Goal: Task Accomplishment & Management: Complete application form

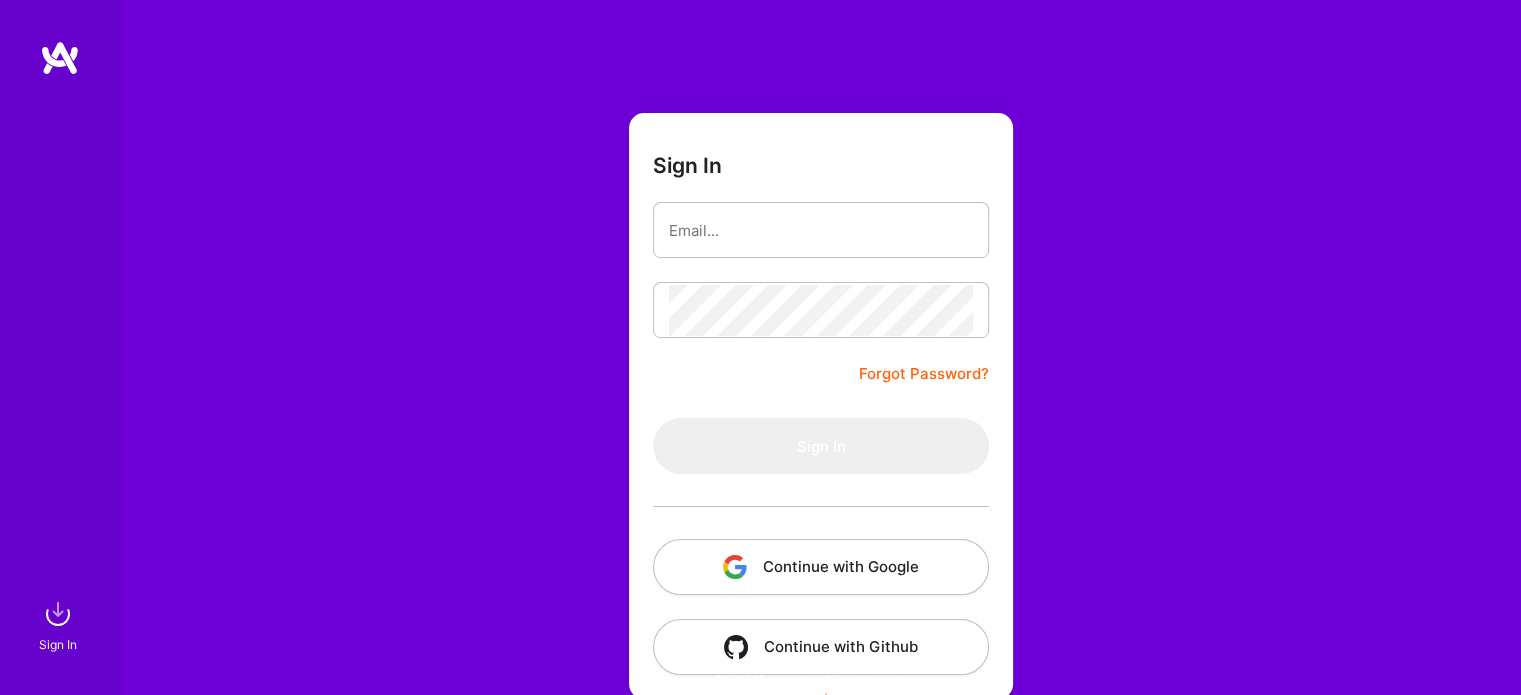
scroll to position [56, 0]
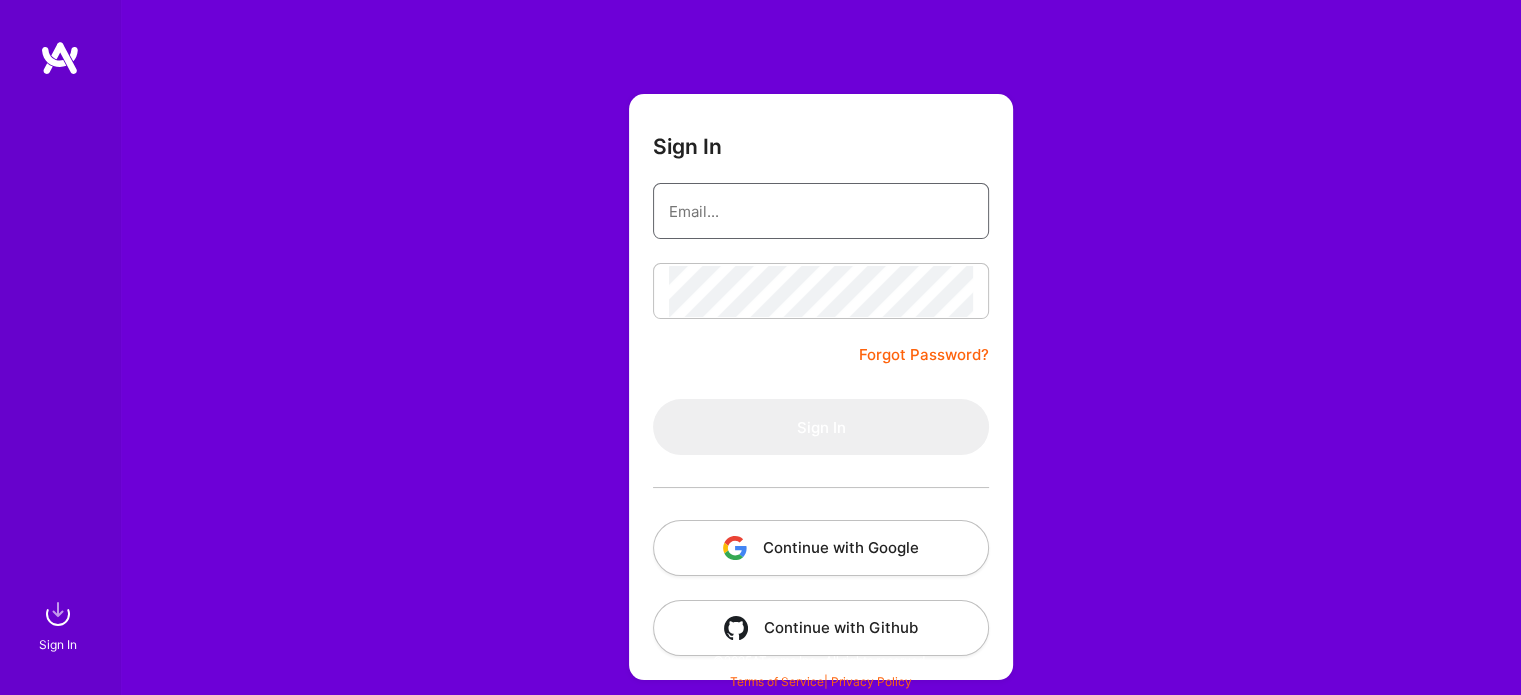
click at [741, 206] on input "email" at bounding box center [821, 211] width 304 height 51
type input "[EMAIL_ADDRESS][DOMAIN_NAME]"
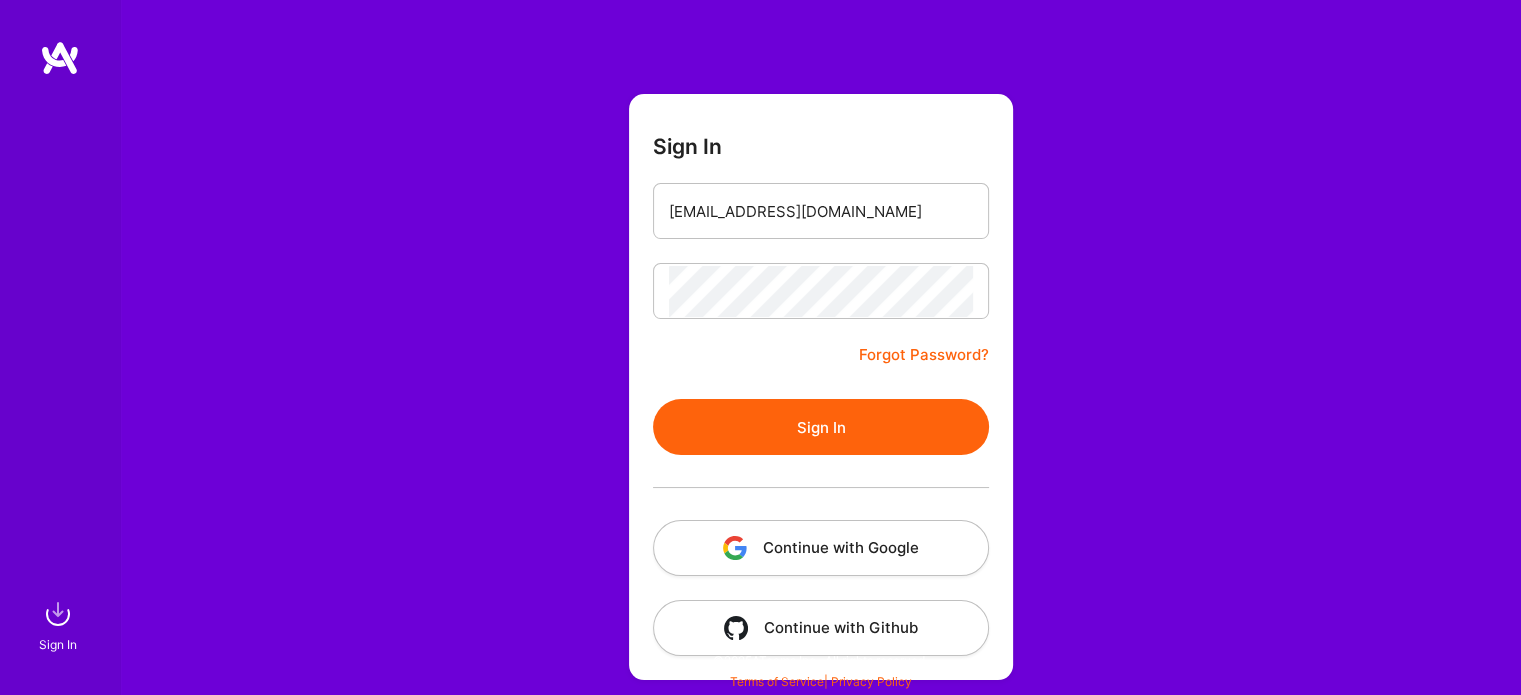
click at [837, 542] on button "Continue with Google" at bounding box center [821, 548] width 336 height 56
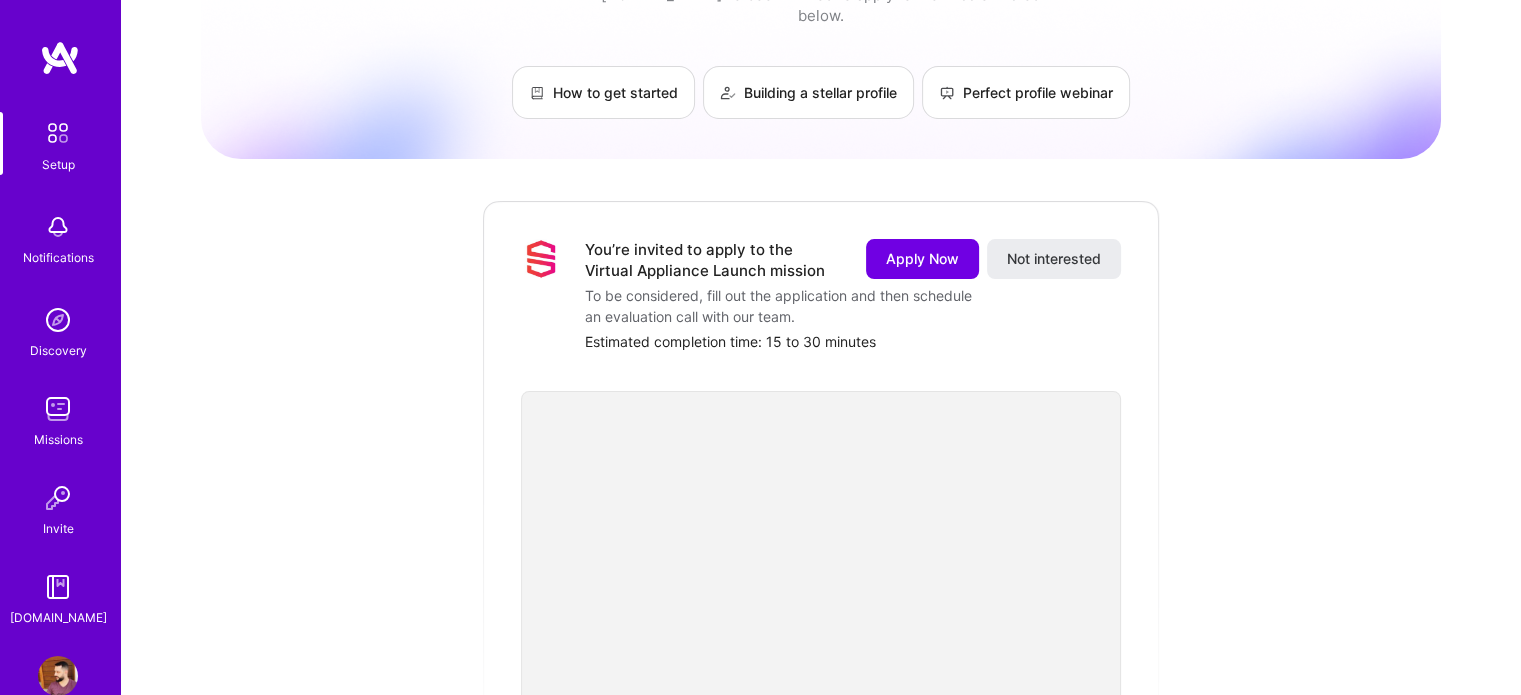
scroll to position [300, 0]
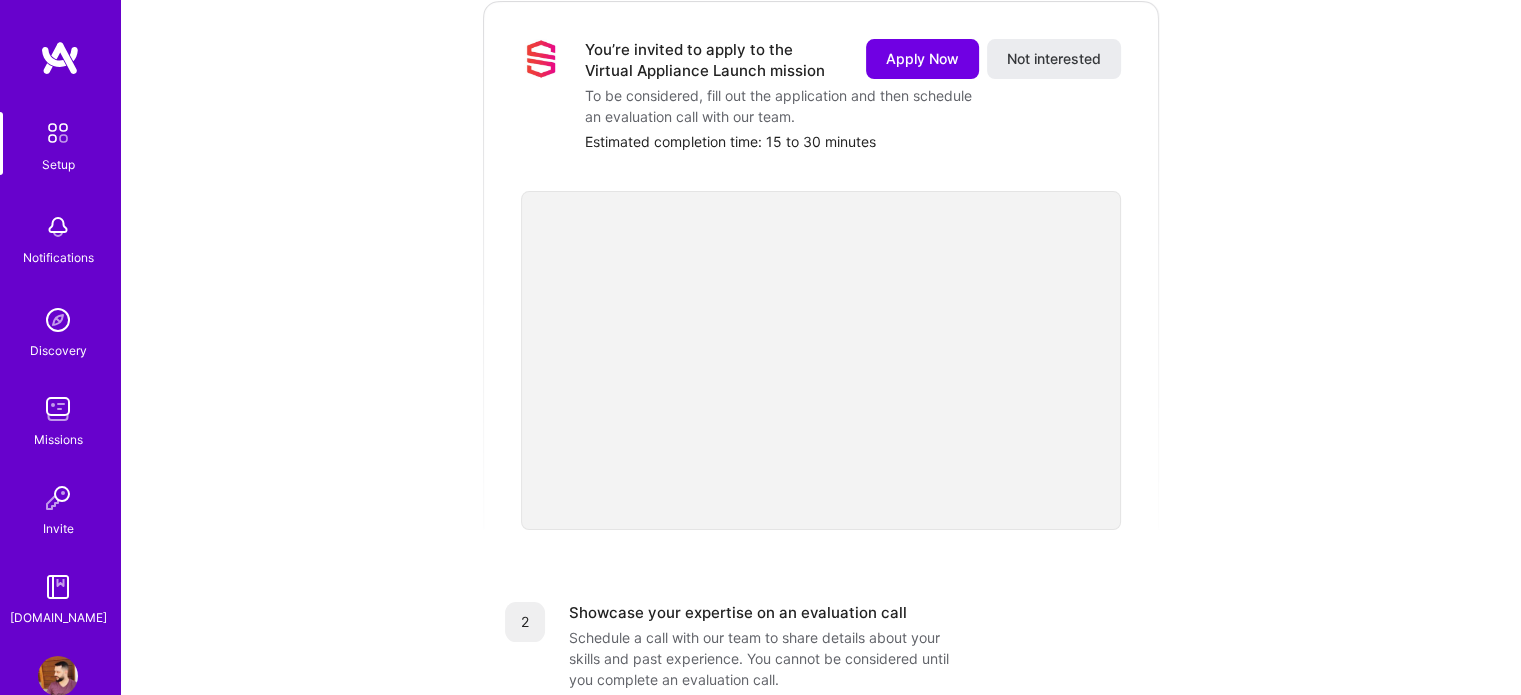
click at [412, 391] on div "We think you’d be a great fit for the following mission [DOMAIN_NAME] is a cura…" at bounding box center [821, 485] width 1240 height 1541
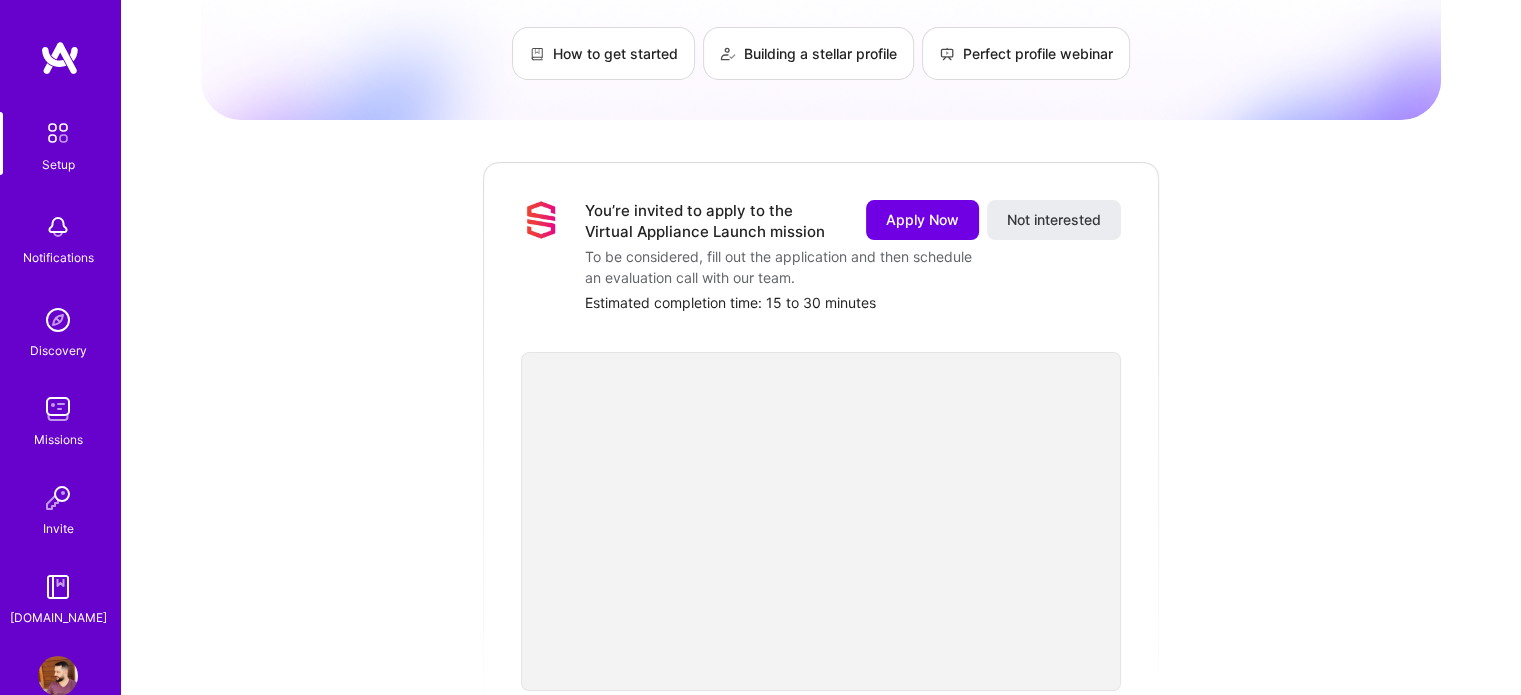
scroll to position [0, 0]
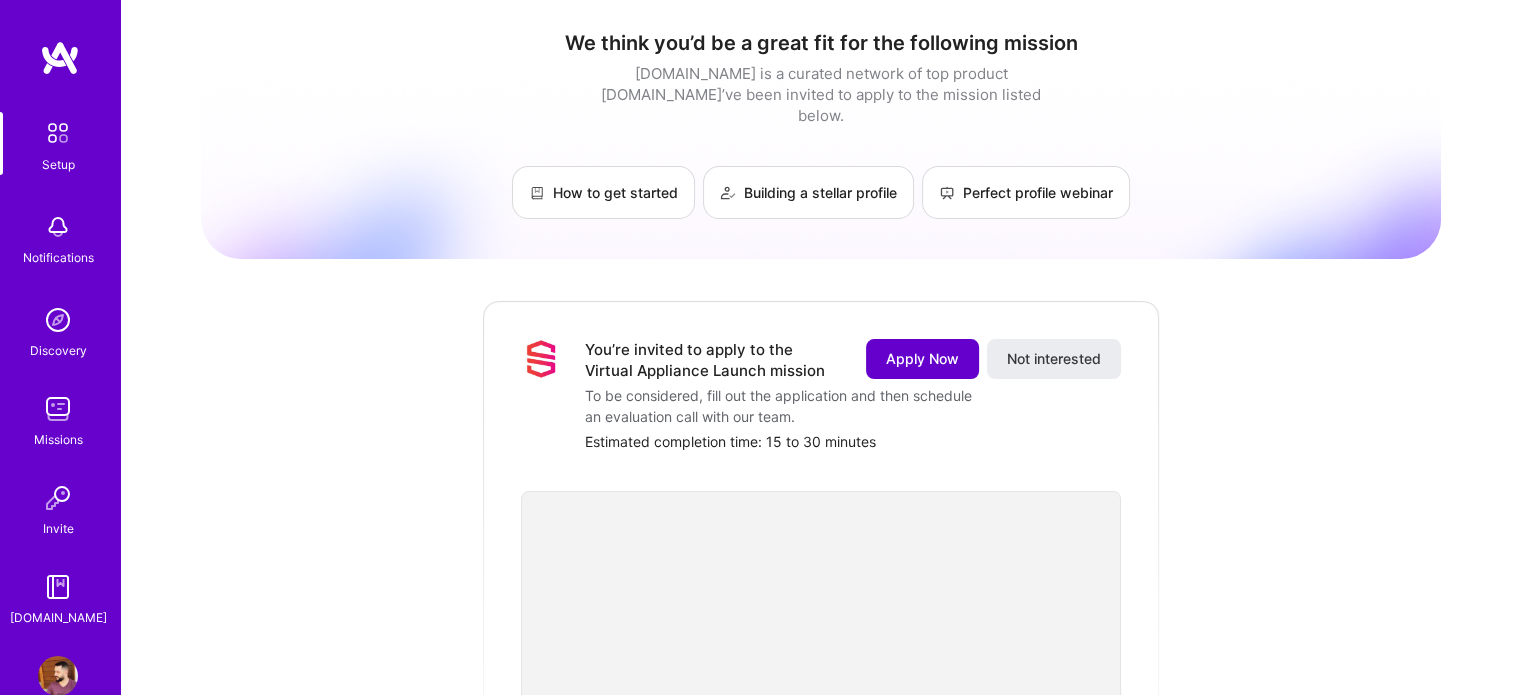
click at [935, 349] on span "Apply Now" at bounding box center [922, 359] width 73 height 20
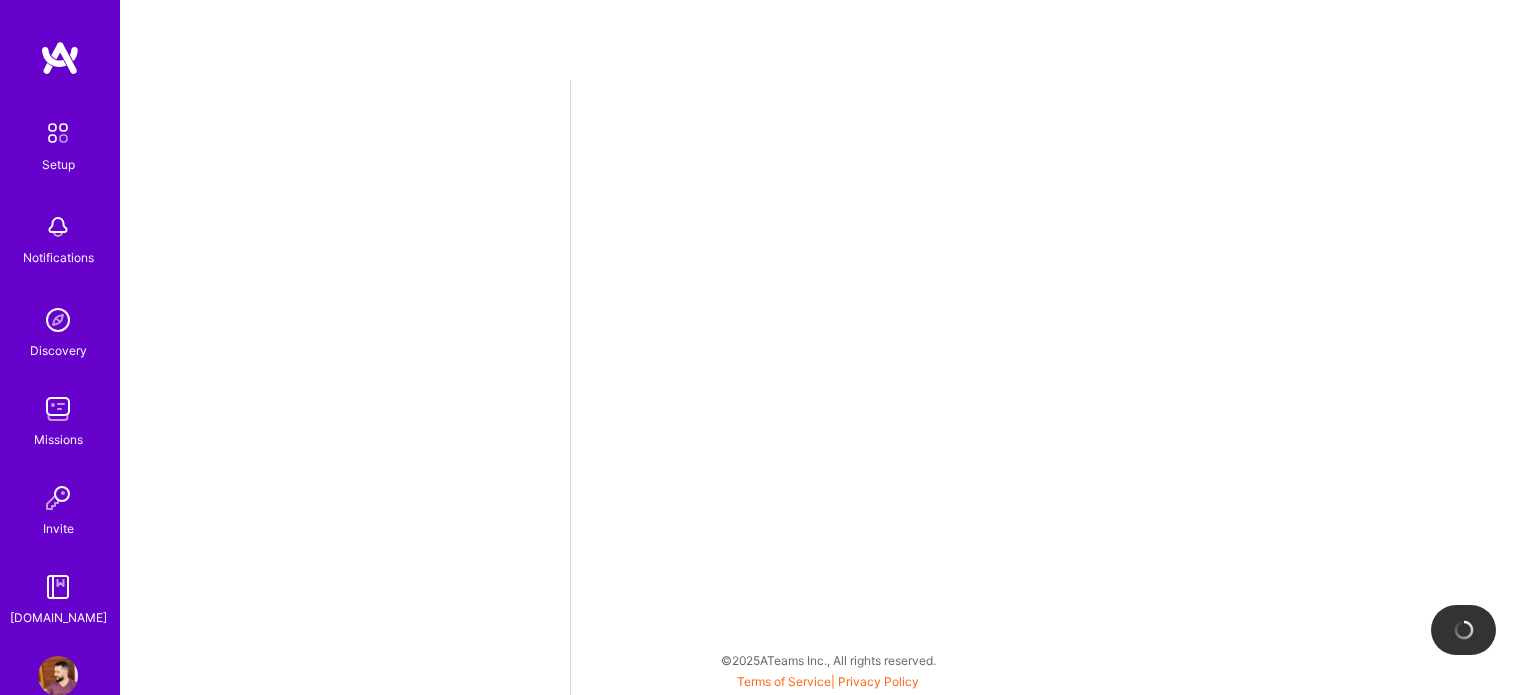
select select "US"
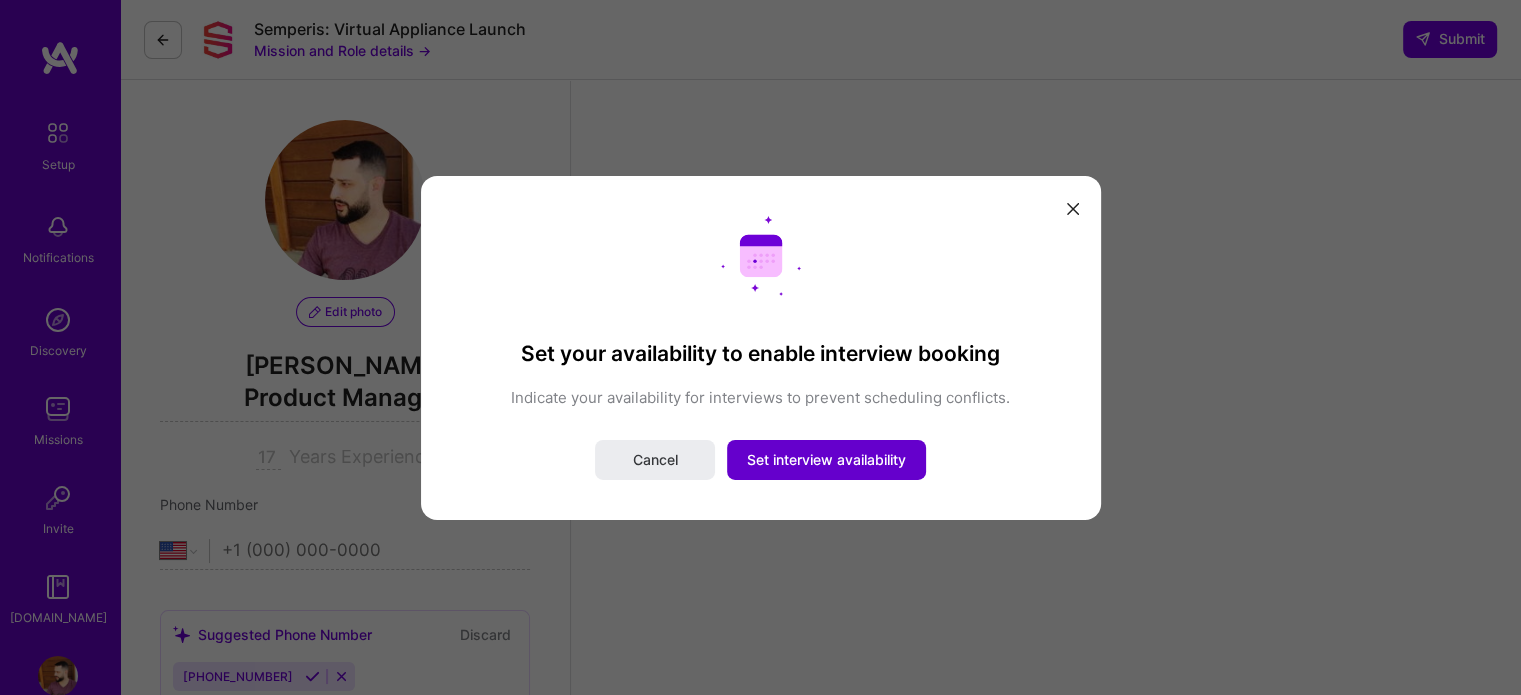
click at [794, 462] on span "Set interview availability" at bounding box center [826, 460] width 159 height 20
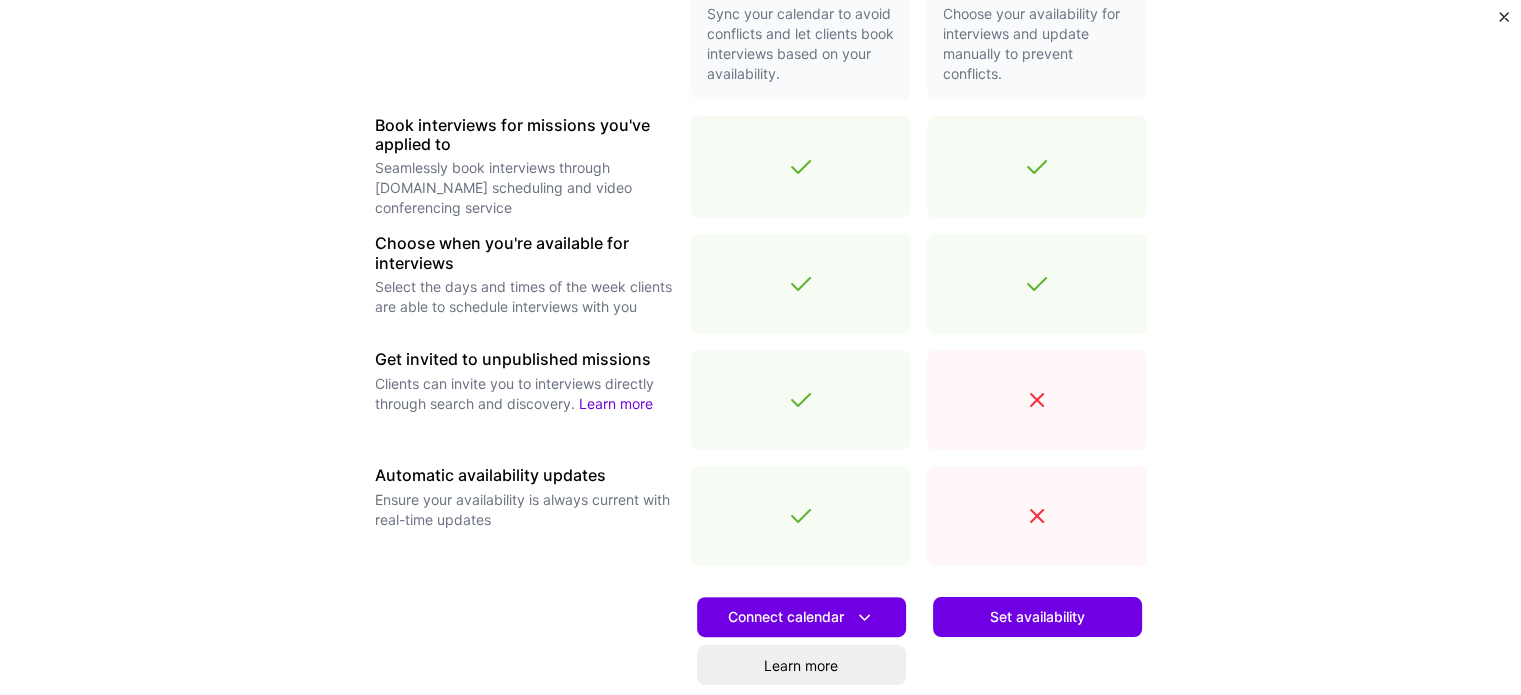
scroll to position [700, 0]
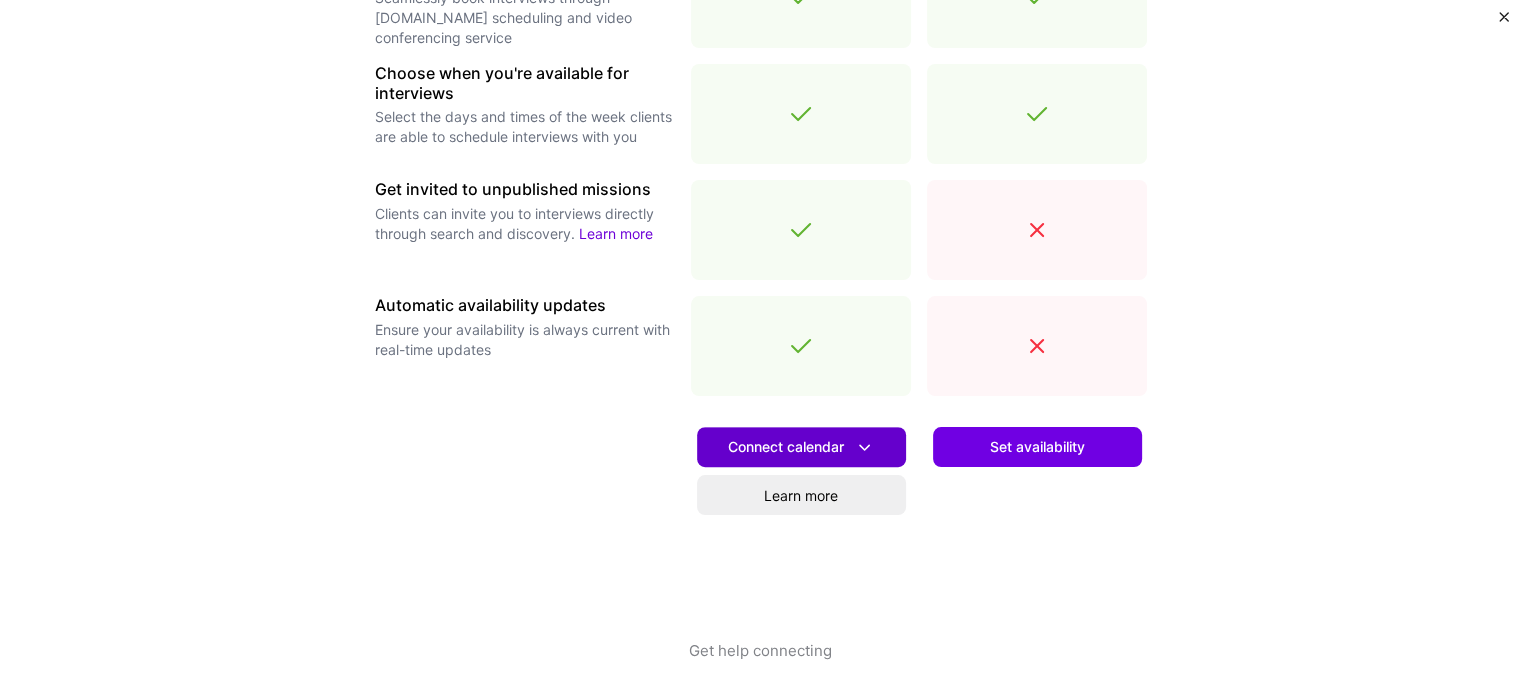
click at [794, 451] on span "Connect calendar" at bounding box center [801, 447] width 147 height 21
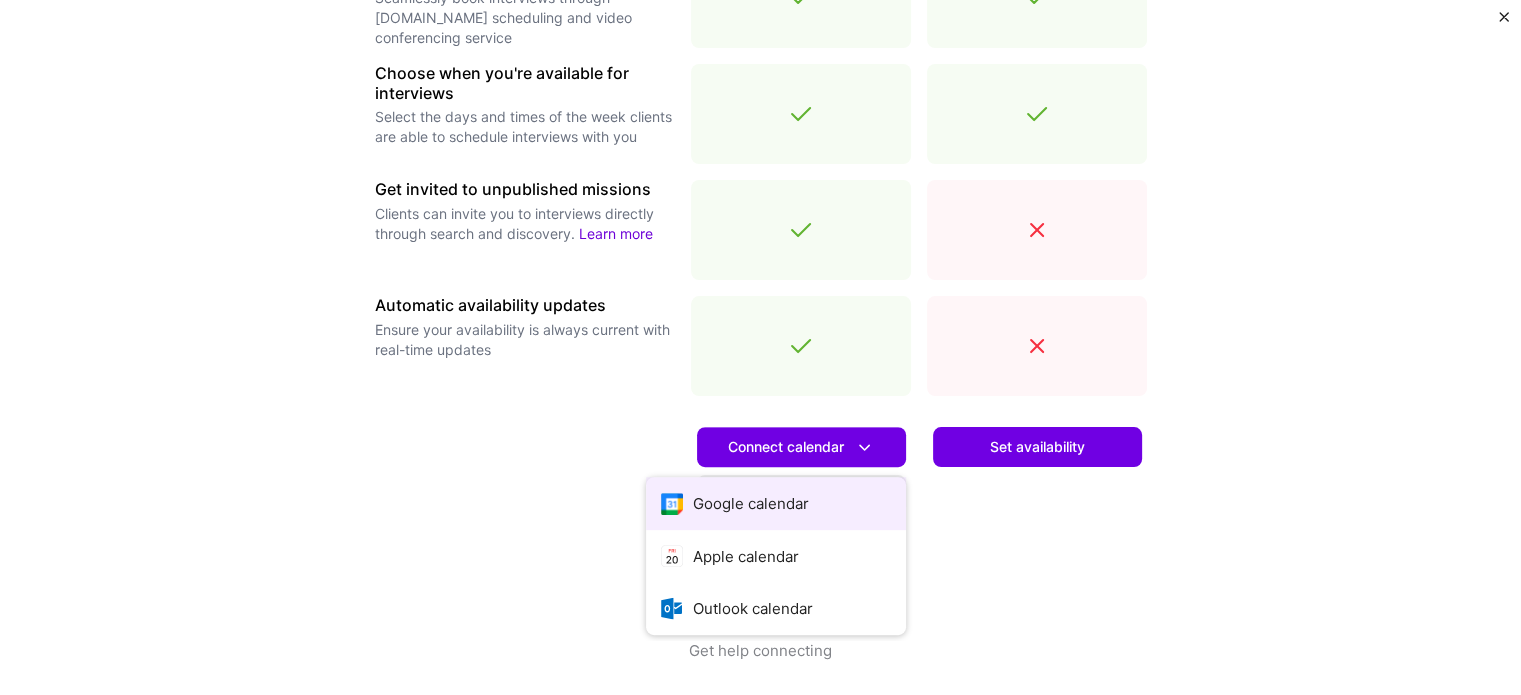
click at [783, 497] on button "Google calendar" at bounding box center [776, 503] width 260 height 53
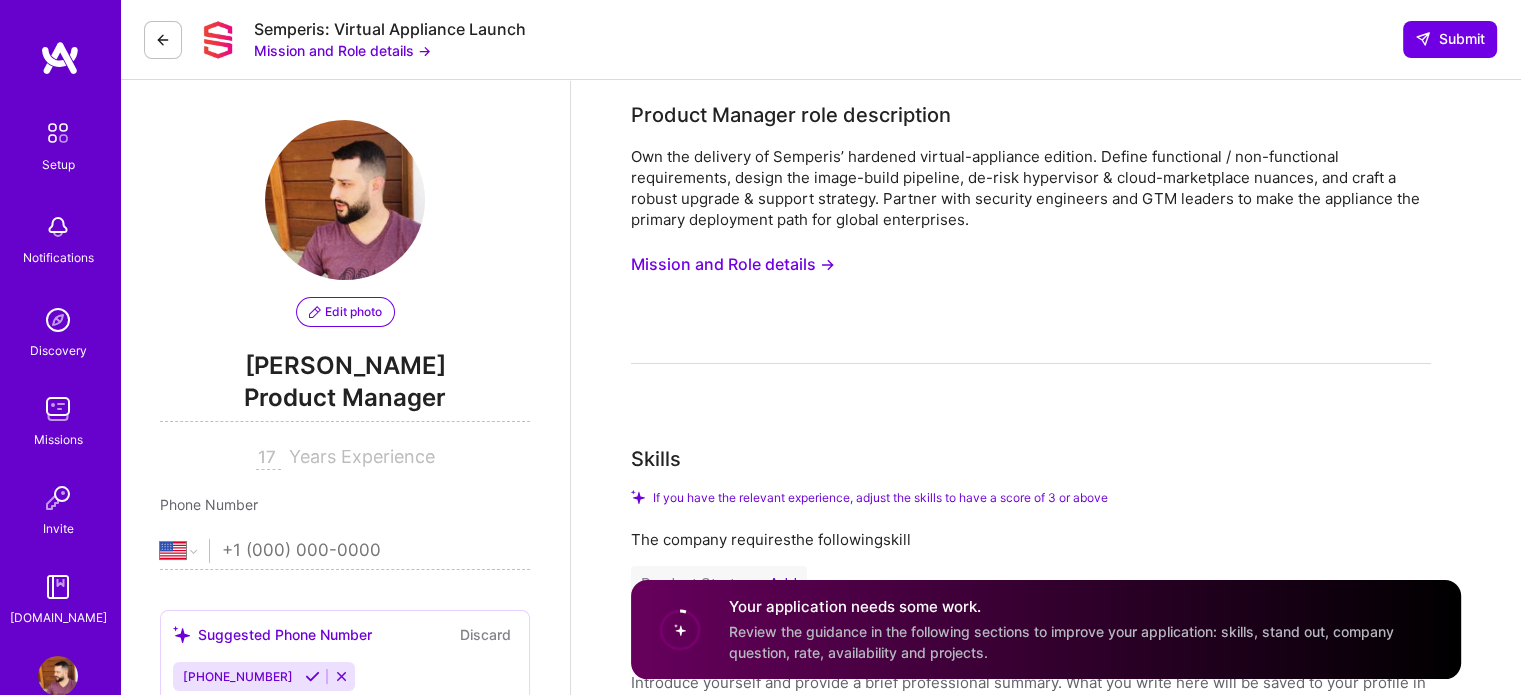
scroll to position [412, 0]
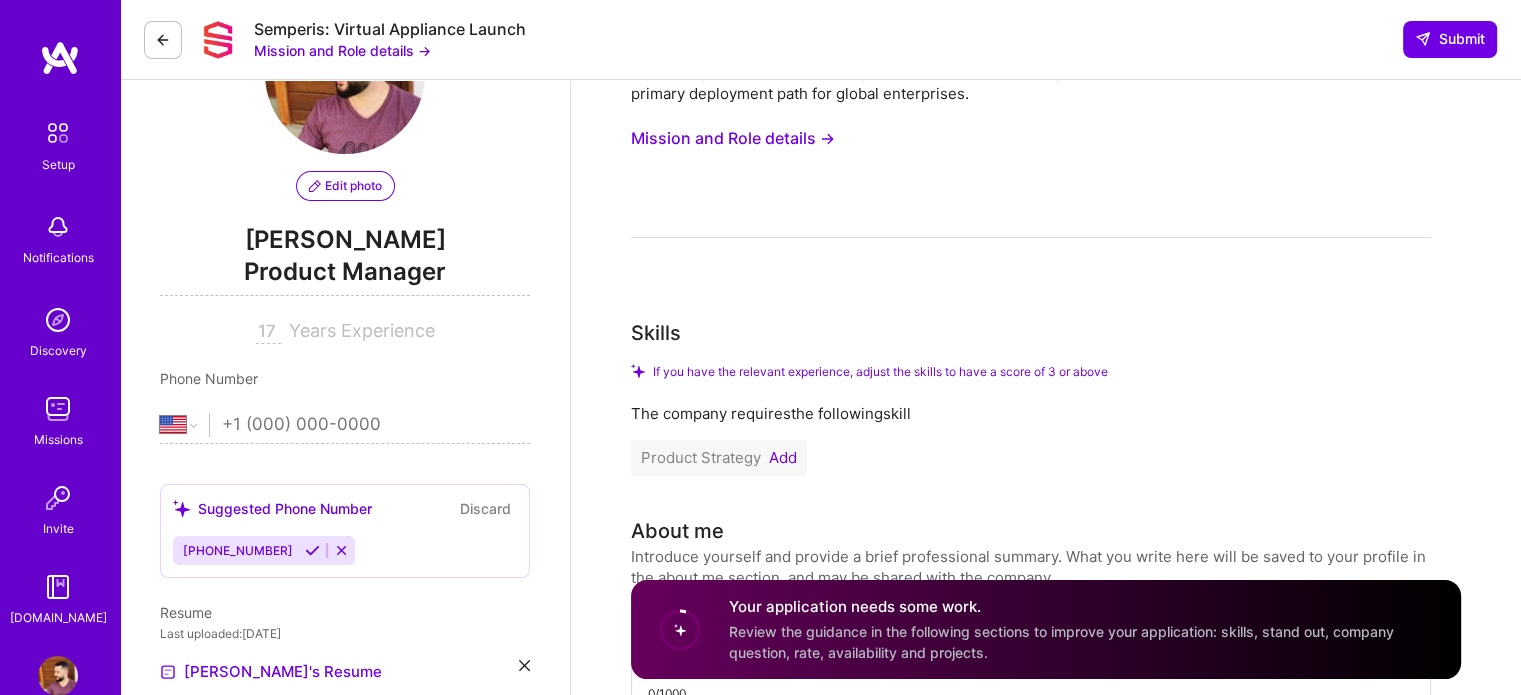
scroll to position [200, 0]
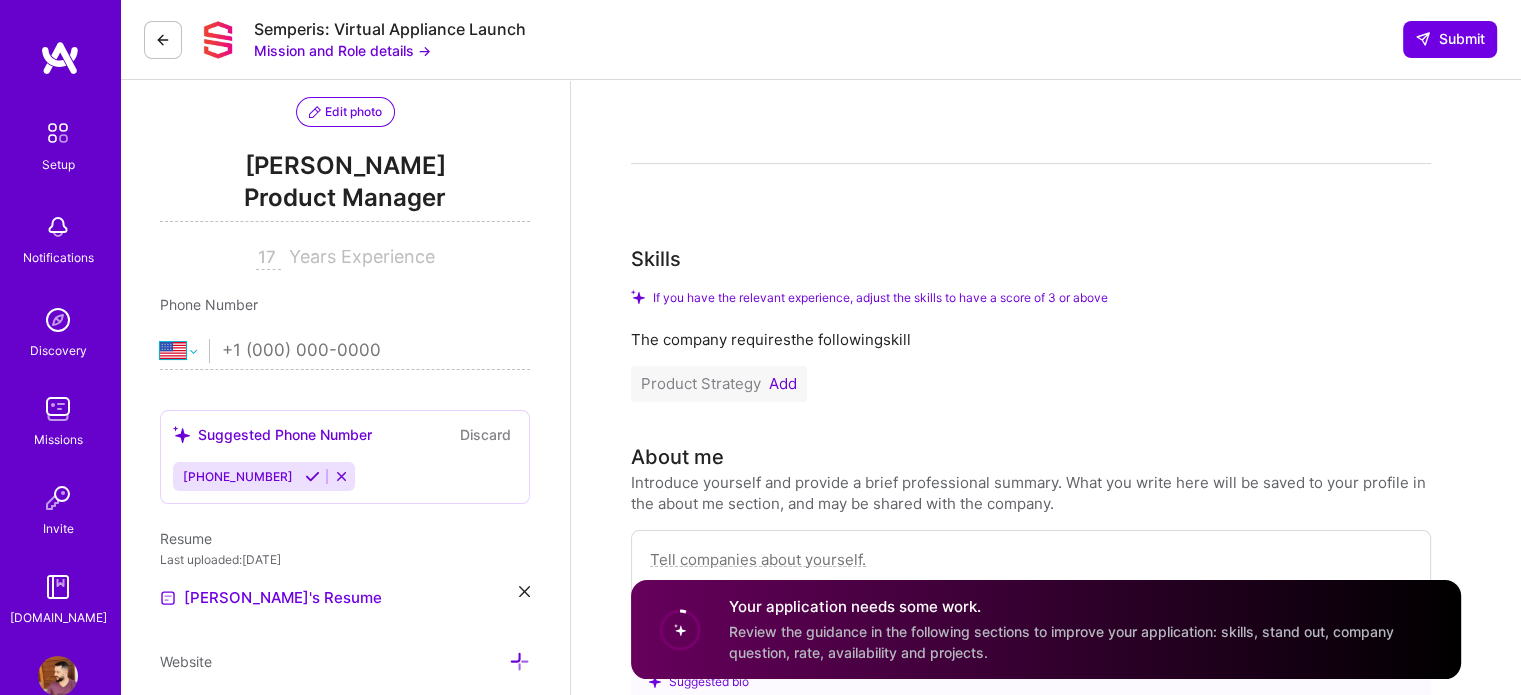
click at [187, 355] on select "[GEOGRAPHIC_DATA] [GEOGRAPHIC_DATA] [GEOGRAPHIC_DATA] [GEOGRAPHIC_DATA] [US_STA…" at bounding box center [184, 351] width 49 height 24
select select "BR"
click at [160, 339] on select "[GEOGRAPHIC_DATA] [GEOGRAPHIC_DATA] [GEOGRAPHIC_DATA] [GEOGRAPHIC_DATA] [US_STA…" at bounding box center [184, 351] width 49 height 24
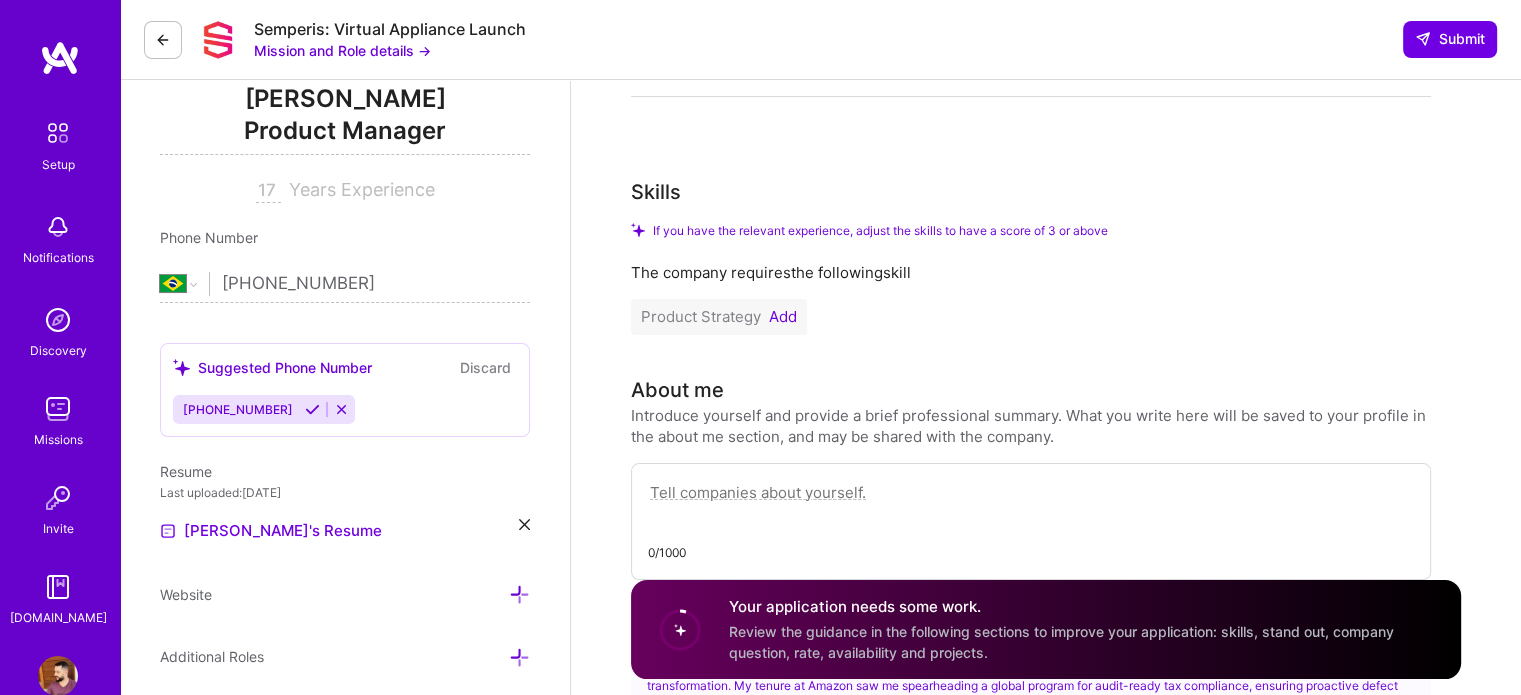
scroll to position [300, 0]
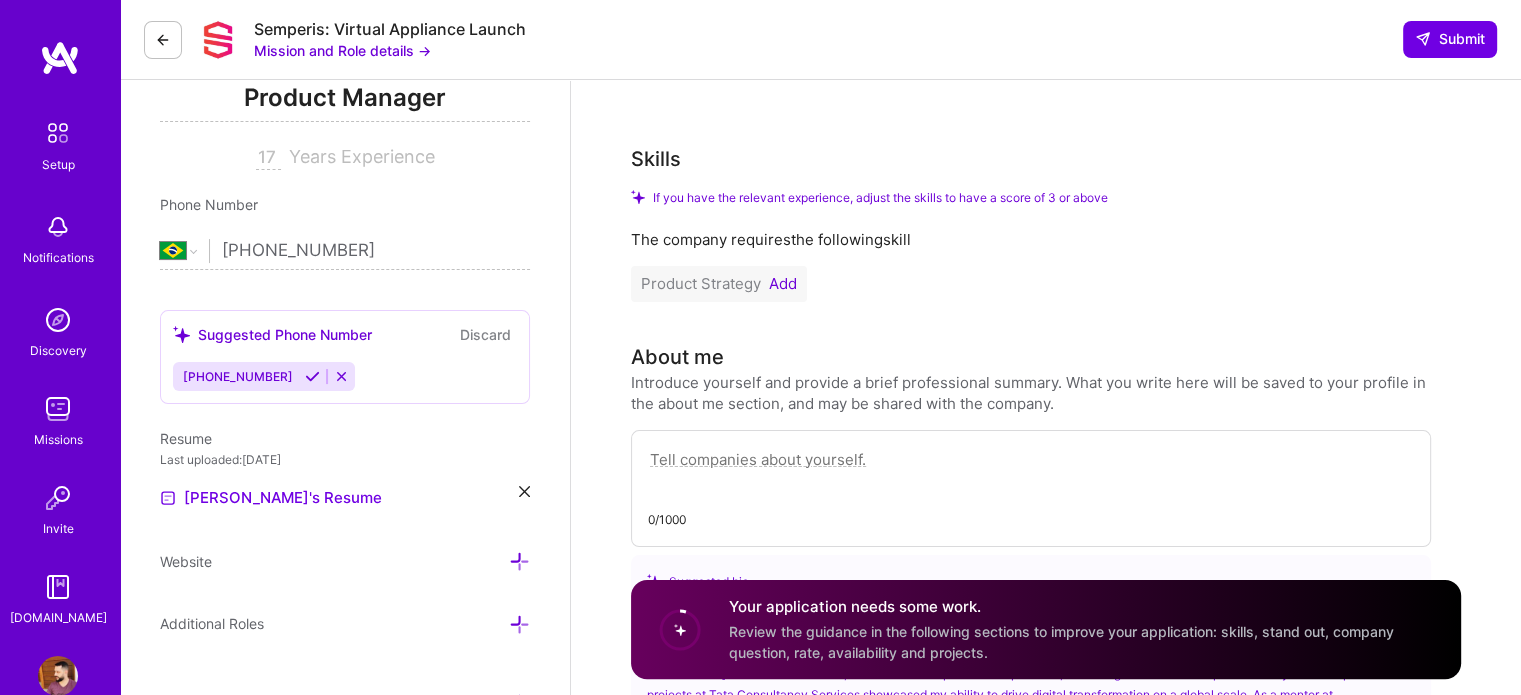
type input "[PHONE_NUMBER]"
click at [299, 376] on button at bounding box center [312, 376] width 27 height 17
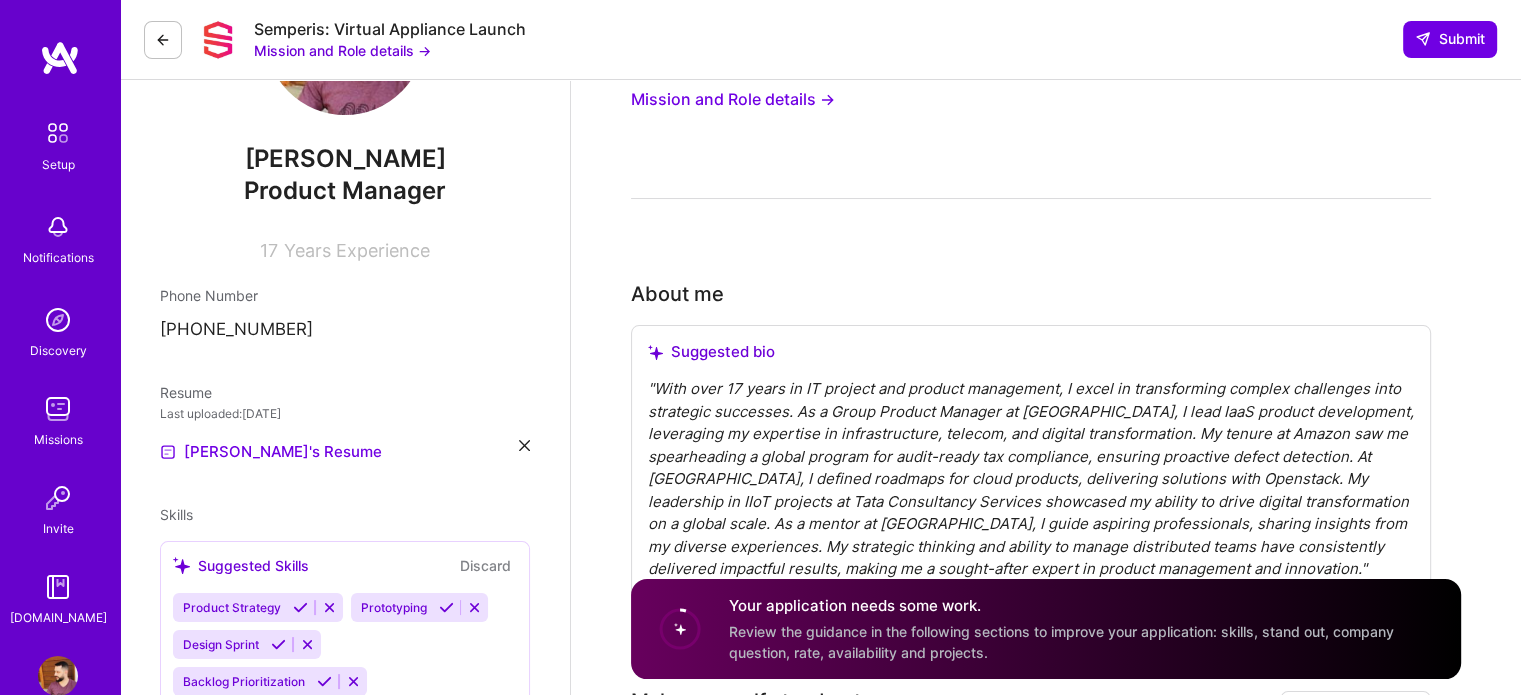
scroll to position [200, 0]
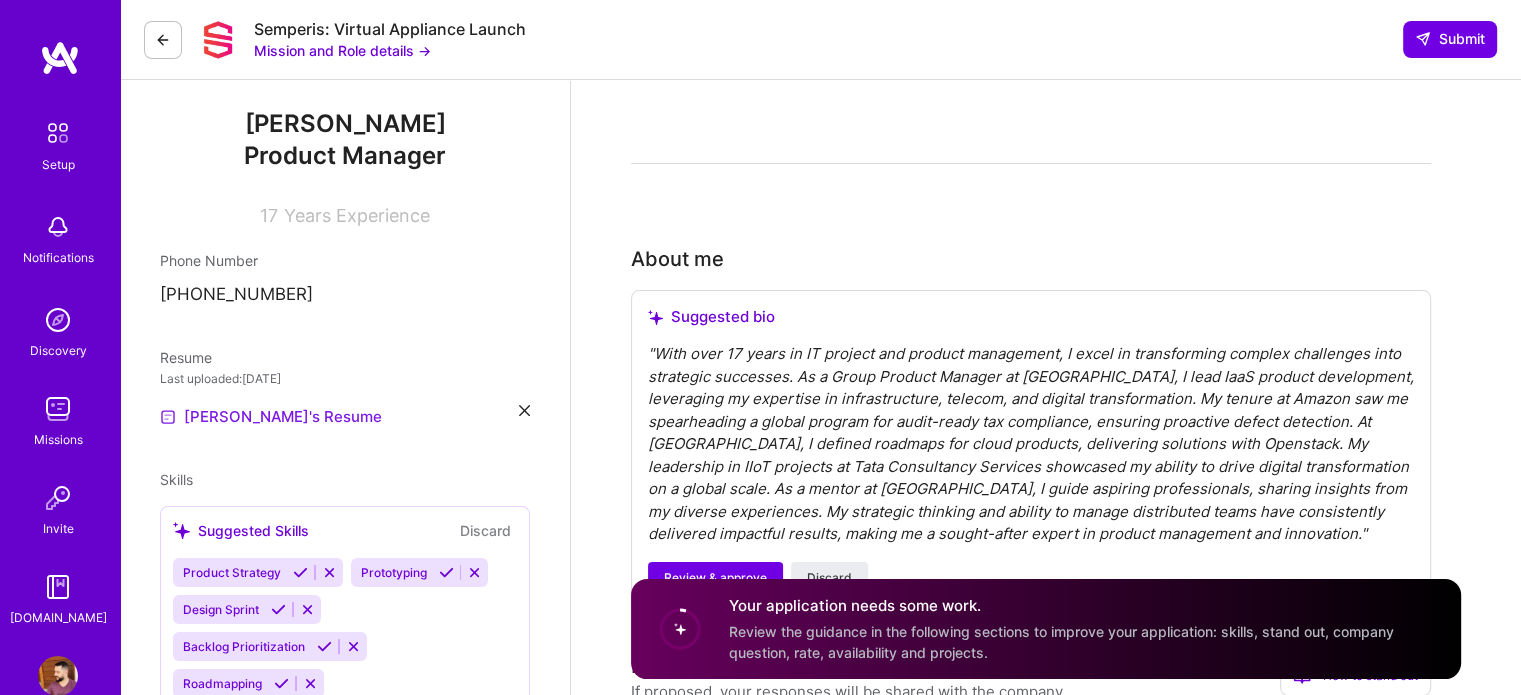
click at [272, 419] on link "[PERSON_NAME]'s Resume" at bounding box center [271, 417] width 222 height 24
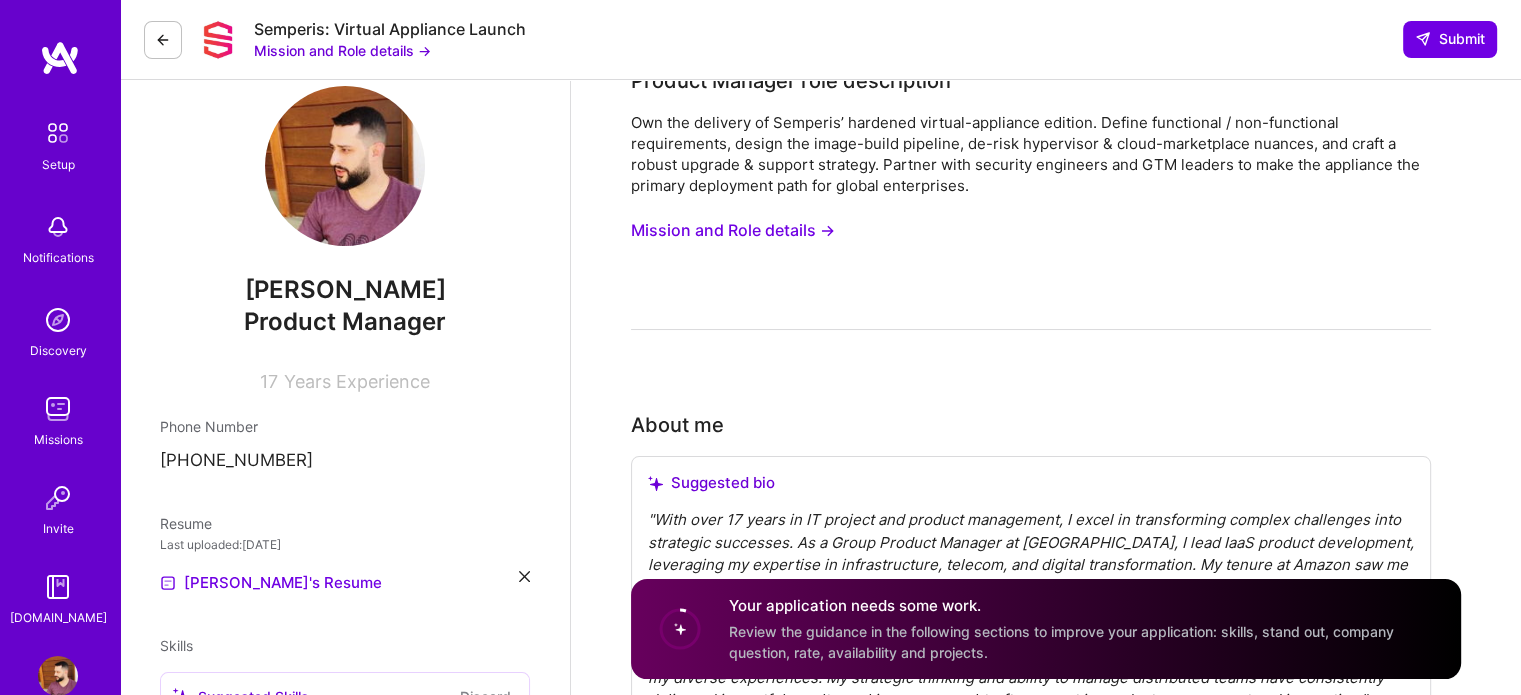
scroll to position [0, 0]
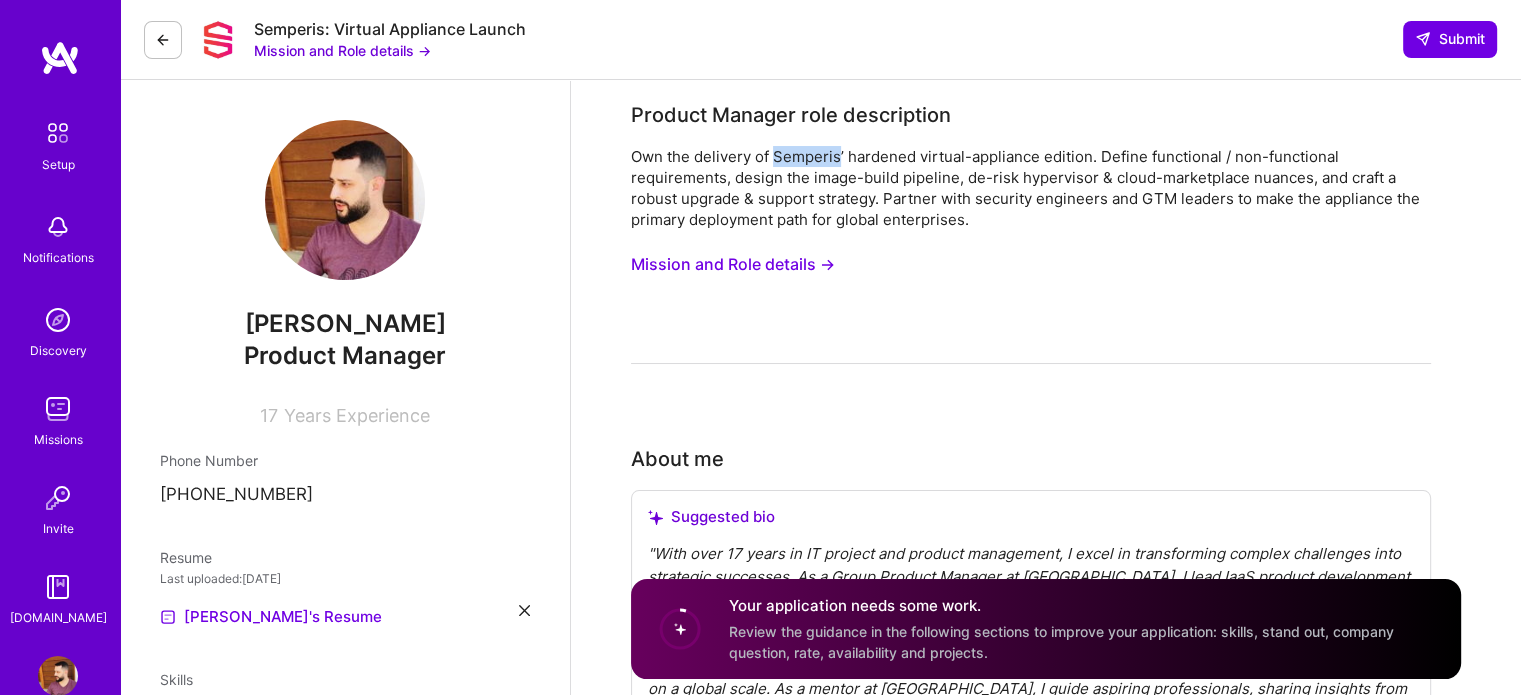
drag, startPoint x: 775, startPoint y: 150, endPoint x: 840, endPoint y: 152, distance: 65.0
click at [840, 152] on div "Own the delivery of Semperis’ hardened virtual-appliance edition. Define functi…" at bounding box center [1031, 188] width 800 height 84
copy div "Semperis"
click at [798, 271] on button "Mission and Role details →" at bounding box center [733, 264] width 204 height 37
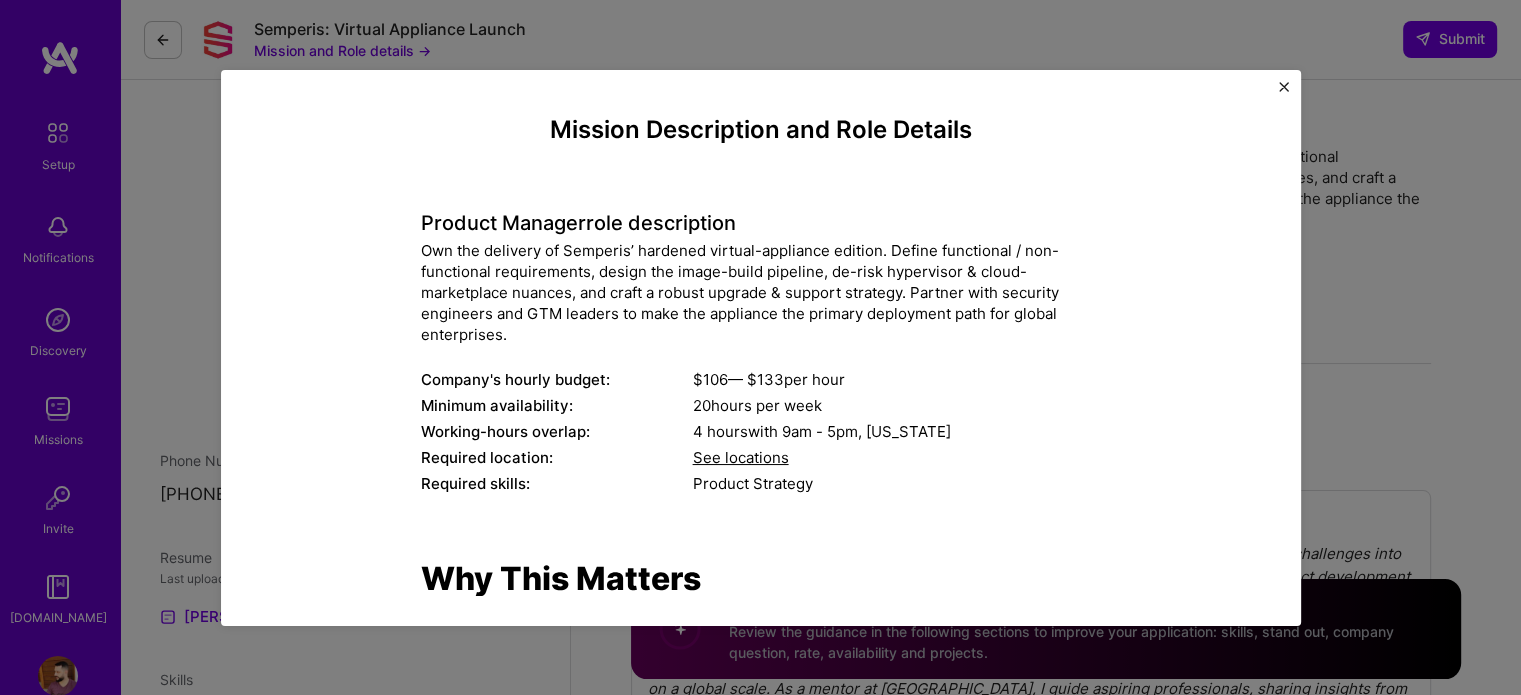
drag, startPoint x: 404, startPoint y: 371, endPoint x: 854, endPoint y: 367, distance: 450.0
drag, startPoint x: 407, startPoint y: 403, endPoint x: 819, endPoint y: 399, distance: 412.0
click at [460, 411] on div "Minimum availability:" at bounding box center [557, 405] width 272 height 21
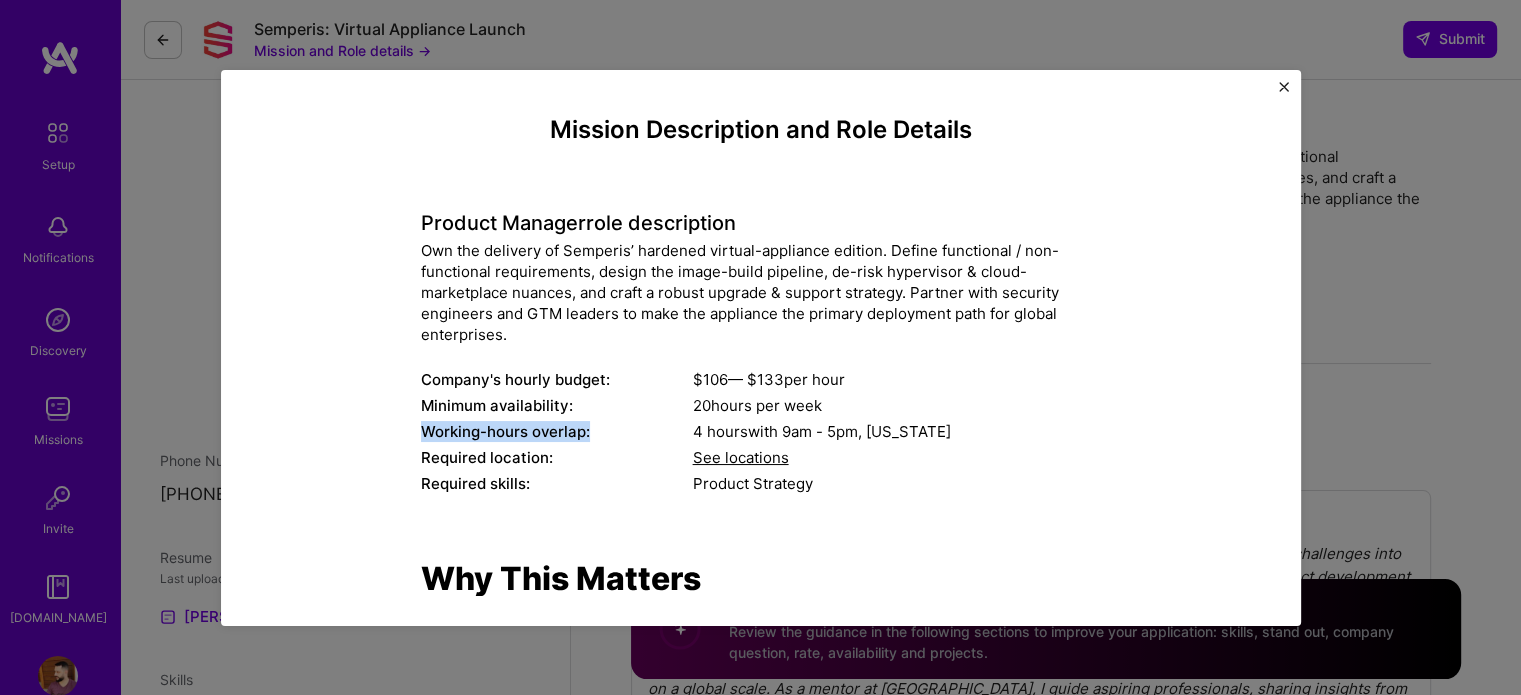
drag, startPoint x: 412, startPoint y: 425, endPoint x: 645, endPoint y: 420, distance: 233.1
click at [678, 404] on div "Minimum availability:" at bounding box center [557, 405] width 272 height 21
drag, startPoint x: 708, startPoint y: 432, endPoint x: 753, endPoint y: 431, distance: 45.0
click at [752, 431] on div "4 hours with 9am - 5pm , New York" at bounding box center [897, 431] width 408 height 21
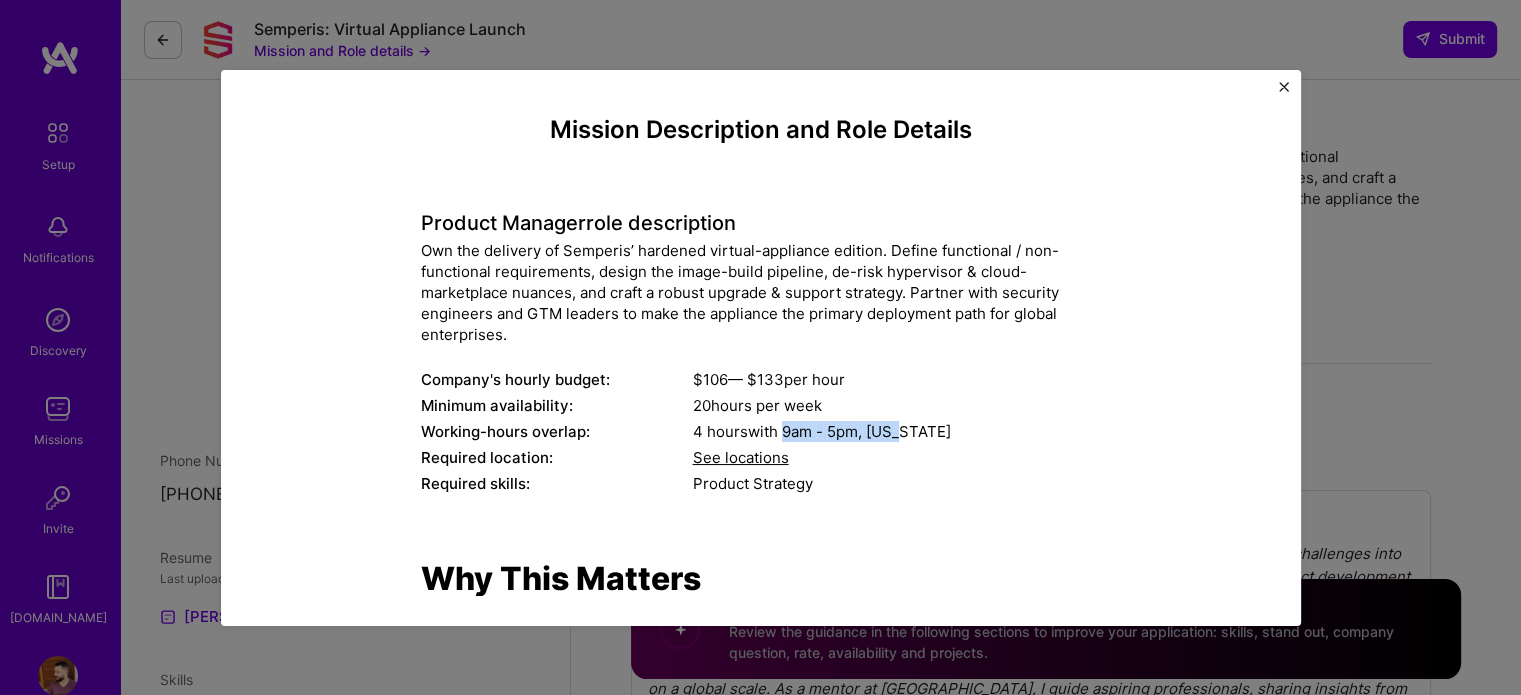
drag, startPoint x: 776, startPoint y: 430, endPoint x: 901, endPoint y: 425, distance: 125.1
click at [902, 426] on div "4 hours with 9am - 5pm , New York" at bounding box center [897, 431] width 408 height 21
click at [829, 470] on div "Product Manager role description Own the delivery of Semperis’ hardened virtual…" at bounding box center [761, 341] width 680 height 315
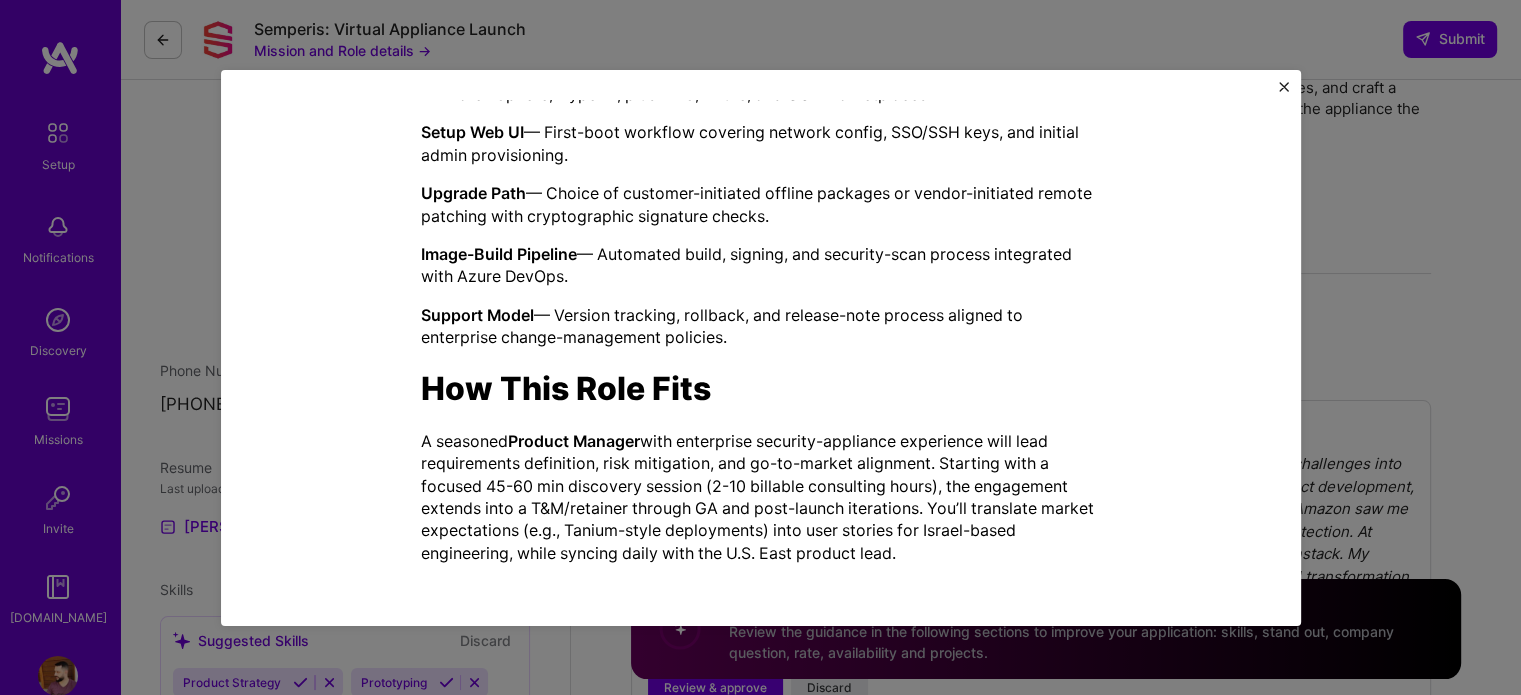
scroll to position [200, 0]
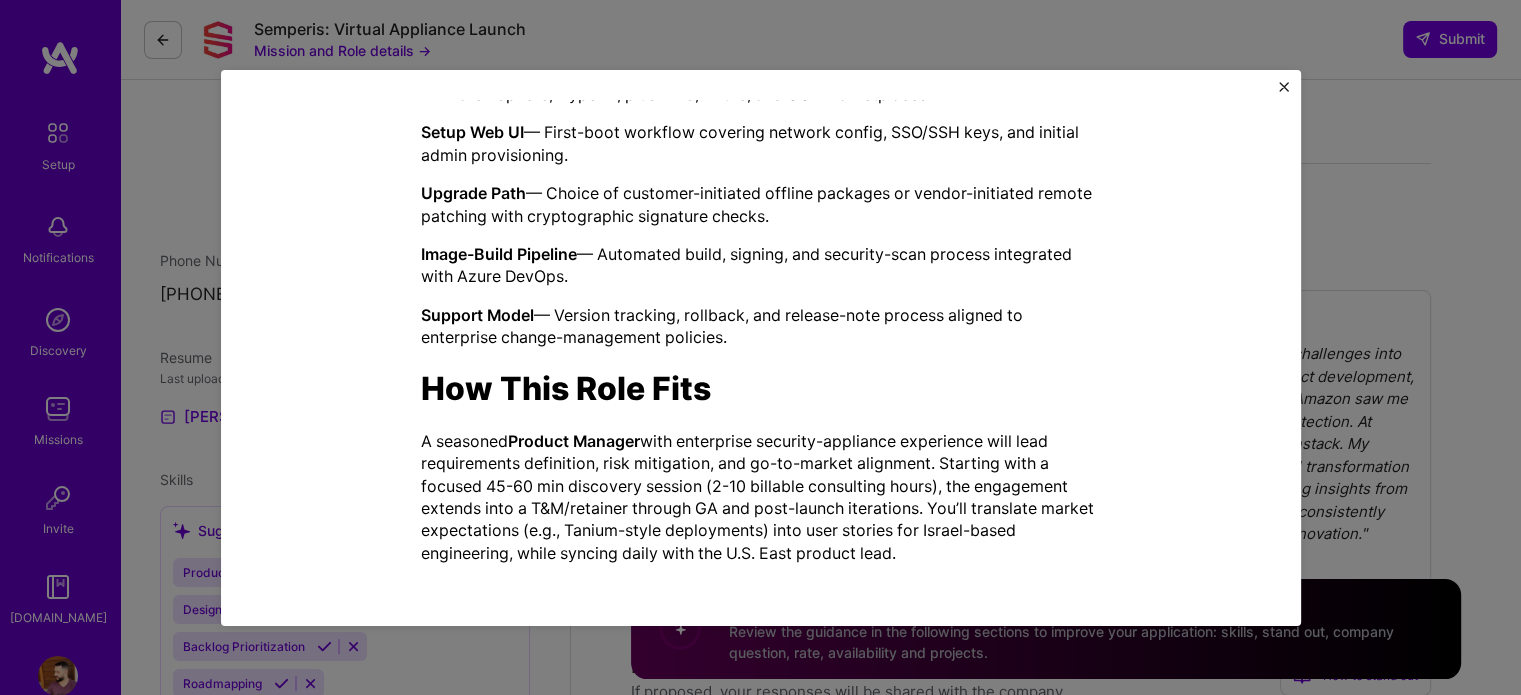
click at [1280, 83] on img "Close" at bounding box center [1284, 87] width 10 height 10
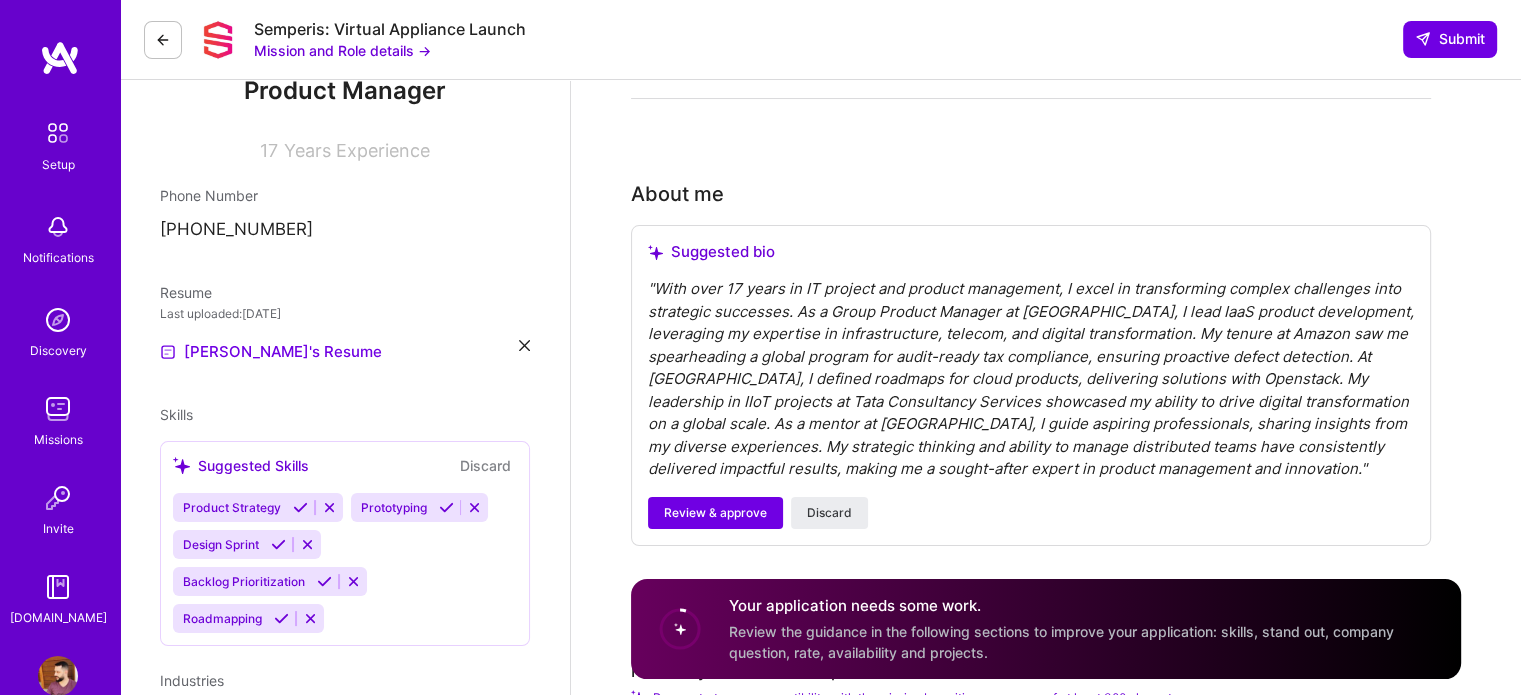
scroll to position [300, 0]
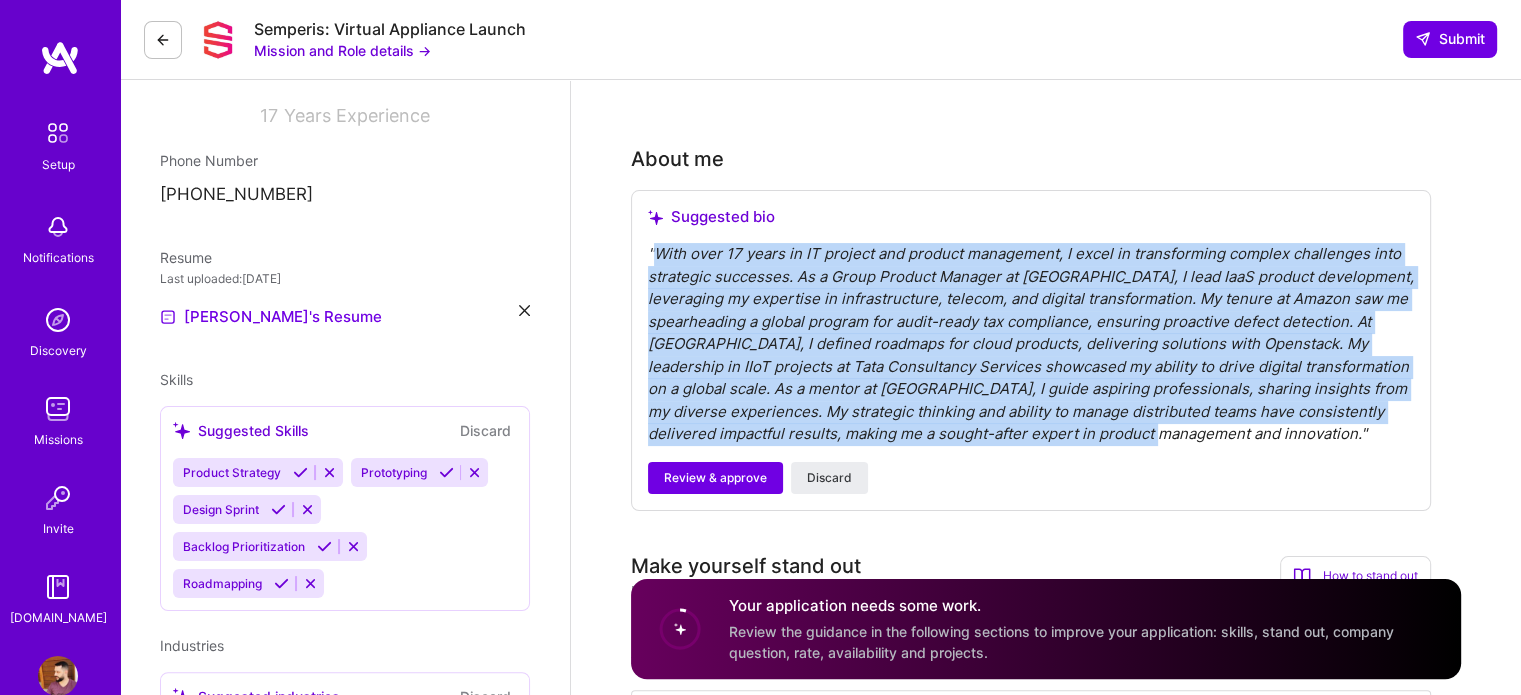
drag, startPoint x: 1162, startPoint y: 431, endPoint x: 652, endPoint y: 254, distance: 539.8
click at [652, 254] on div "" With over 17 years in IT project and product management, I excel in transform…" at bounding box center [1031, 344] width 766 height 203
copy div "With over 17 years in IT project and product management, I excel in transformin…"
drag, startPoint x: 682, startPoint y: 337, endPoint x: 682, endPoint y: 319, distance: 18.0
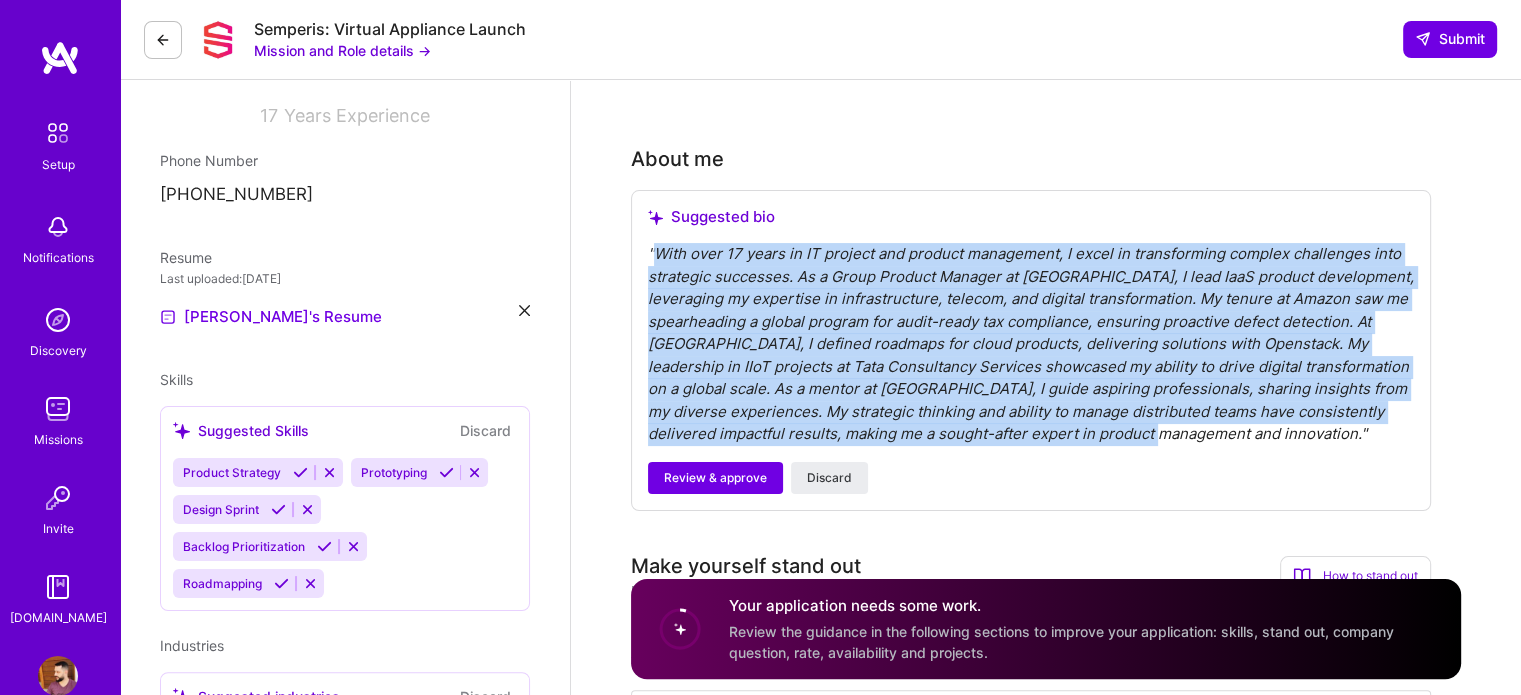
click at [683, 337] on div "" With over 17 years in IT project and product management, I excel in transform…" at bounding box center [1031, 344] width 766 height 203
click at [665, 251] on div "" With over 17 years in IT project and product management, I excel in transform…" at bounding box center [1031, 344] width 766 height 203
drag, startPoint x: 657, startPoint y: 251, endPoint x: 1162, endPoint y: 439, distance: 538.9
click at [1162, 439] on div "" With over 17 years in IT project and product management, I excel in transform…" at bounding box center [1031, 344] width 766 height 203
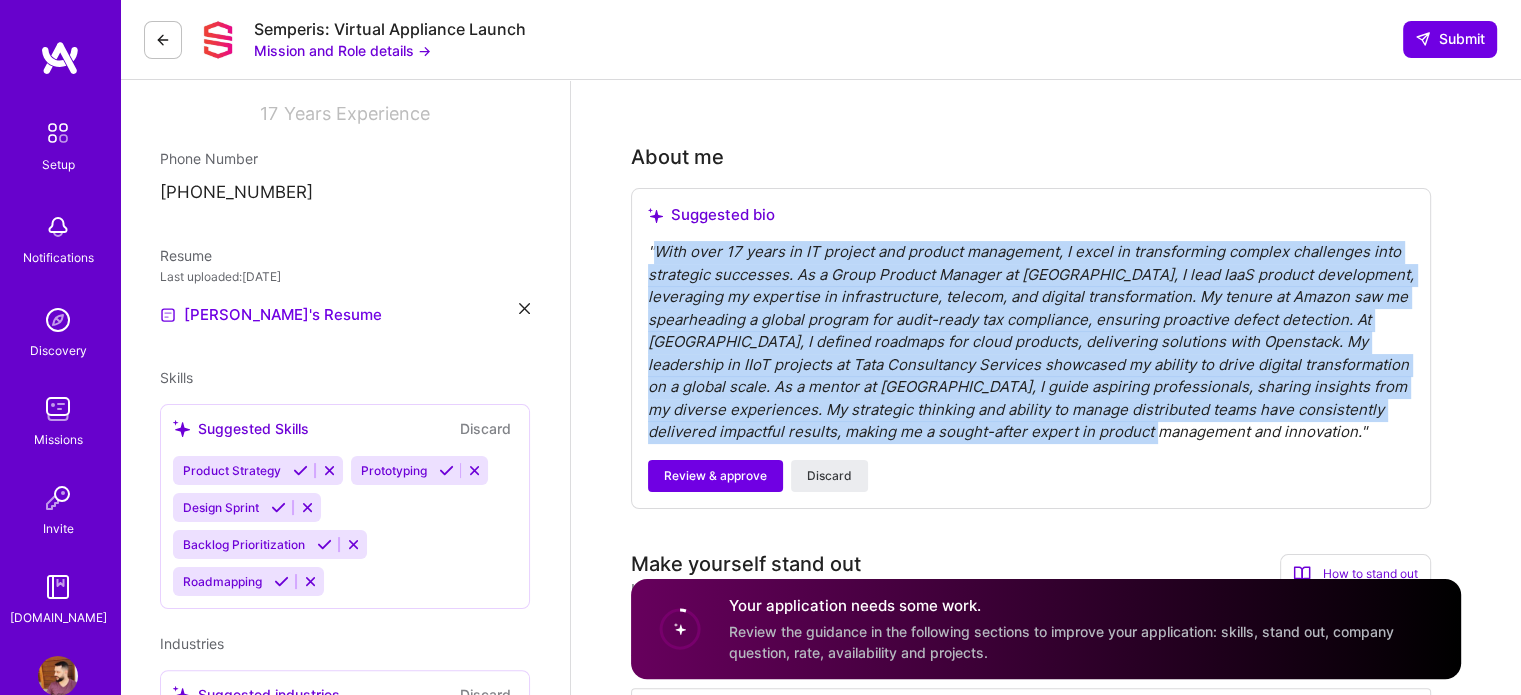
scroll to position [400, 0]
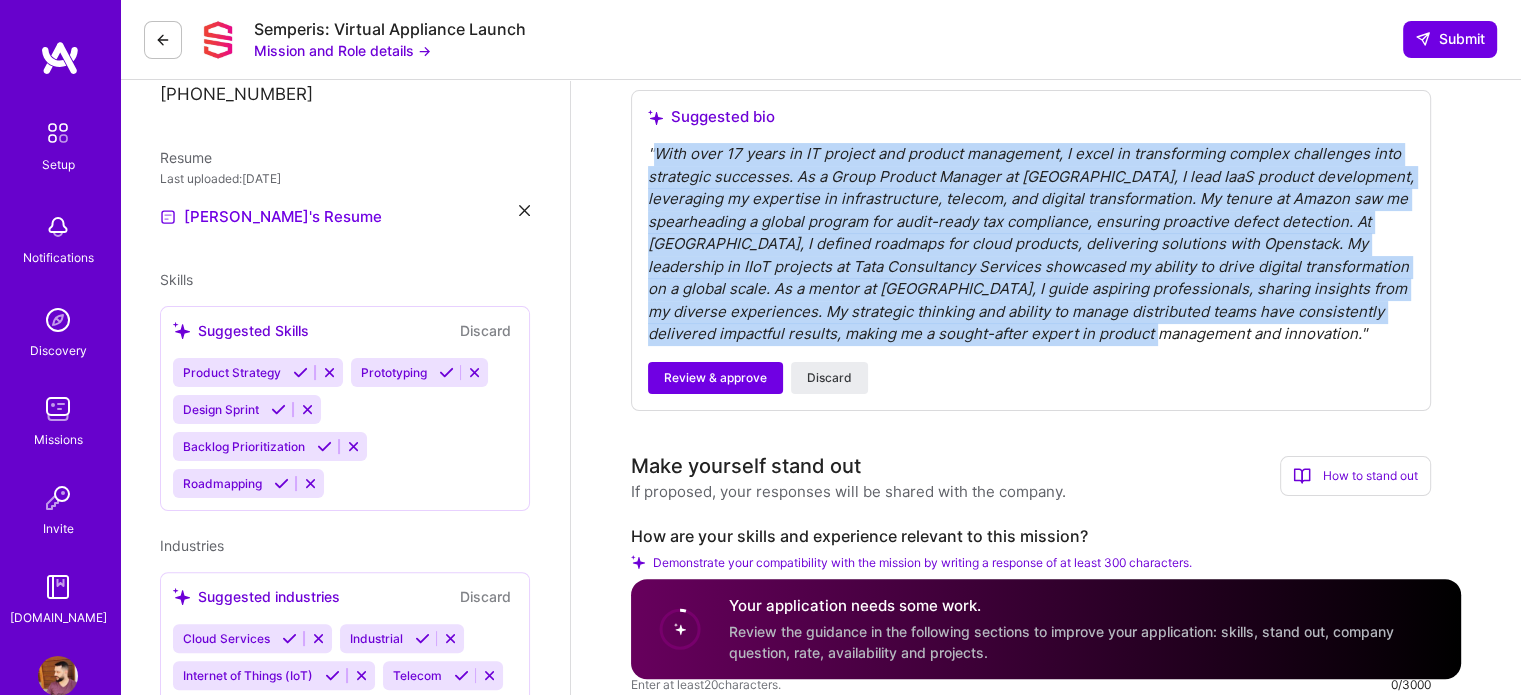
click at [964, 242] on div "" With over 17 years in IT project and product management, I excel in transform…" at bounding box center [1031, 244] width 766 height 203
click at [913, 246] on div "" With over 17 years in IT project and product management, I excel in transform…" at bounding box center [1031, 244] width 766 height 203
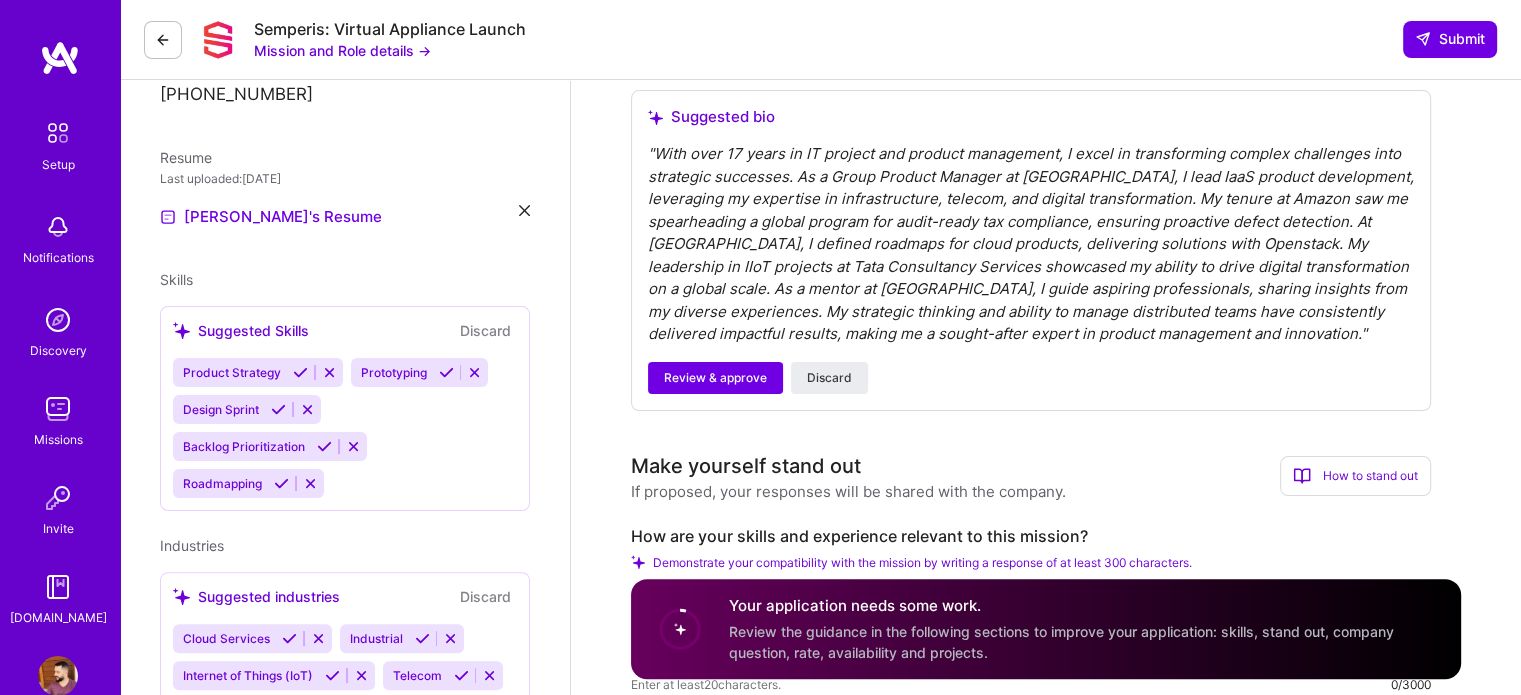
click at [907, 245] on div "" With over 17 years in IT project and product management, I excel in transform…" at bounding box center [1031, 244] width 766 height 203
click at [840, 372] on span "Discard" at bounding box center [829, 378] width 45 height 18
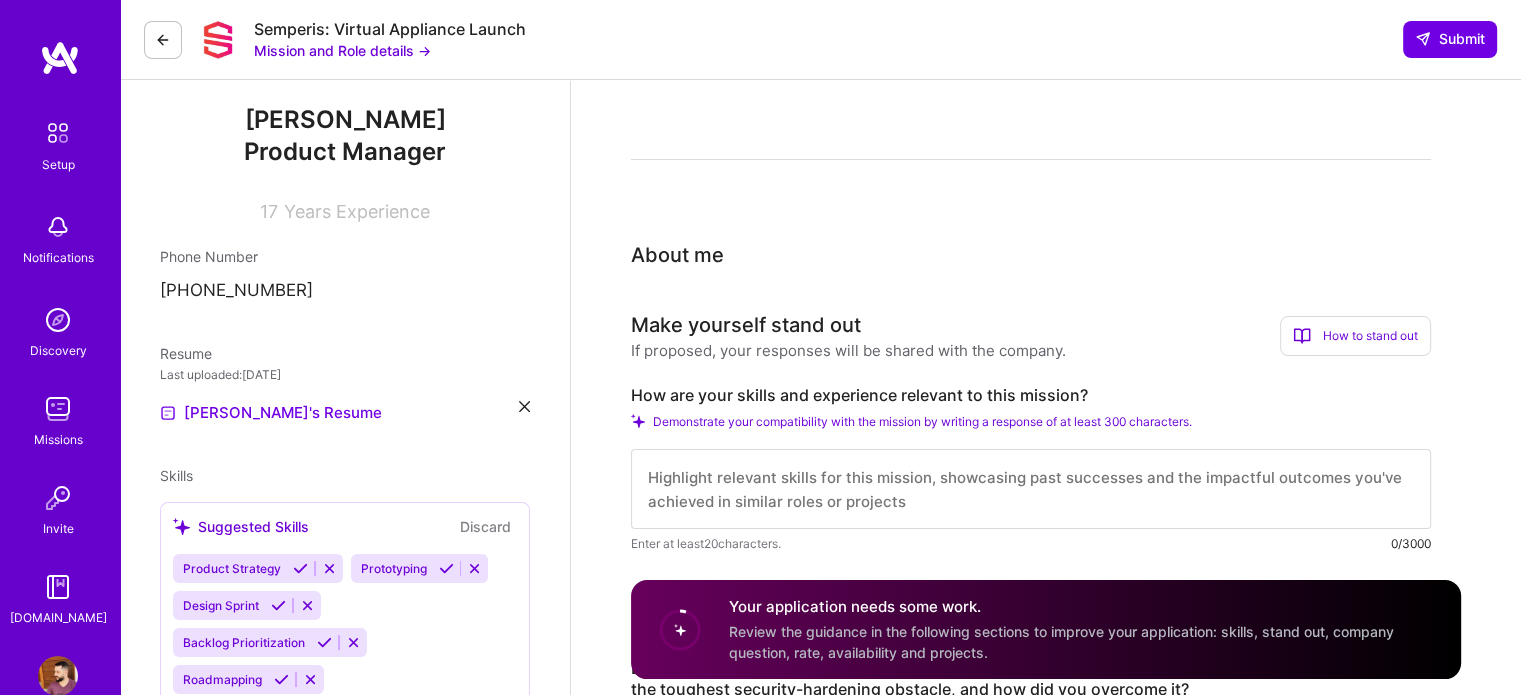
scroll to position [300, 0]
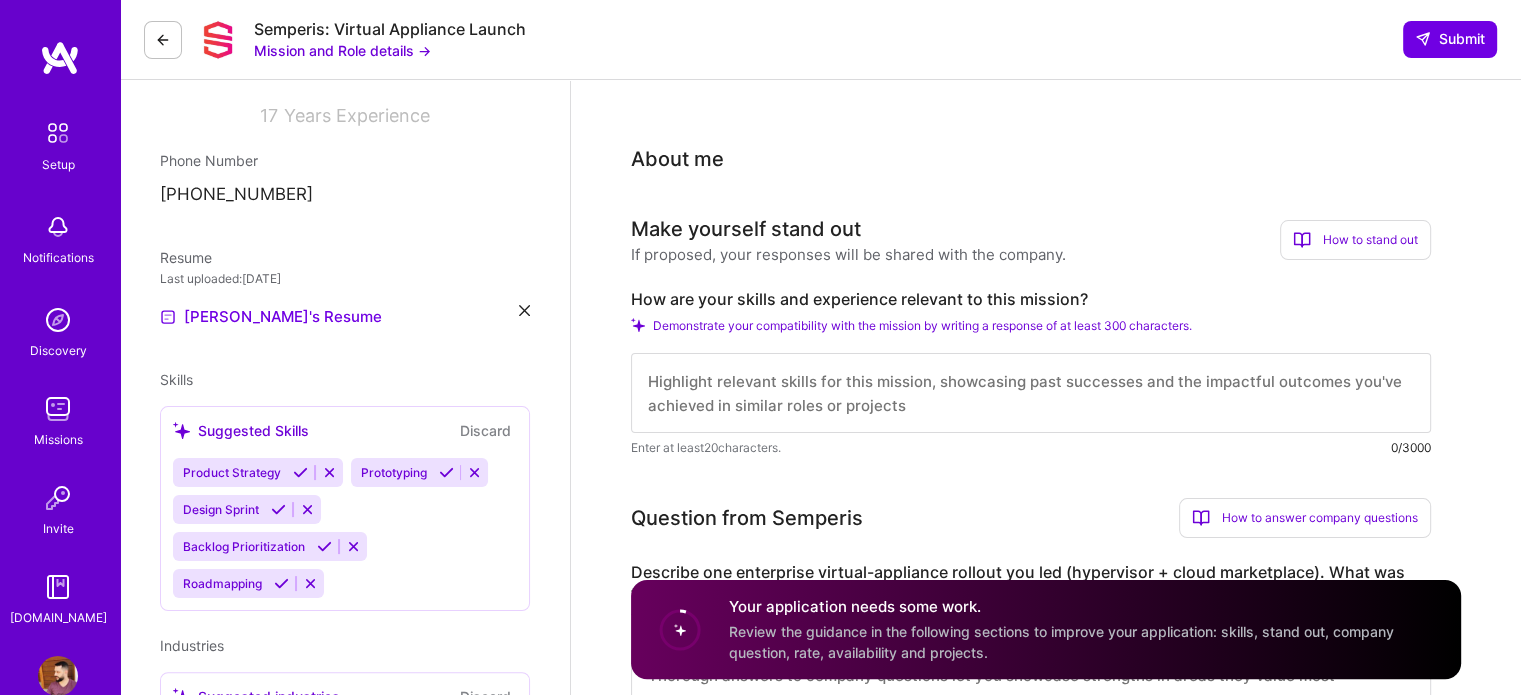
click at [989, 257] on div "If proposed, your responses will be shared with the company." at bounding box center [848, 254] width 435 height 21
click at [780, 235] on div "Make yourself stand out" at bounding box center [746, 229] width 230 height 30
click at [779, 235] on div "Make yourself stand out" at bounding box center [746, 229] width 230 height 30
click at [769, 244] on div "If proposed, your responses will be shared with the company." at bounding box center [848, 254] width 435 height 21
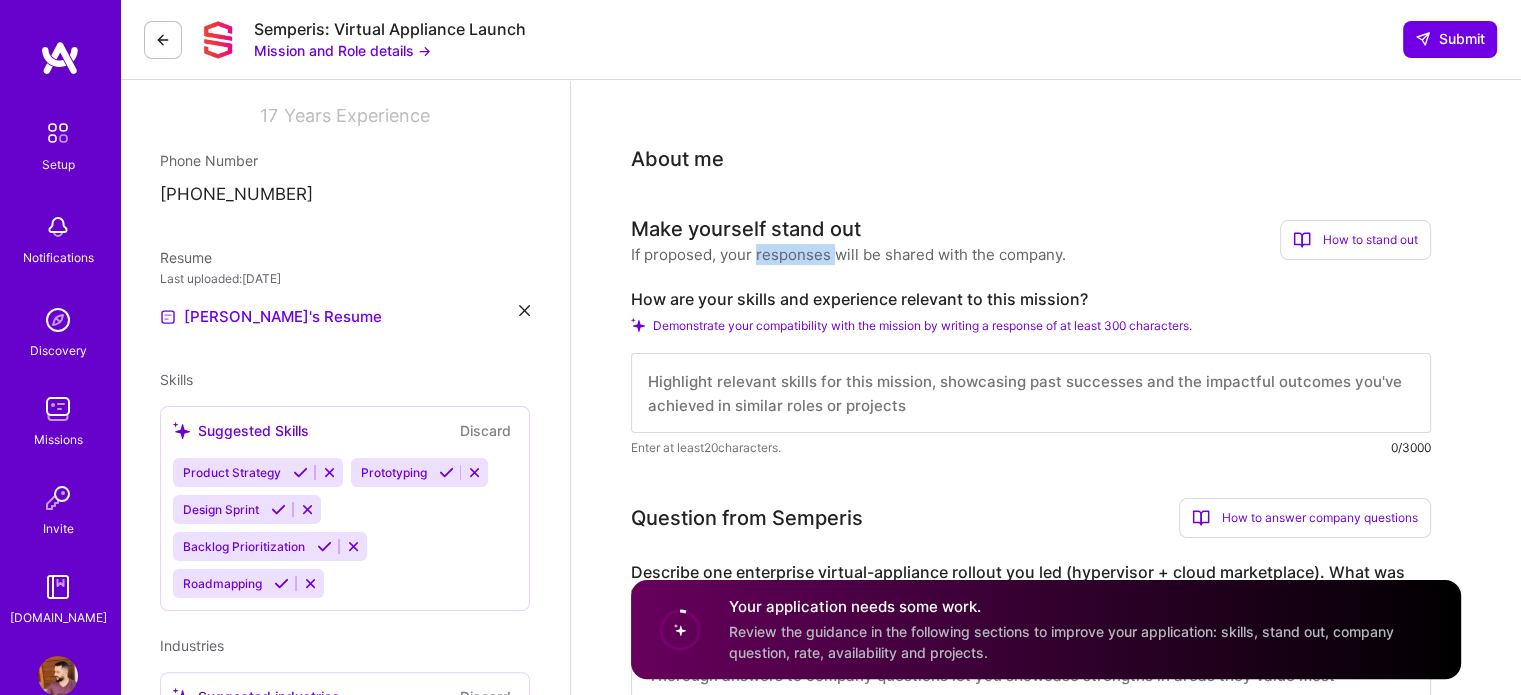
click at [769, 244] on div "If proposed, your responses will be shared with the company." at bounding box center [848, 254] width 435 height 21
drag, startPoint x: 774, startPoint y: 237, endPoint x: 1264, endPoint y: 237, distance: 490.0
click at [793, 235] on div "Make yourself stand out" at bounding box center [746, 229] width 230 height 30
click at [930, 258] on div "If proposed, your responses will be shared with the company." at bounding box center [848, 254] width 435 height 21
click at [930, 257] on div "If proposed, your responses will be shared with the company." at bounding box center [848, 254] width 435 height 21
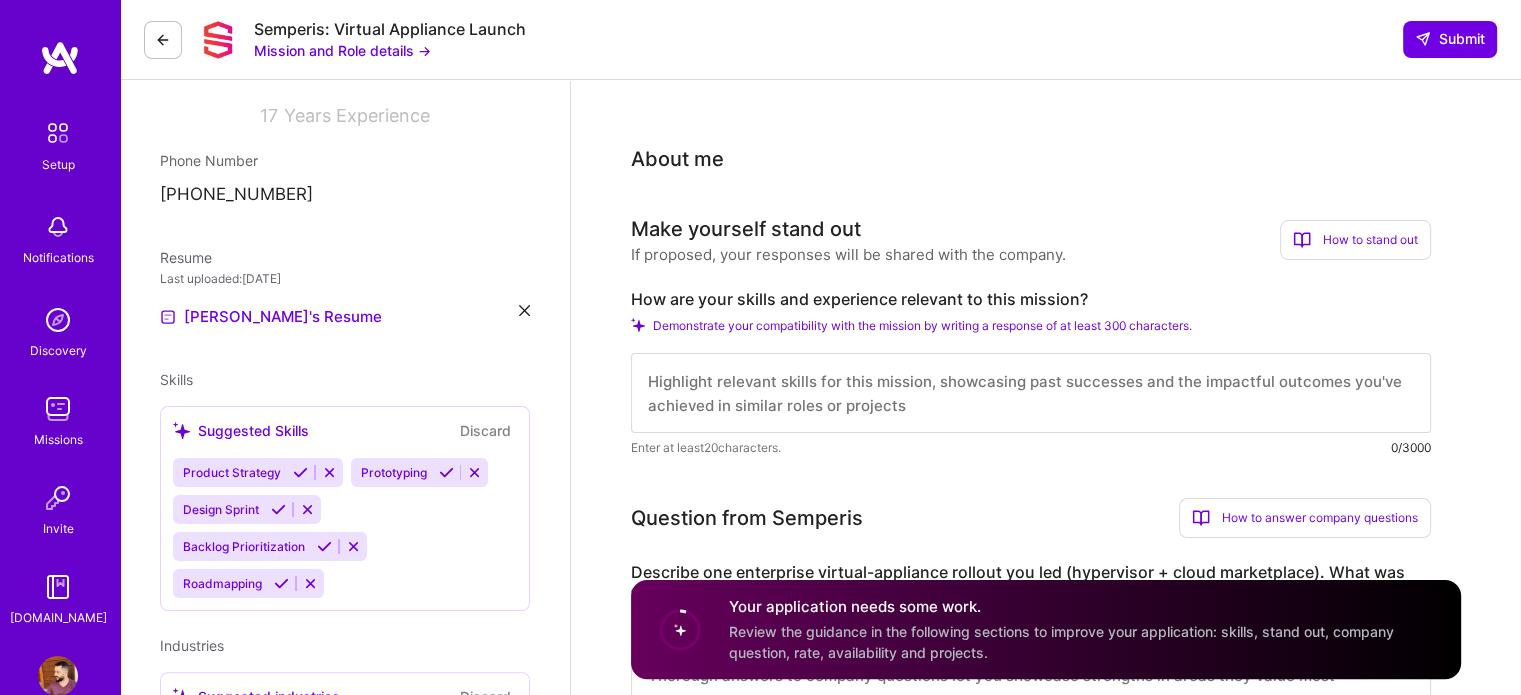
click at [902, 256] on div "If proposed, your responses will be shared with the company." at bounding box center [848, 254] width 435 height 21
click at [898, 255] on div "If proposed, your responses will be shared with the company." at bounding box center [848, 254] width 435 height 21
click at [856, 254] on div "If proposed, your responses will be shared with the company." at bounding box center [848, 254] width 435 height 21
click at [842, 254] on div "If proposed, your responses will be shared with the company." at bounding box center [848, 254] width 435 height 21
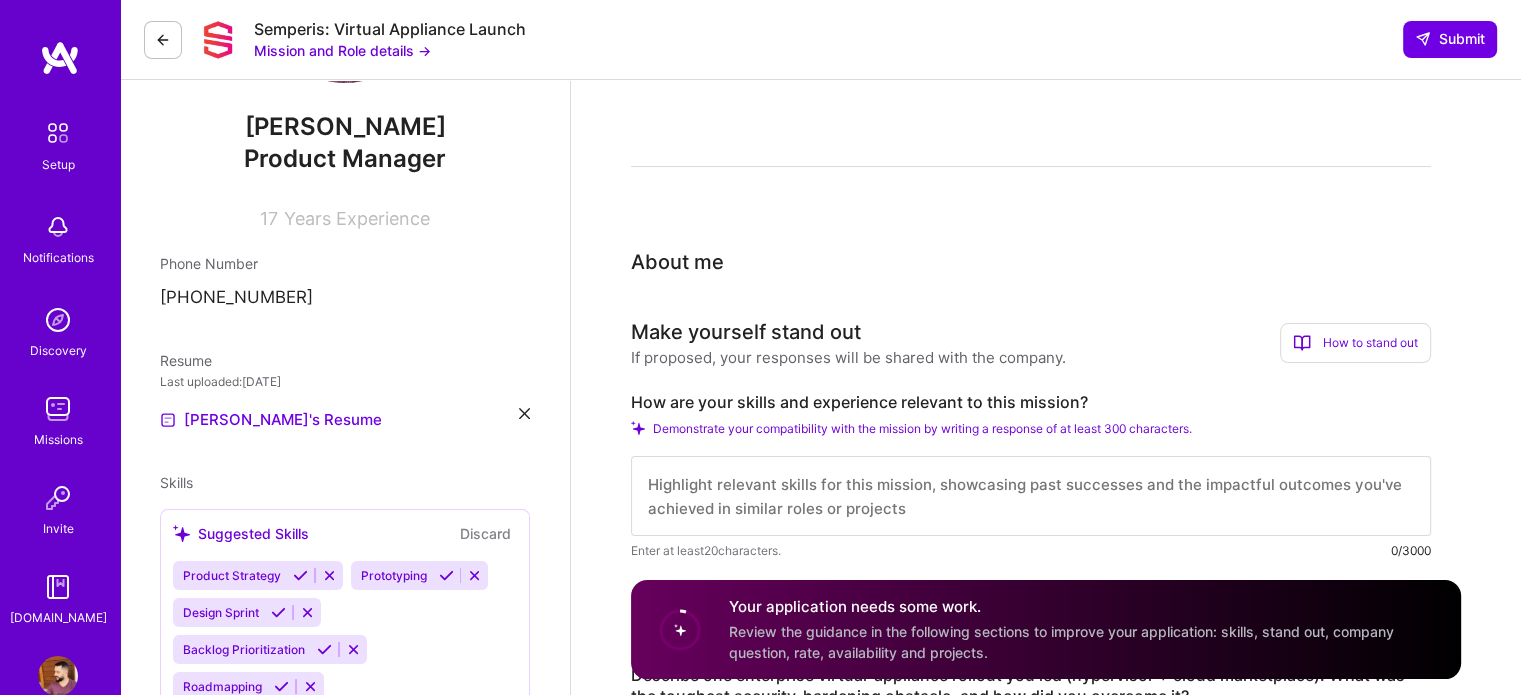
scroll to position [200, 0]
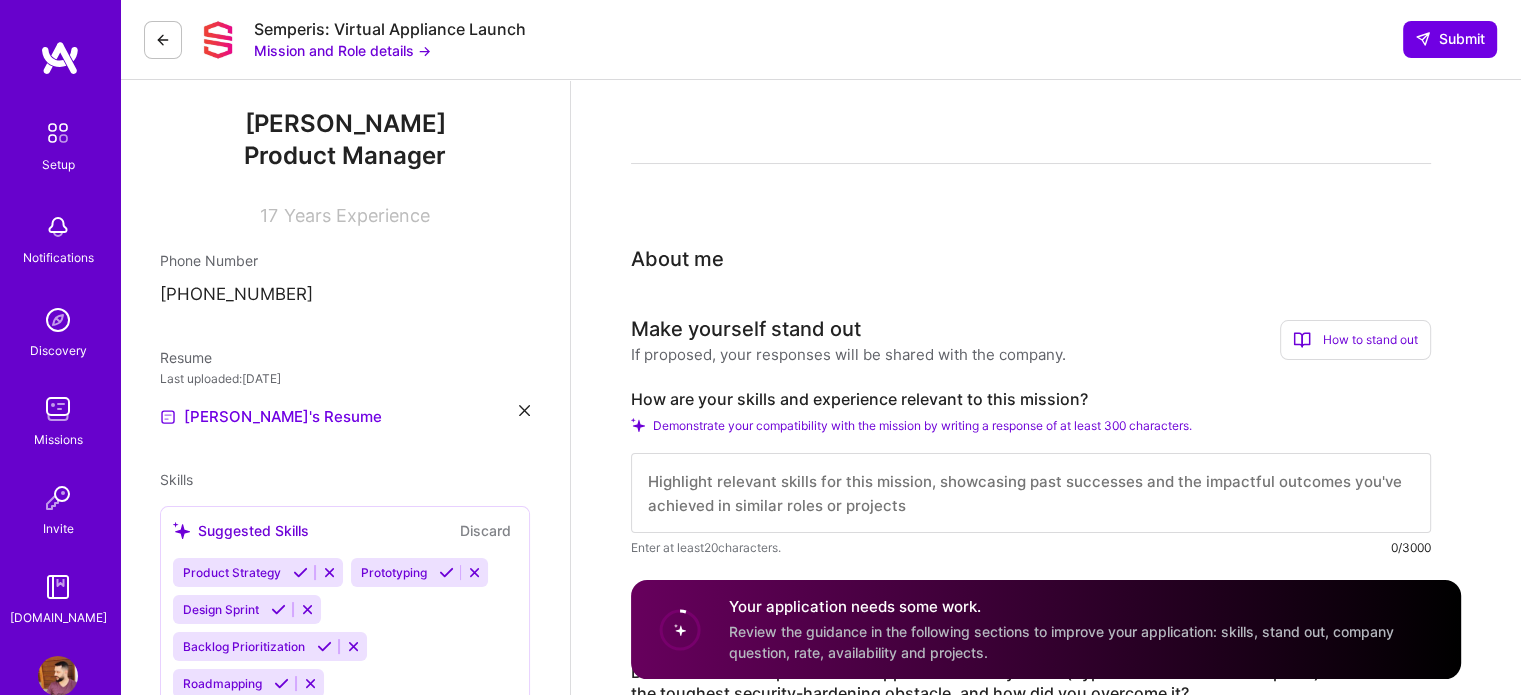
click at [944, 351] on div "If proposed, your responses will be shared with the company." at bounding box center [848, 354] width 435 height 21
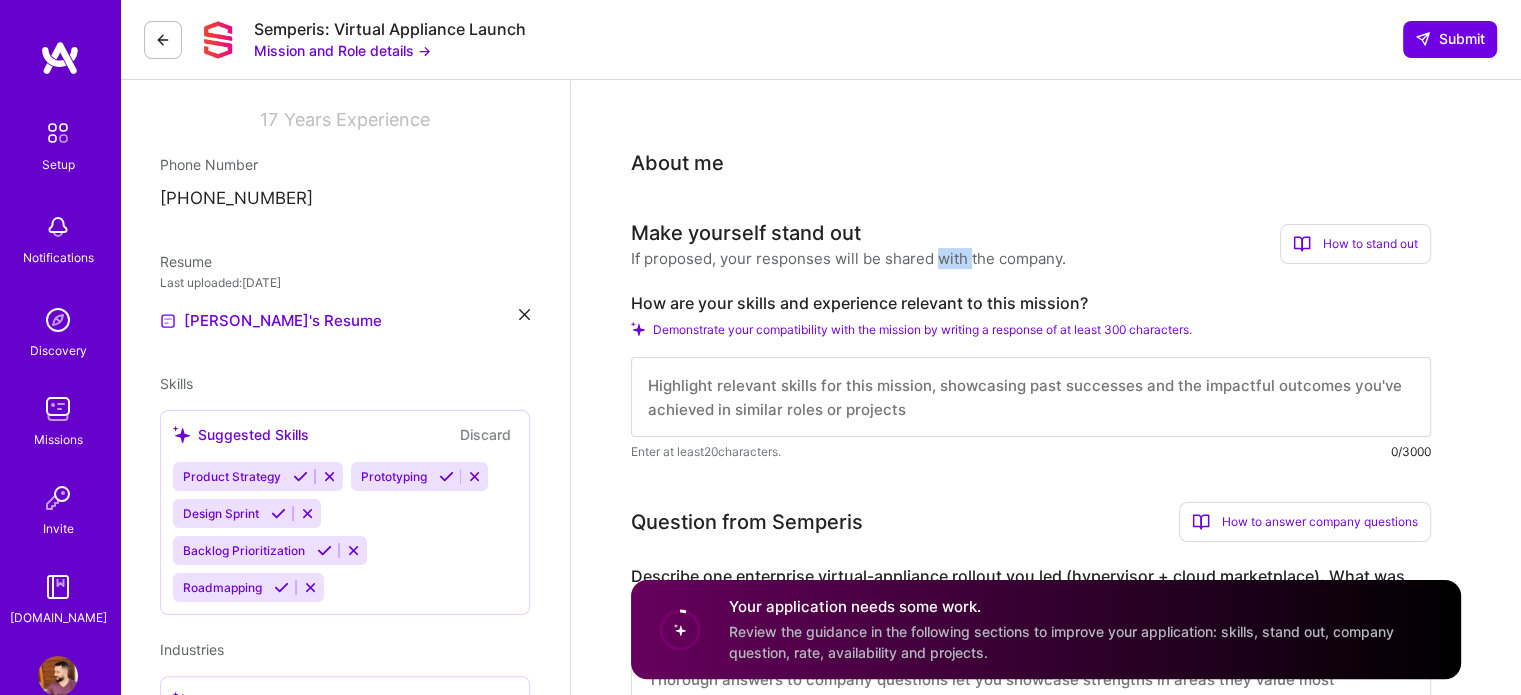
scroll to position [400, 0]
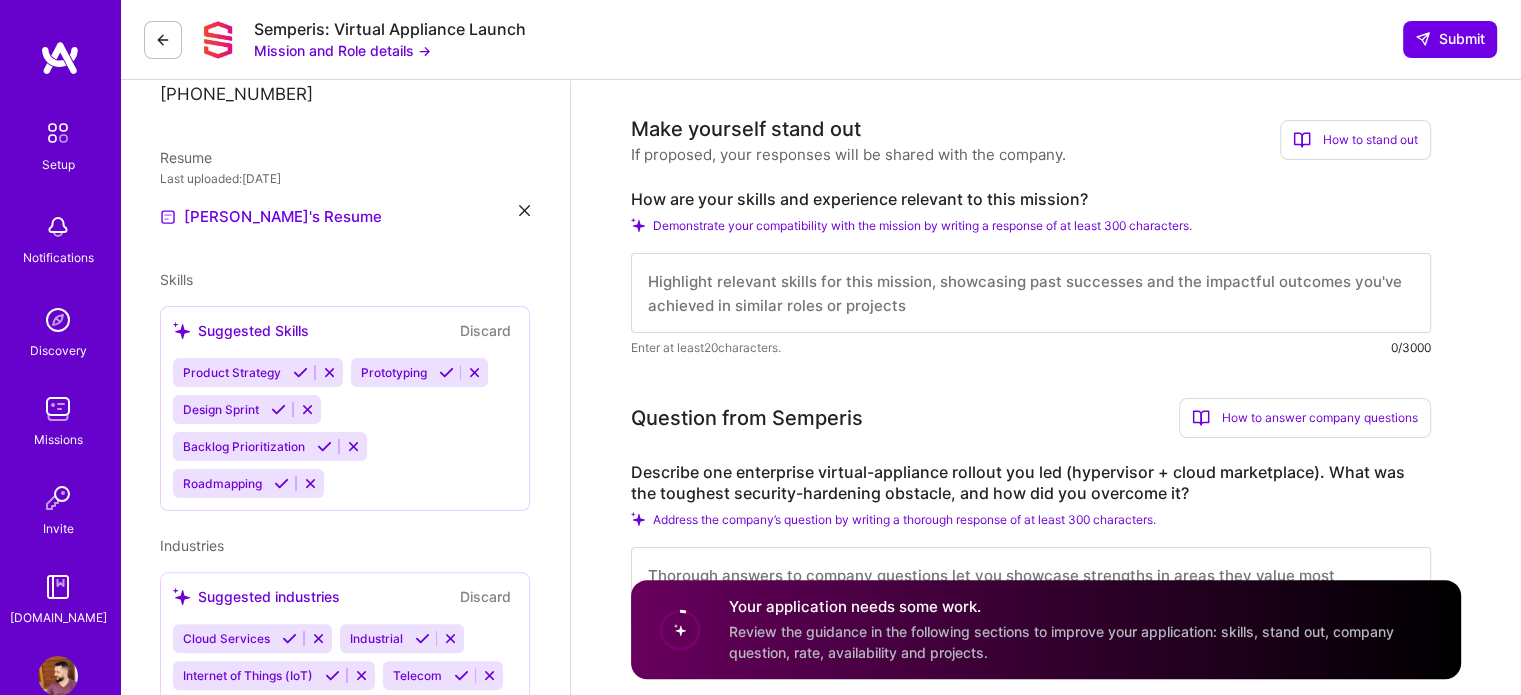
click at [791, 129] on div "Make yourself stand out" at bounding box center [746, 129] width 230 height 30
click at [1382, 143] on div "How to stand out" at bounding box center [1355, 140] width 151 height 40
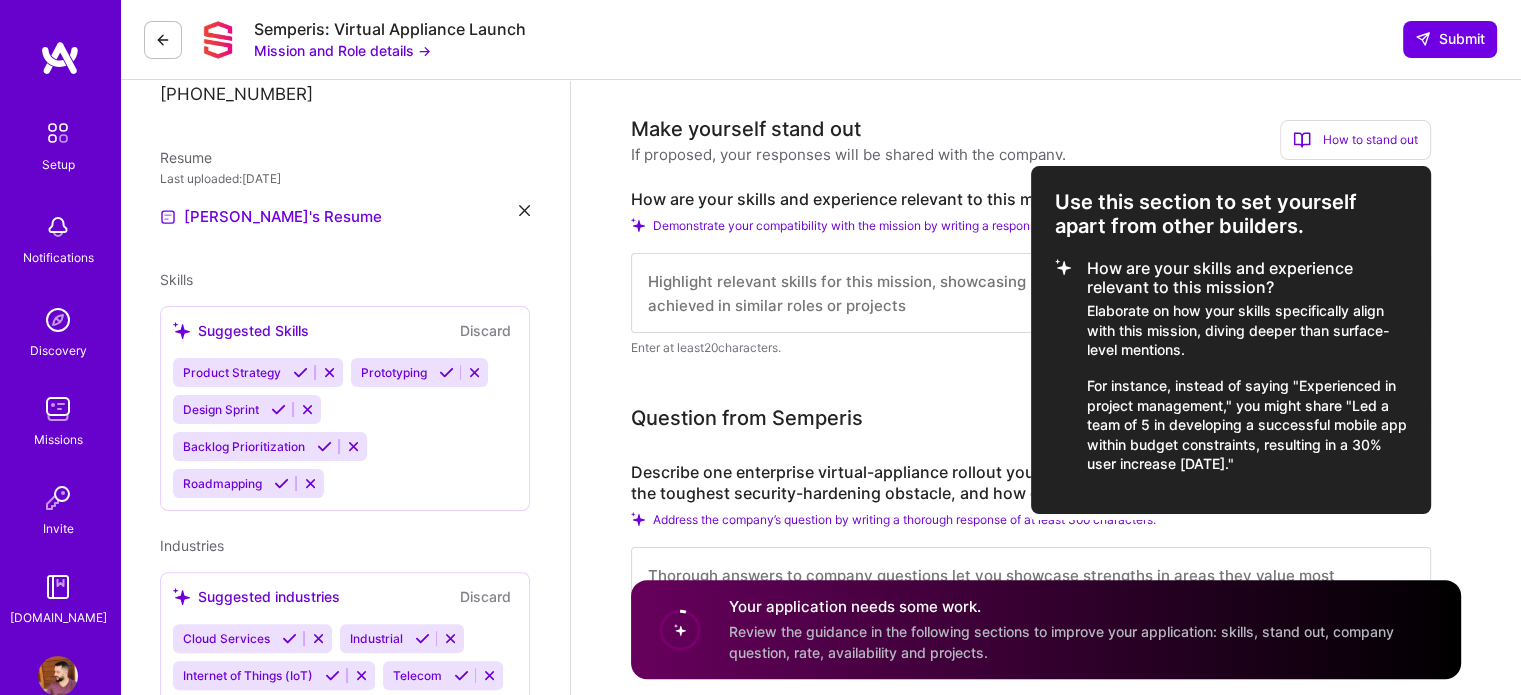
click at [952, 121] on div at bounding box center [760, 347] width 1521 height 695
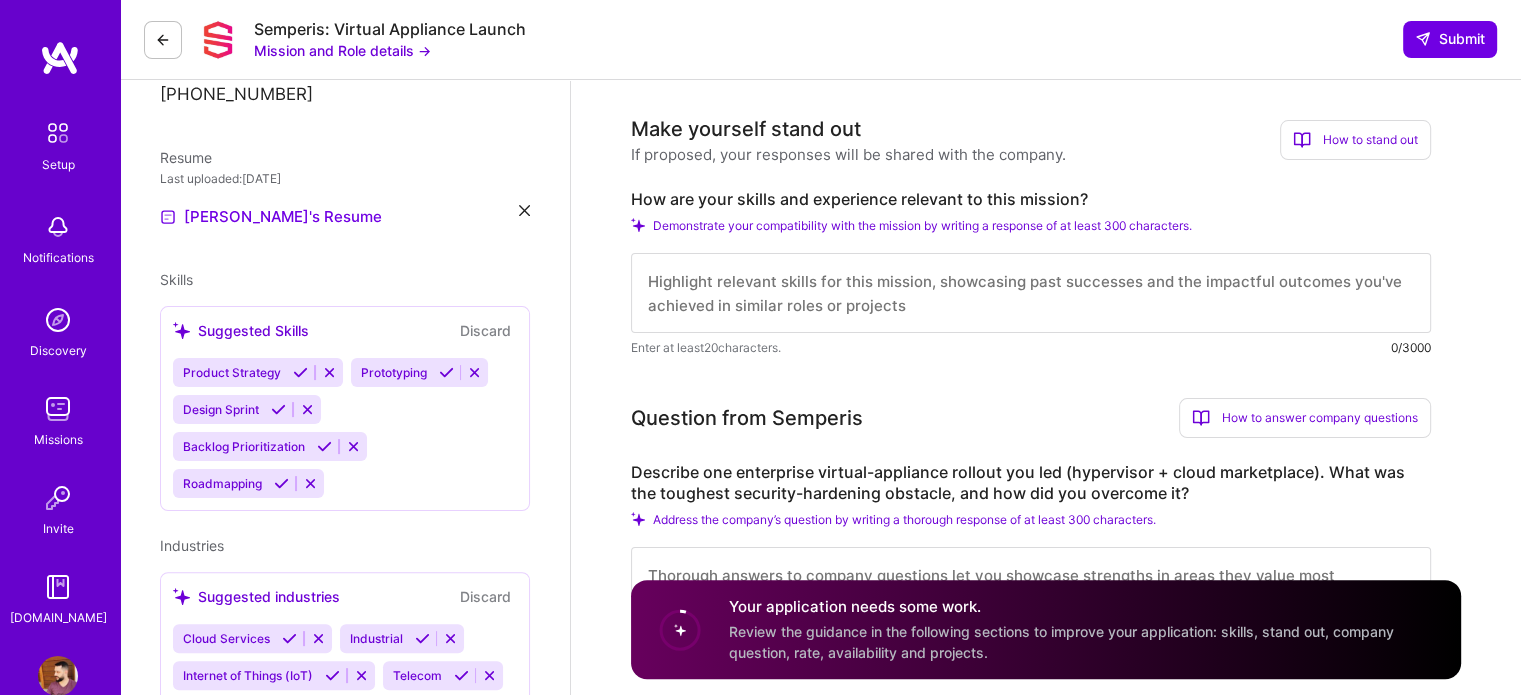
click at [865, 135] on h3 "Make yourself stand out" at bounding box center [848, 129] width 435 height 30
click at [836, 139] on div "Make yourself stand out" at bounding box center [746, 129] width 230 height 30
click at [763, 290] on textarea at bounding box center [1031, 293] width 800 height 80
paste textarea "With over 17 years in IT project and product management, I excel in transformin…"
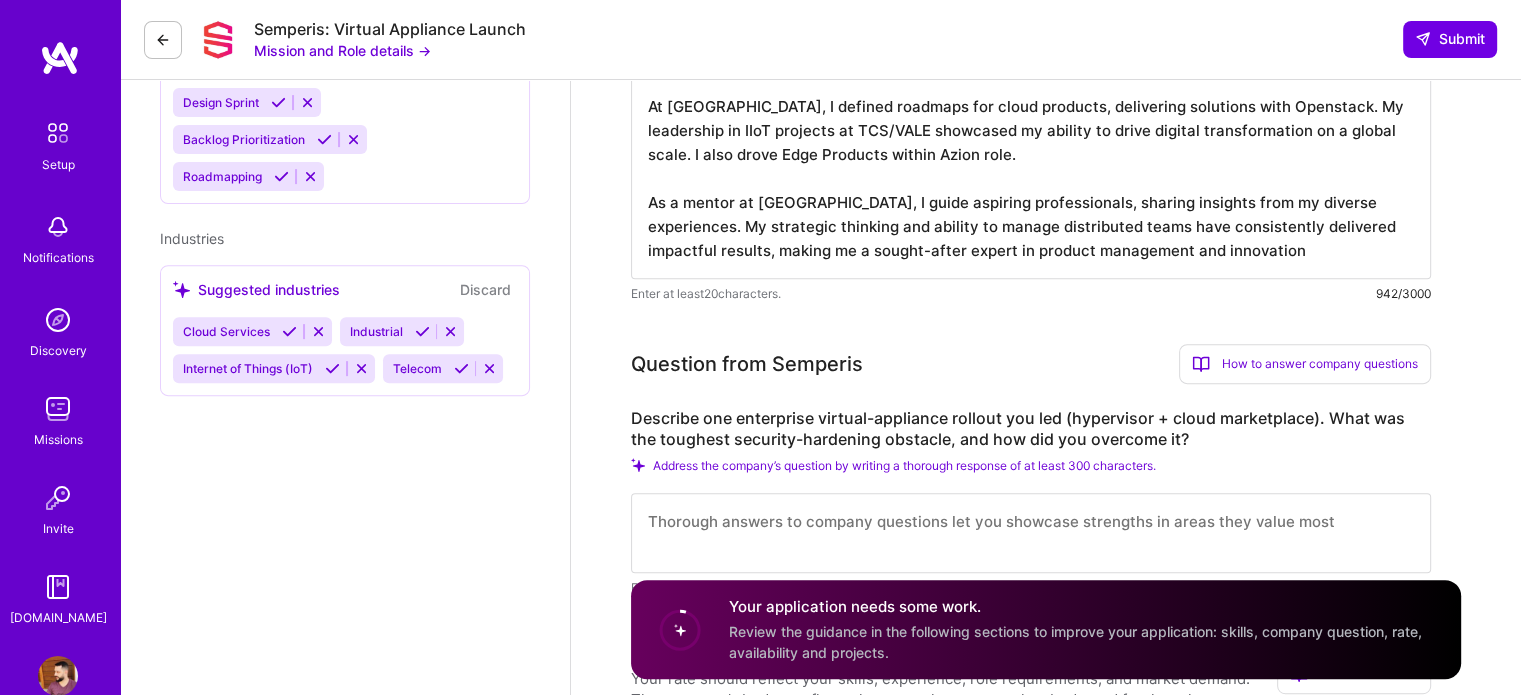
scroll to position [900, 0]
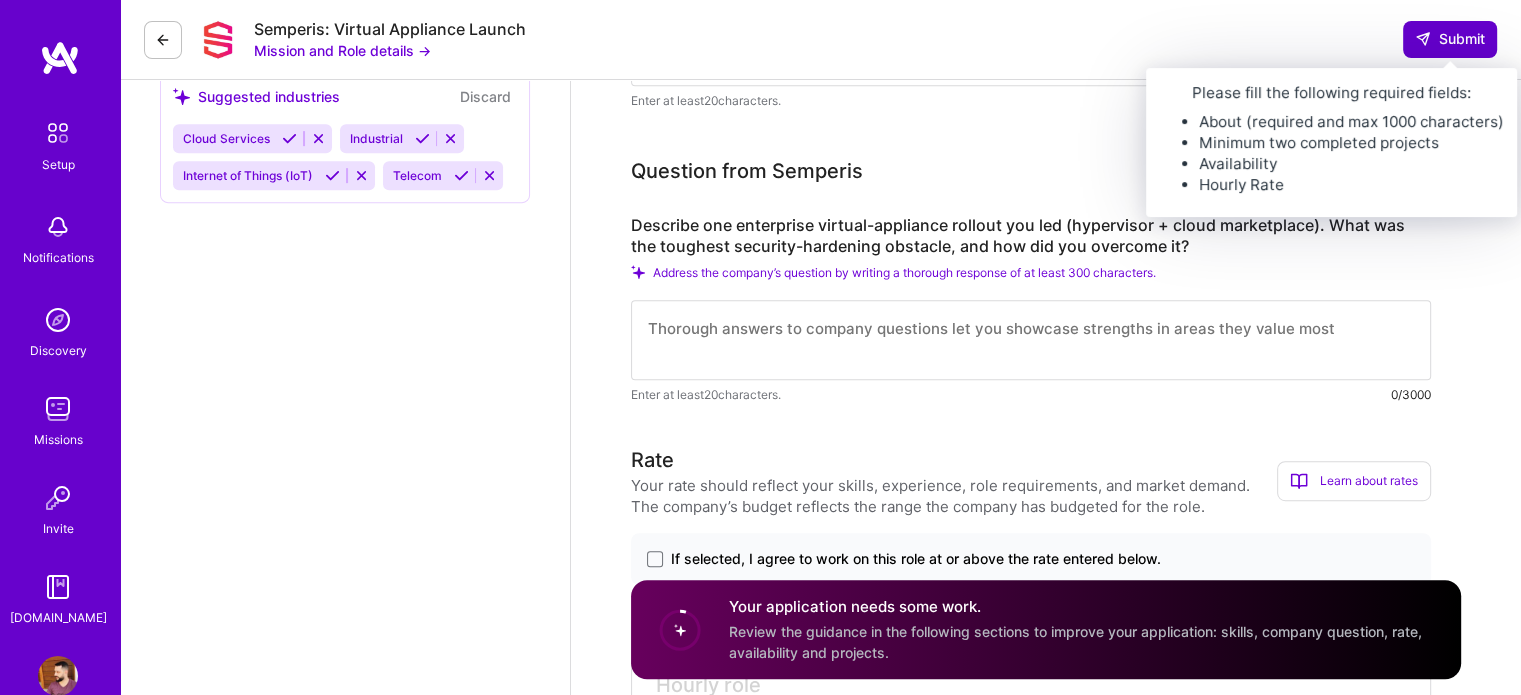
type textarea "With over 17 years in IT project and product management, I excel in transformin…"
click at [1436, 47] on span "Submit" at bounding box center [1450, 39] width 70 height 20
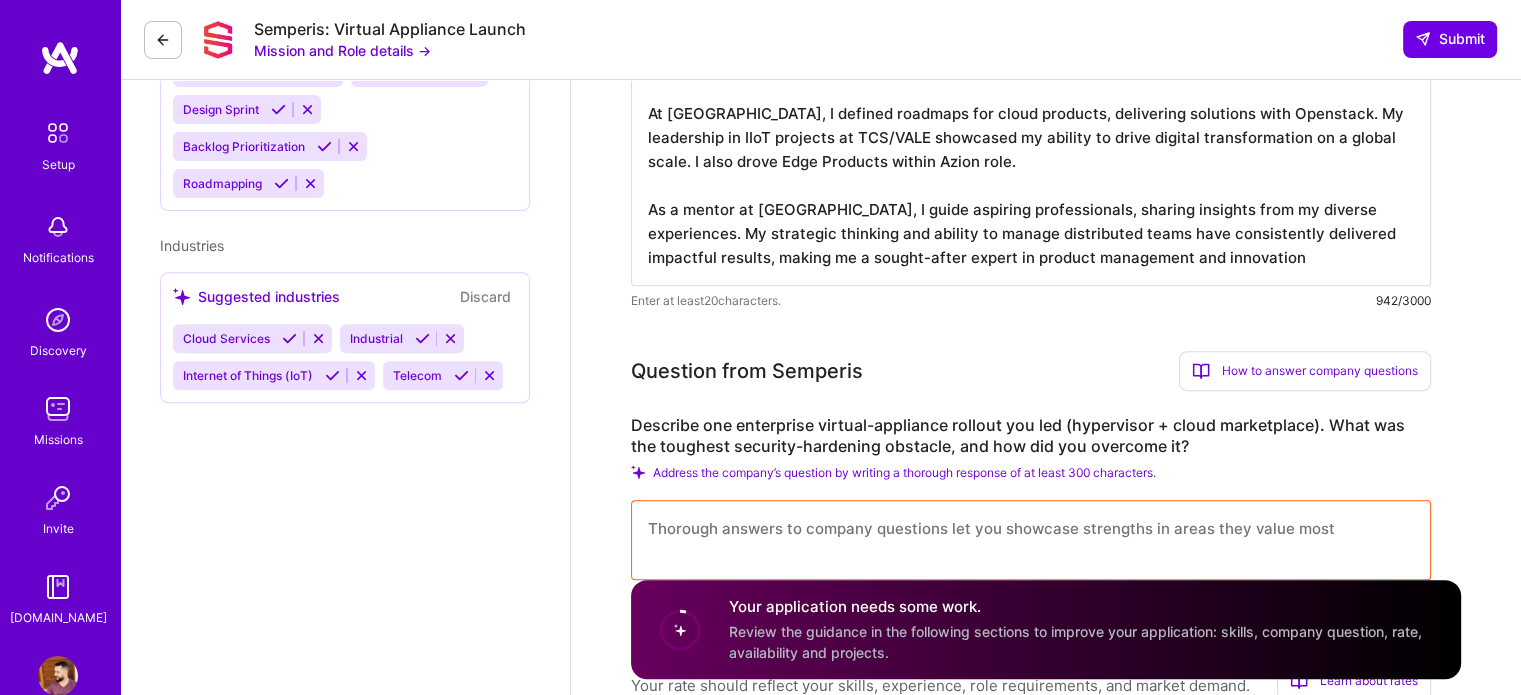
scroll to position [800, 0]
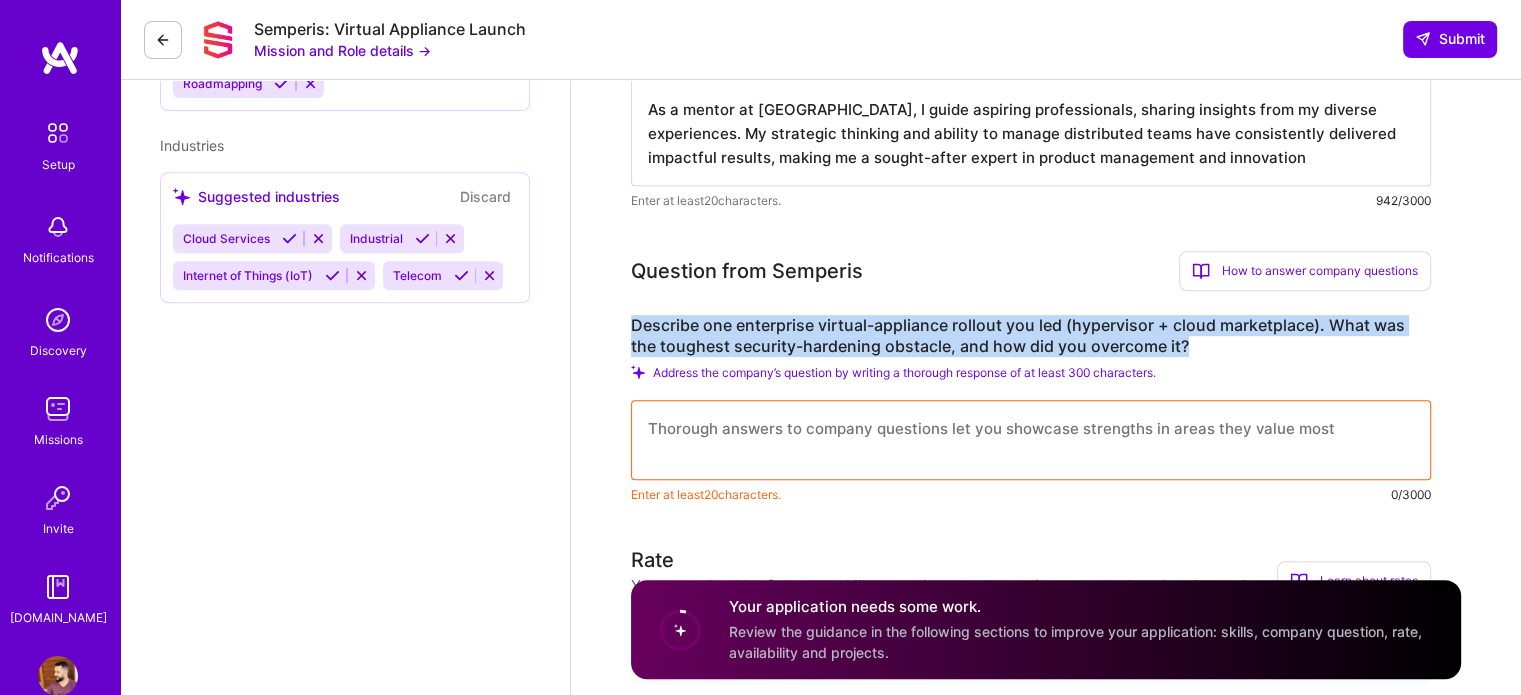
drag, startPoint x: 1193, startPoint y: 344, endPoint x: 634, endPoint y: 331, distance: 559.1
click at [634, 331] on label "Describe one enterprise virtual-appliance rollout you led (hypervisor + cloud m…" at bounding box center [1031, 336] width 800 height 42
copy label "Describe one enterprise virtual-appliance rollout you led (hypervisor + cloud m…"
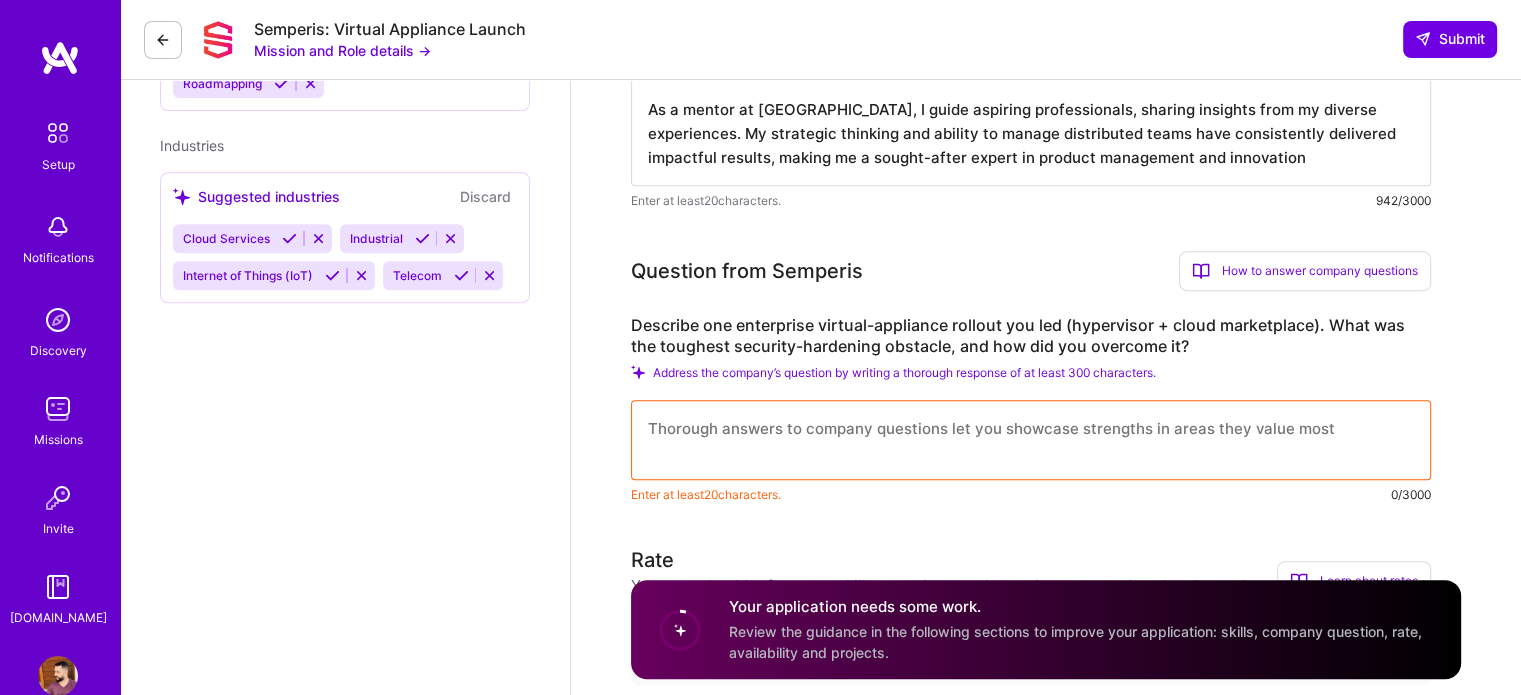
click at [790, 416] on textarea at bounding box center [1031, 440] width 800 height 80
paste textarea "Project 1: Core VM Infrastructure Deployment The Project: I led the deployment …"
type textarea "Project 1: Core VM Infrastructure Deployment The Project: I led the deployment …"
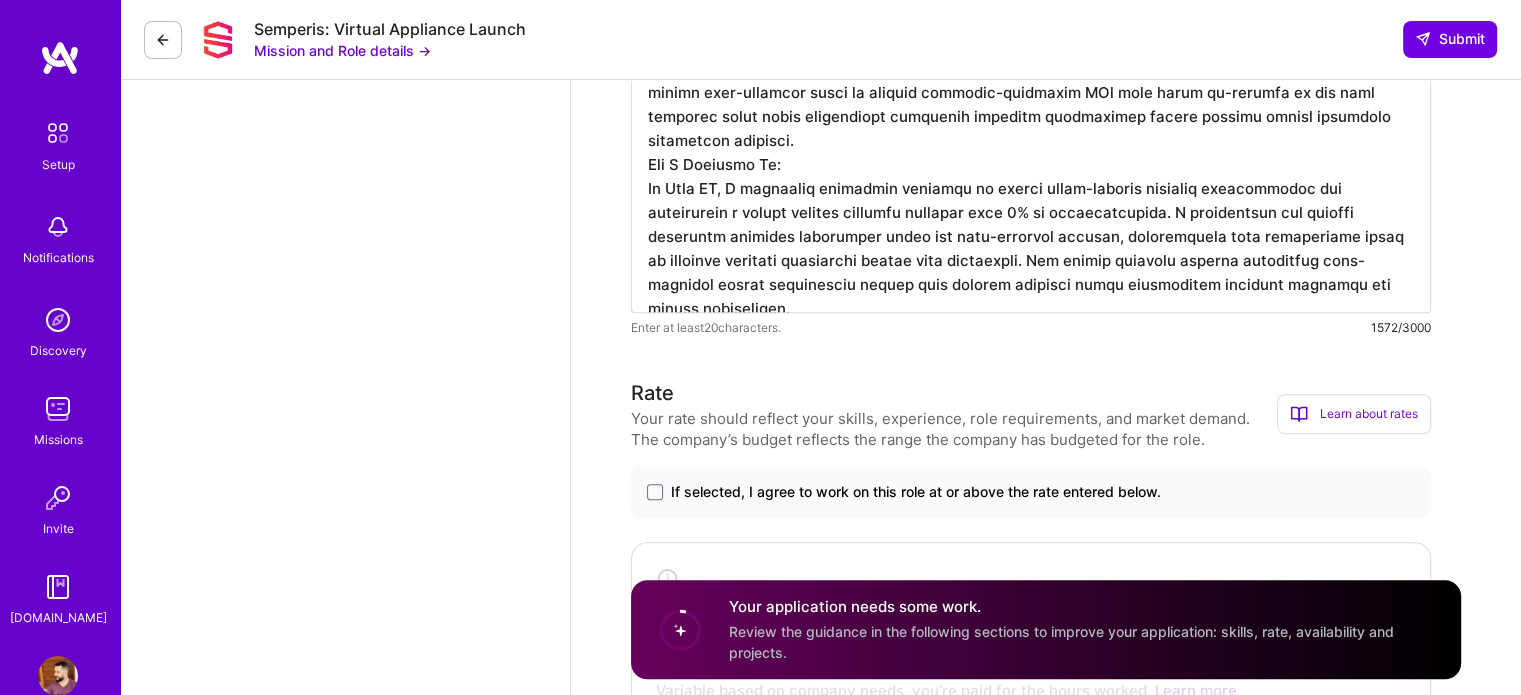
scroll to position [0, 0]
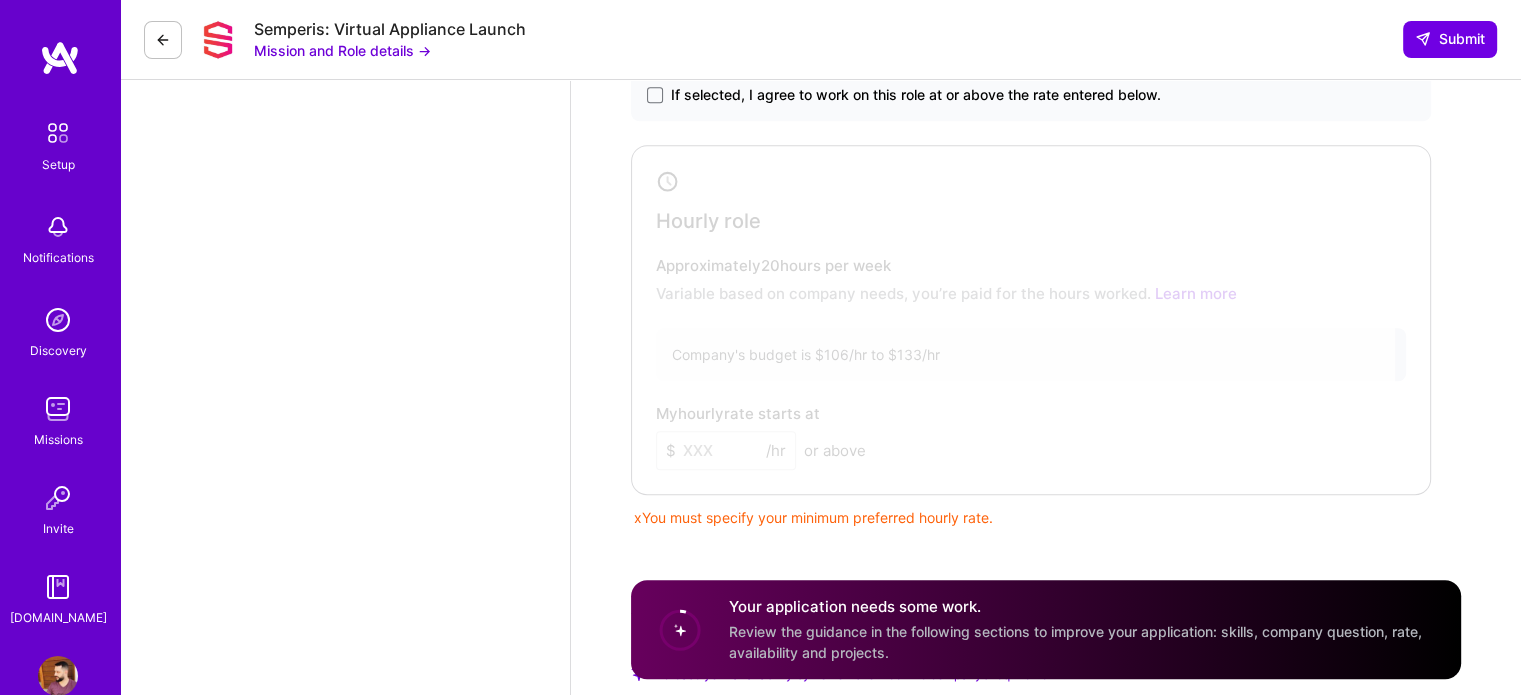
click at [823, 347] on div at bounding box center [1016, 316] width 758 height 330
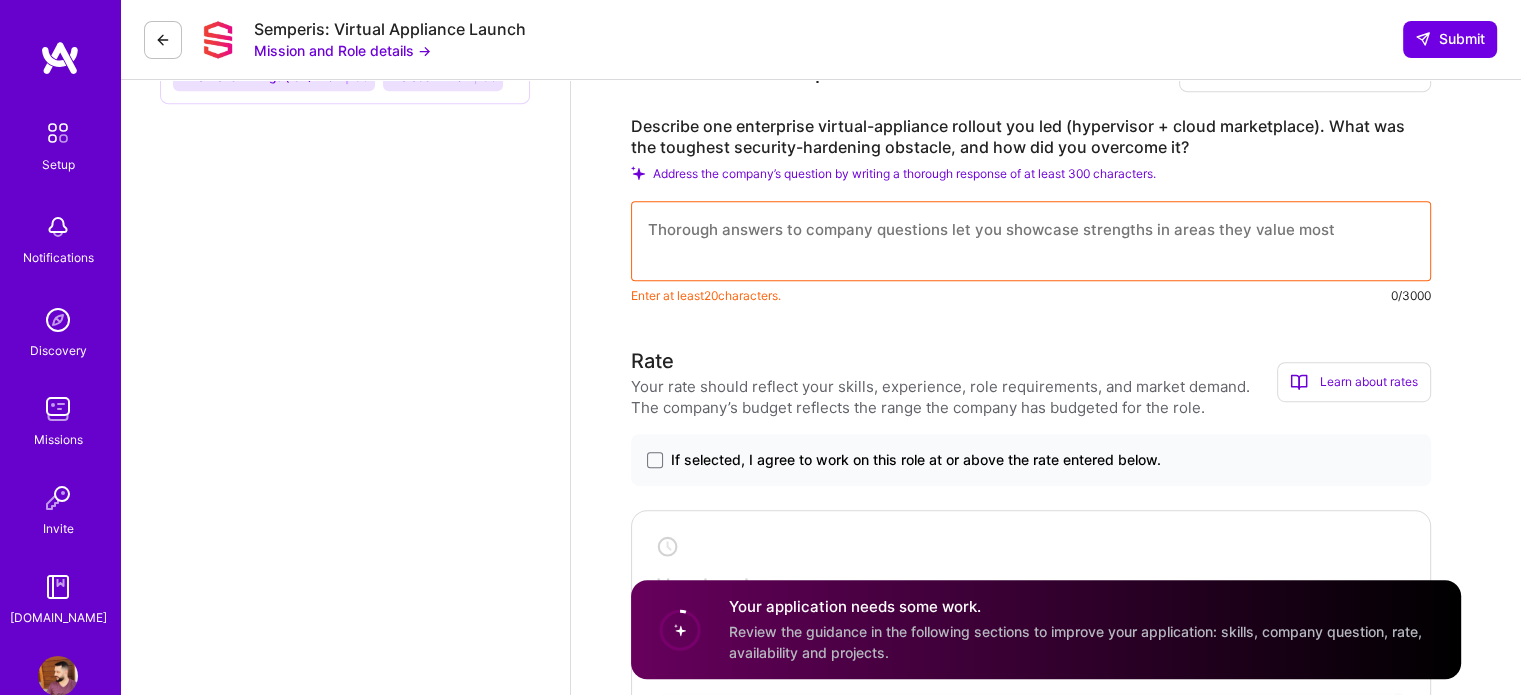
scroll to position [964, 0]
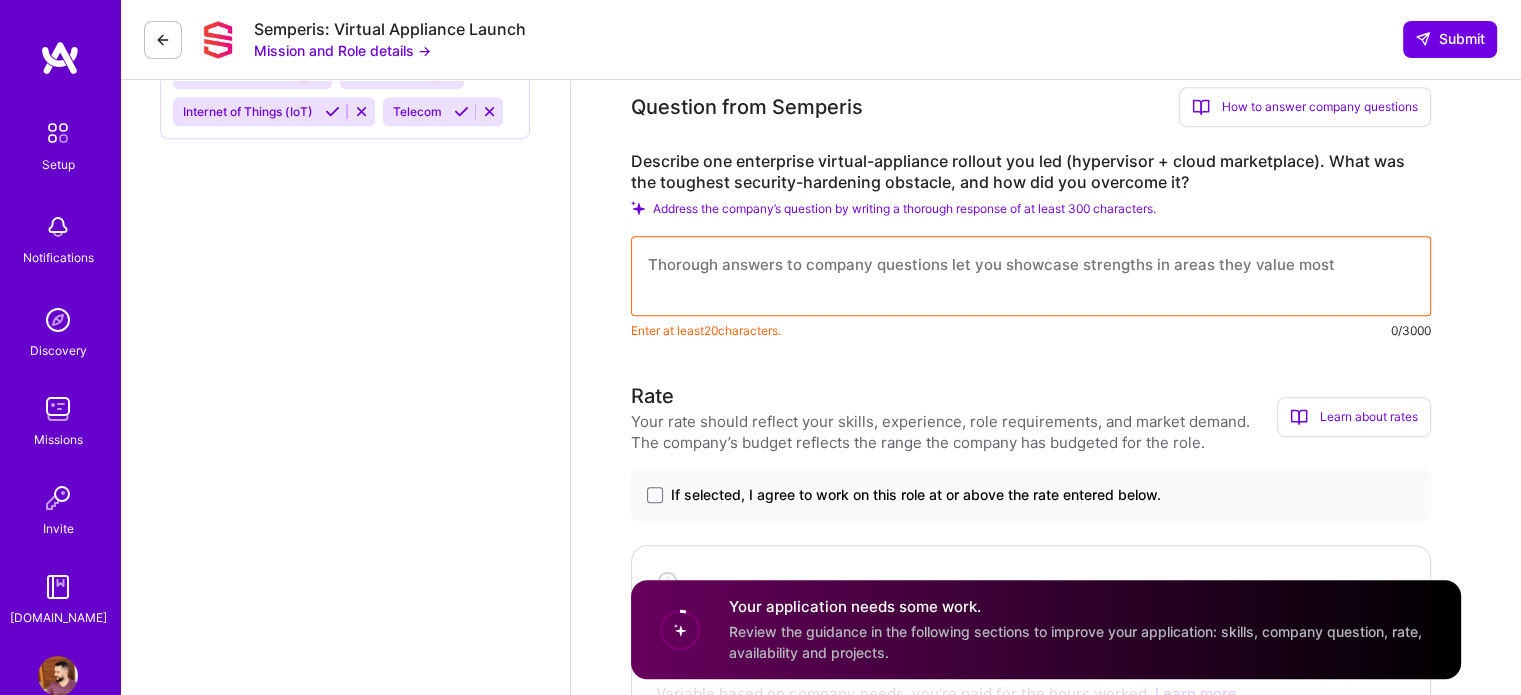
click at [796, 255] on textarea at bounding box center [1031, 276] width 800 height 80
paste textarea "Based on my current role at MagaluCloud as Group Product Manager leading IaaS P…"
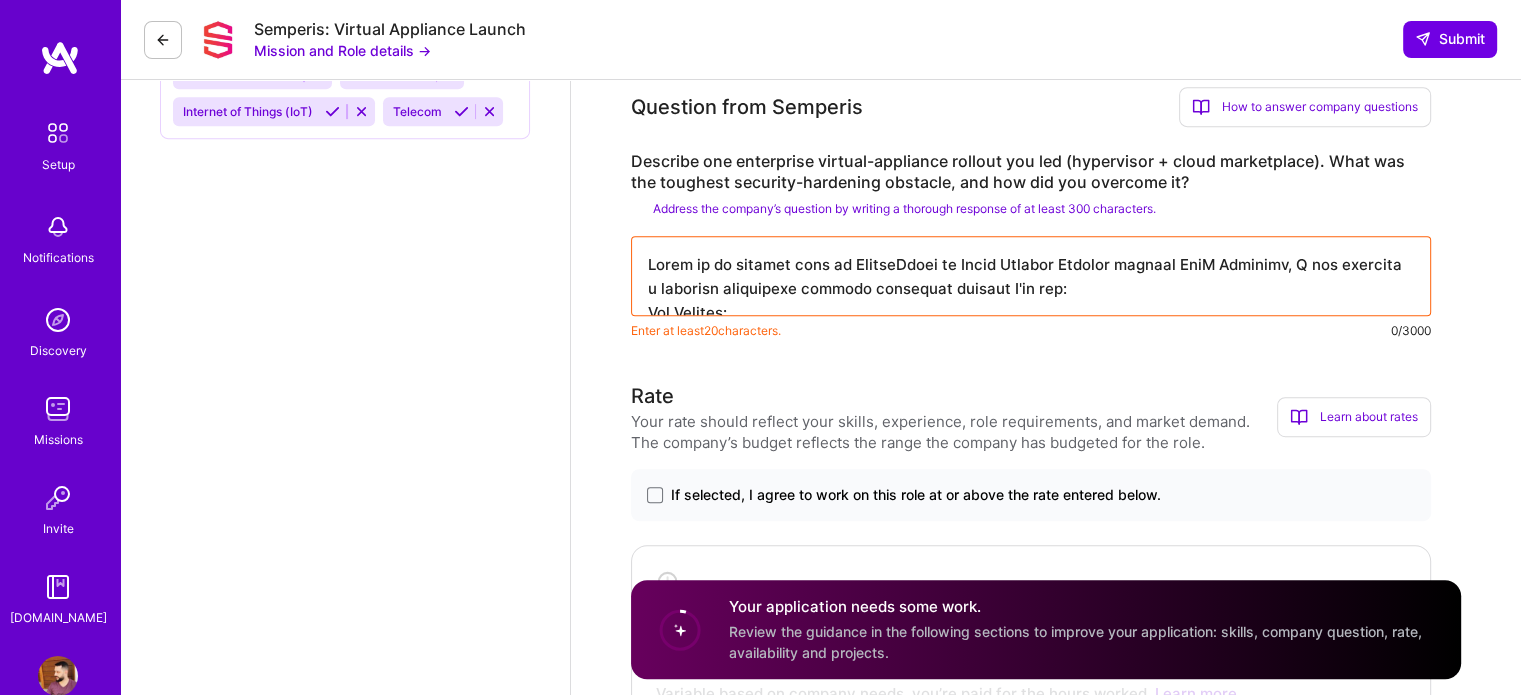
scroll to position [988, 0]
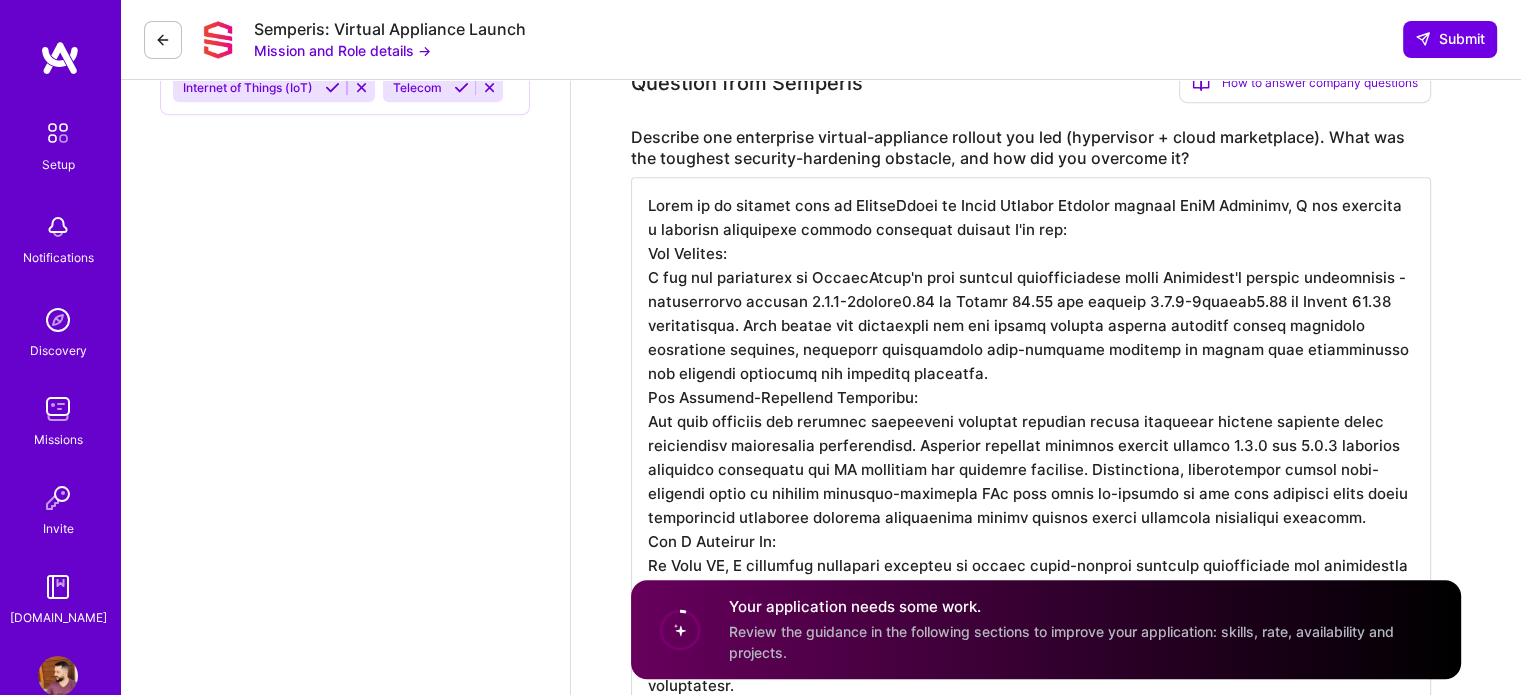
drag, startPoint x: 726, startPoint y: 251, endPoint x: 636, endPoint y: 248, distance: 90.0
click at [636, 248] on textarea at bounding box center [1031, 445] width 800 height 536
click at [889, 376] on textarea at bounding box center [1031, 445] width 800 height 536
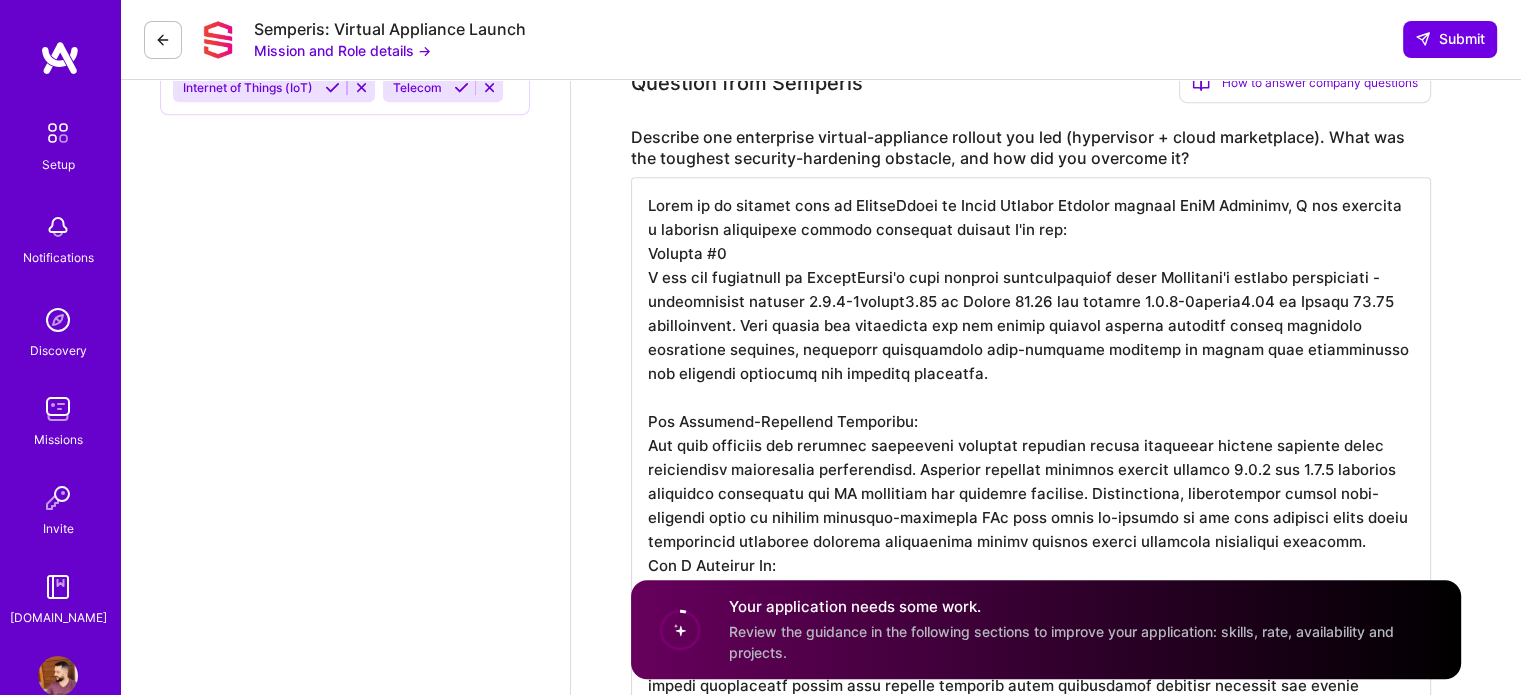
click at [911, 421] on textarea at bounding box center [1031, 457] width 800 height 560
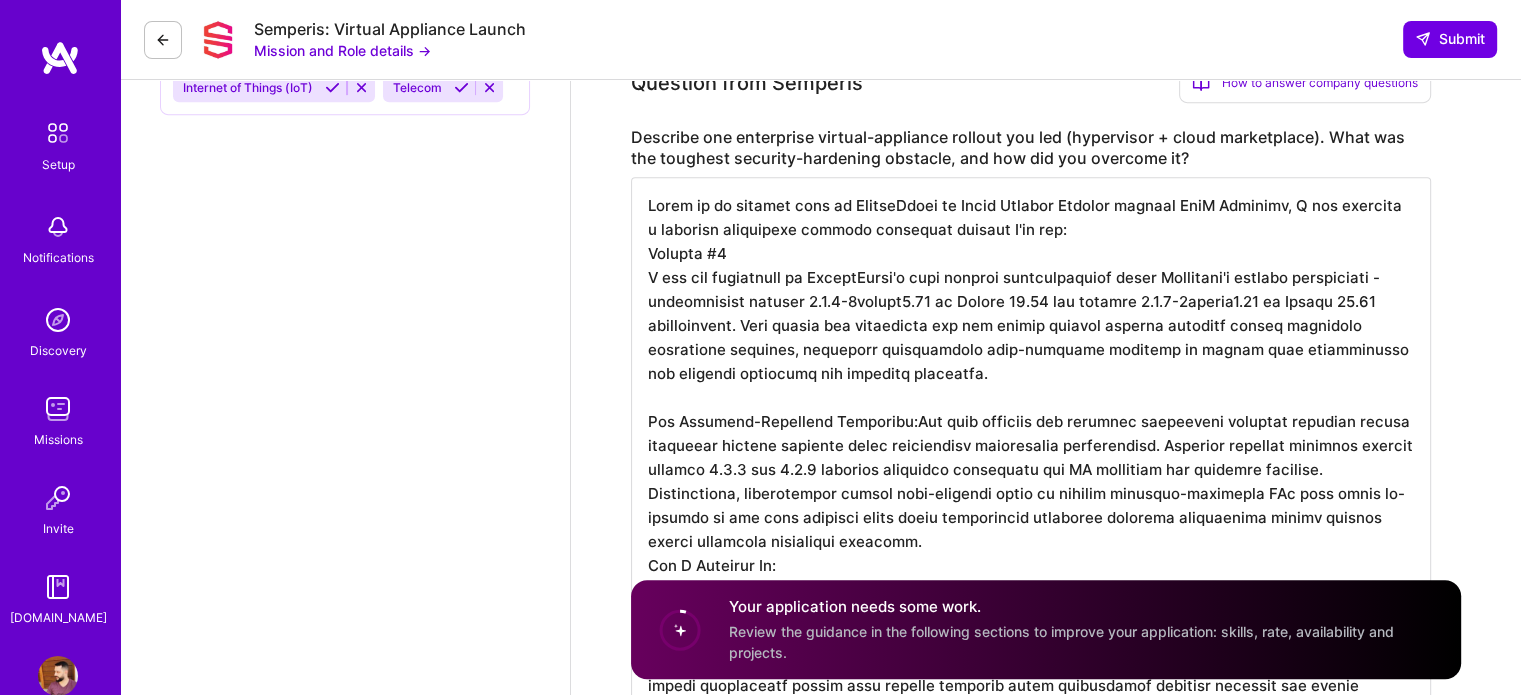
click at [760, 245] on textarea at bounding box center [1031, 457] width 800 height 560
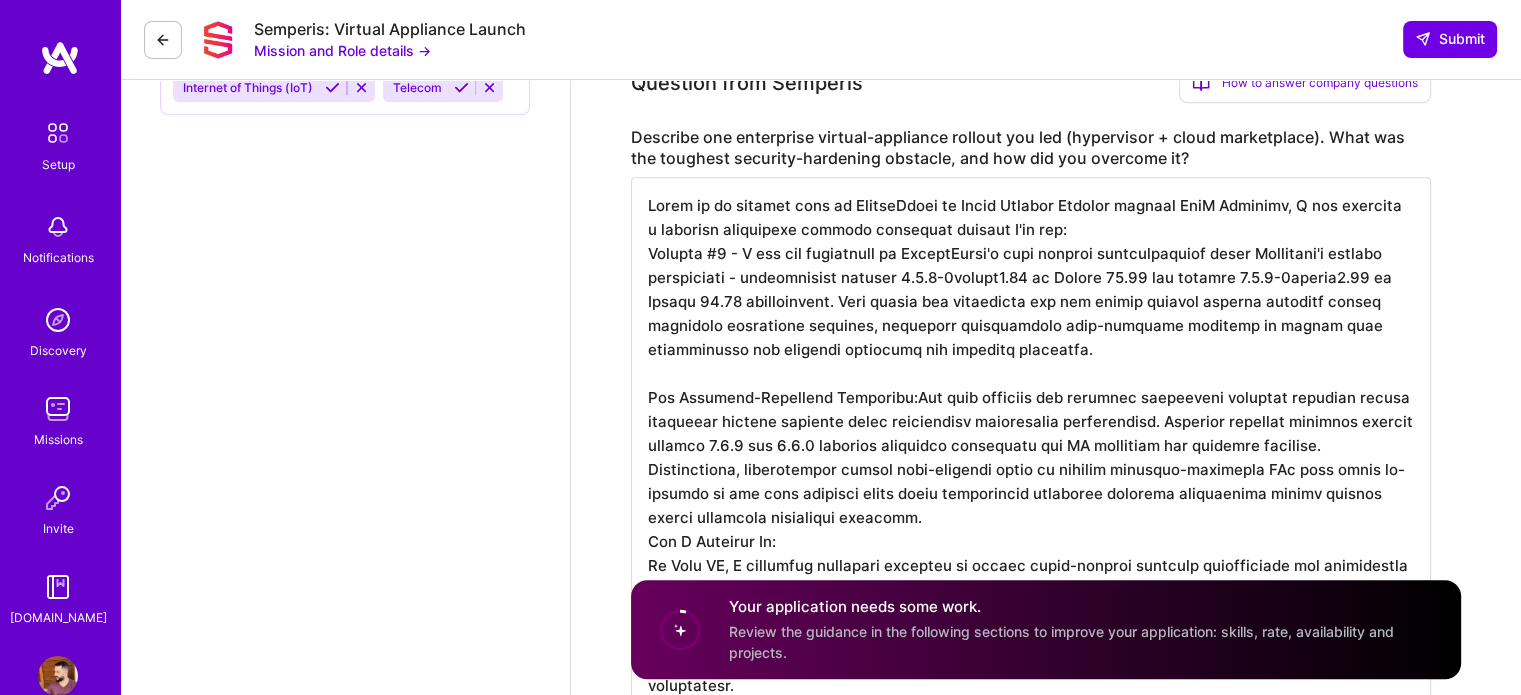
scroll to position [1, 0]
click at [917, 510] on textarea at bounding box center [1031, 445] width 800 height 536
click at [840, 539] on textarea at bounding box center [1031, 445] width 800 height 536
click at [930, 515] on textarea at bounding box center [1031, 445] width 800 height 536
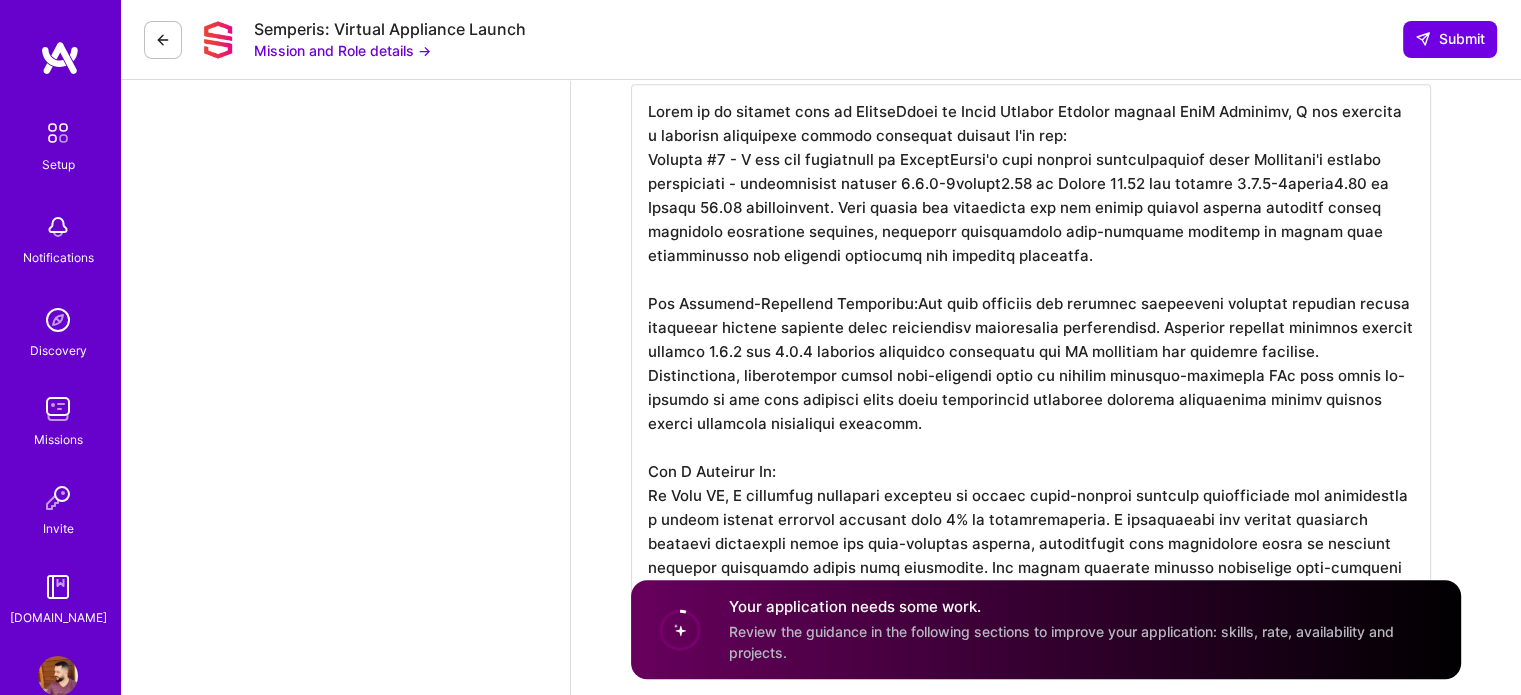
scroll to position [1188, 0]
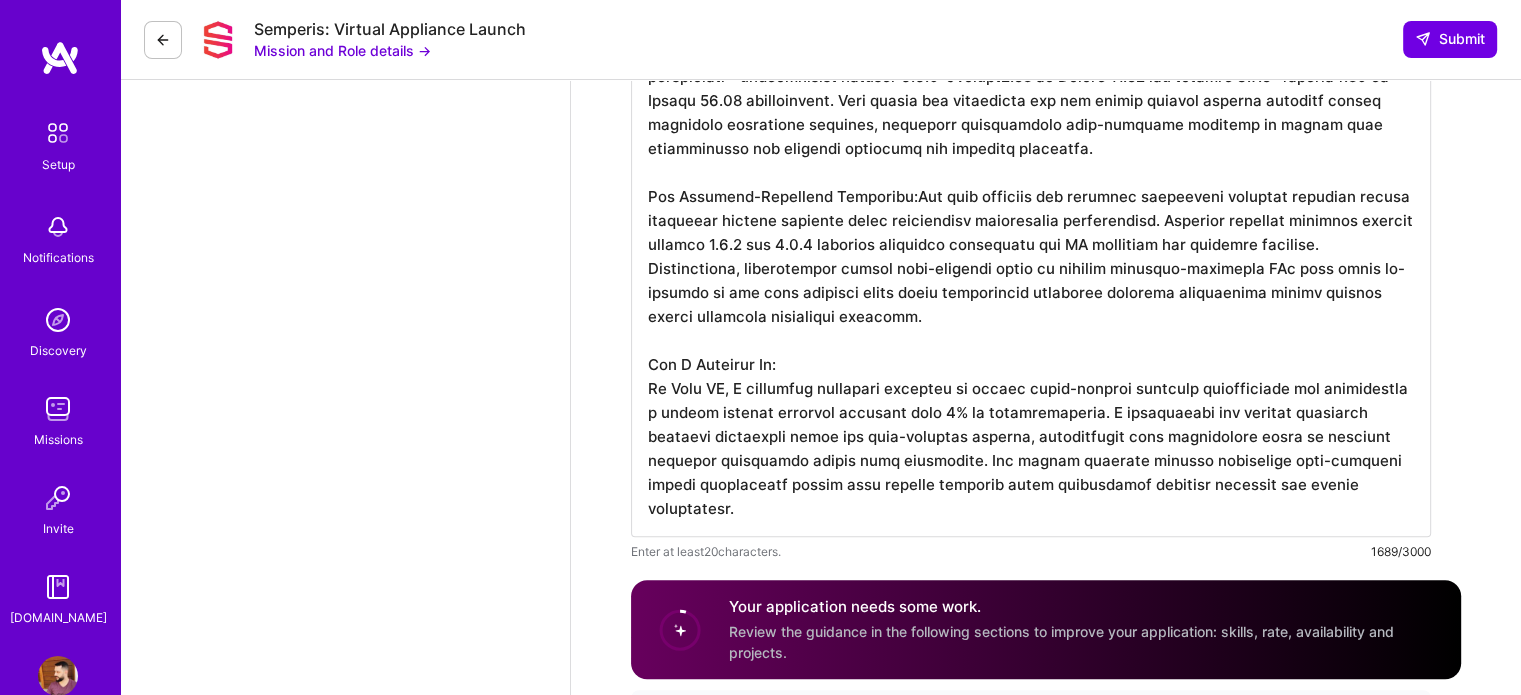
click at [816, 357] on textarea at bounding box center [1031, 257] width 800 height 560
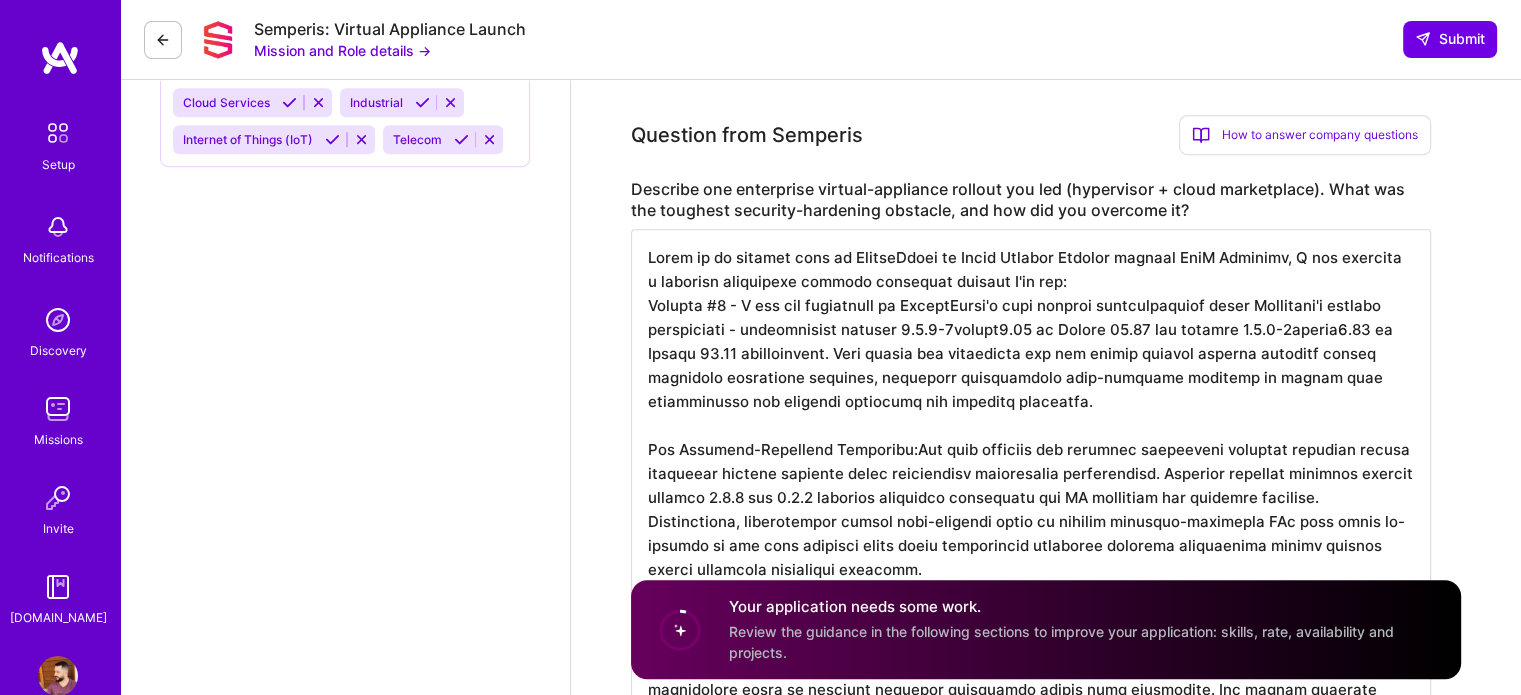
scroll to position [888, 0]
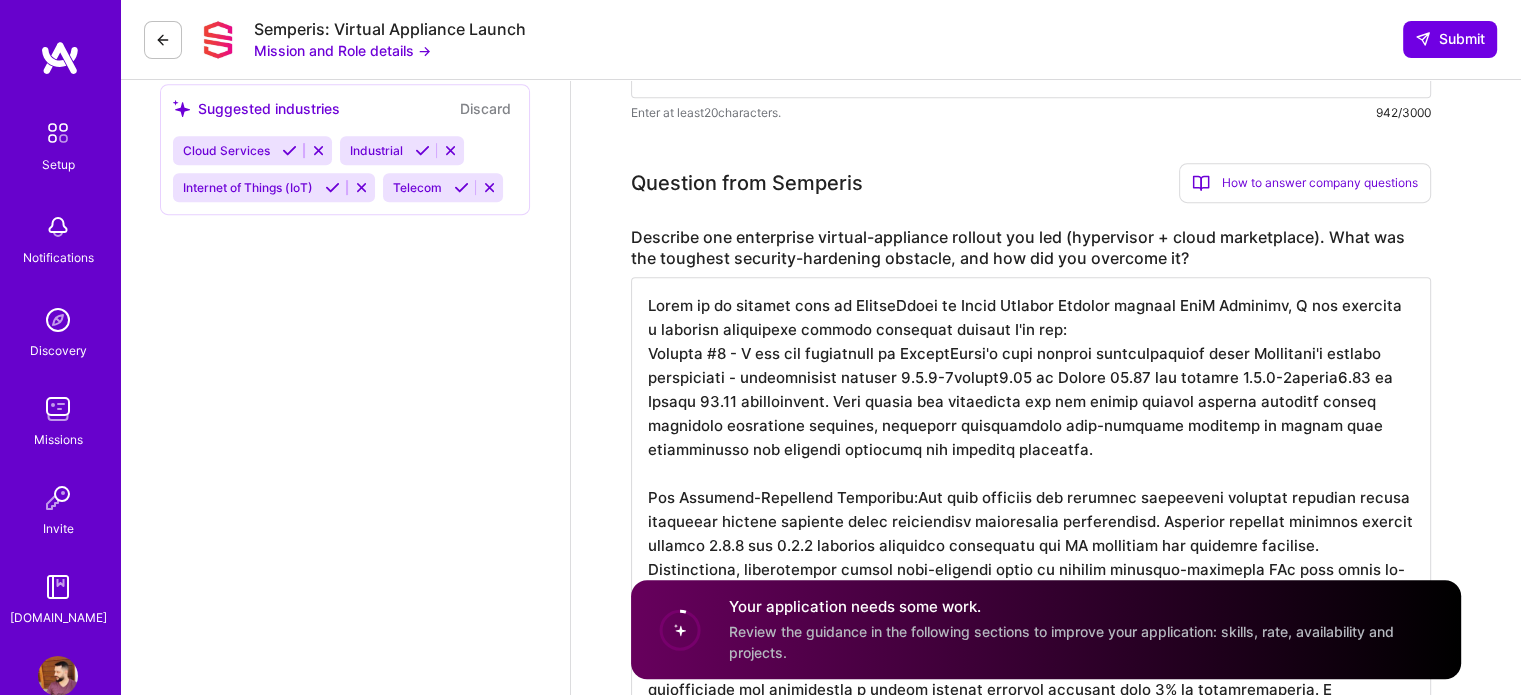
drag, startPoint x: 1108, startPoint y: 334, endPoint x: 645, endPoint y: 311, distance: 463.6
click at [645, 311] on textarea at bounding box center [1031, 545] width 800 height 536
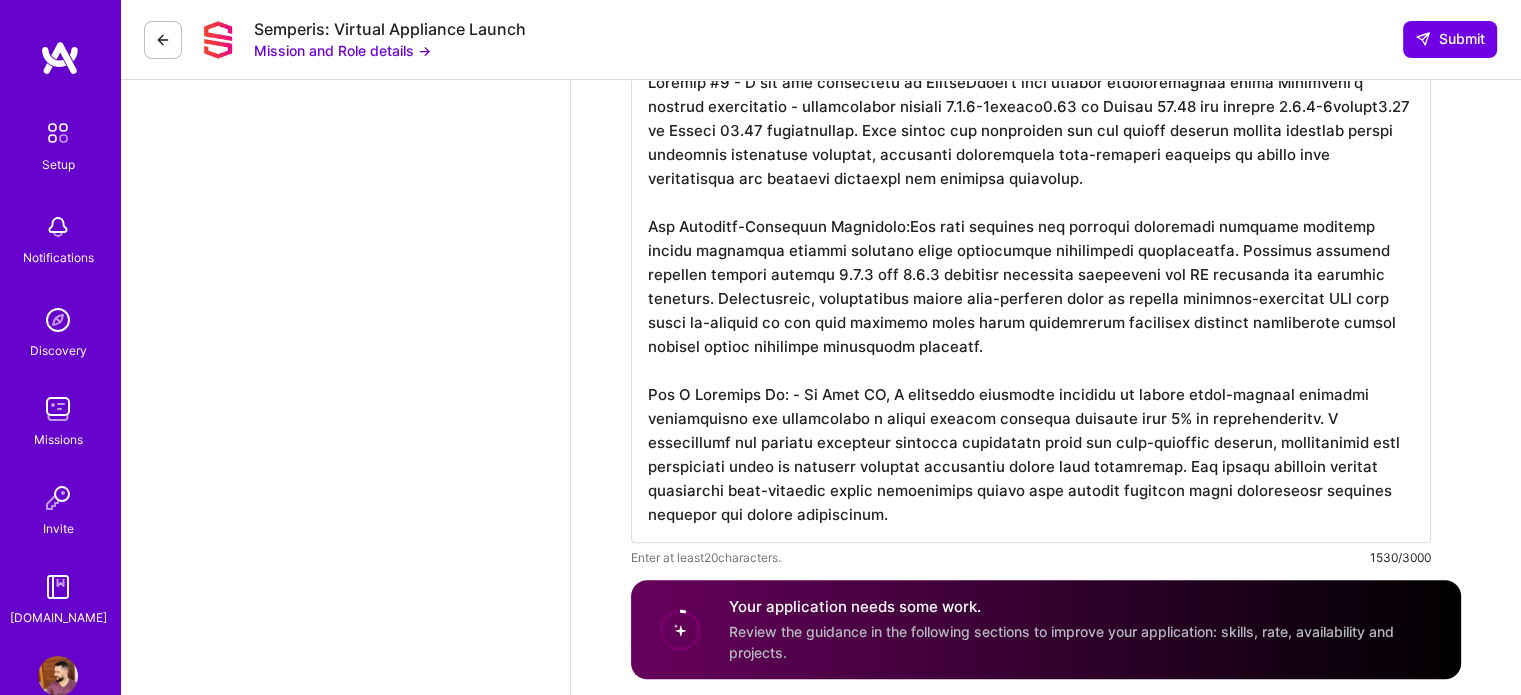
scroll to position [1140, 0]
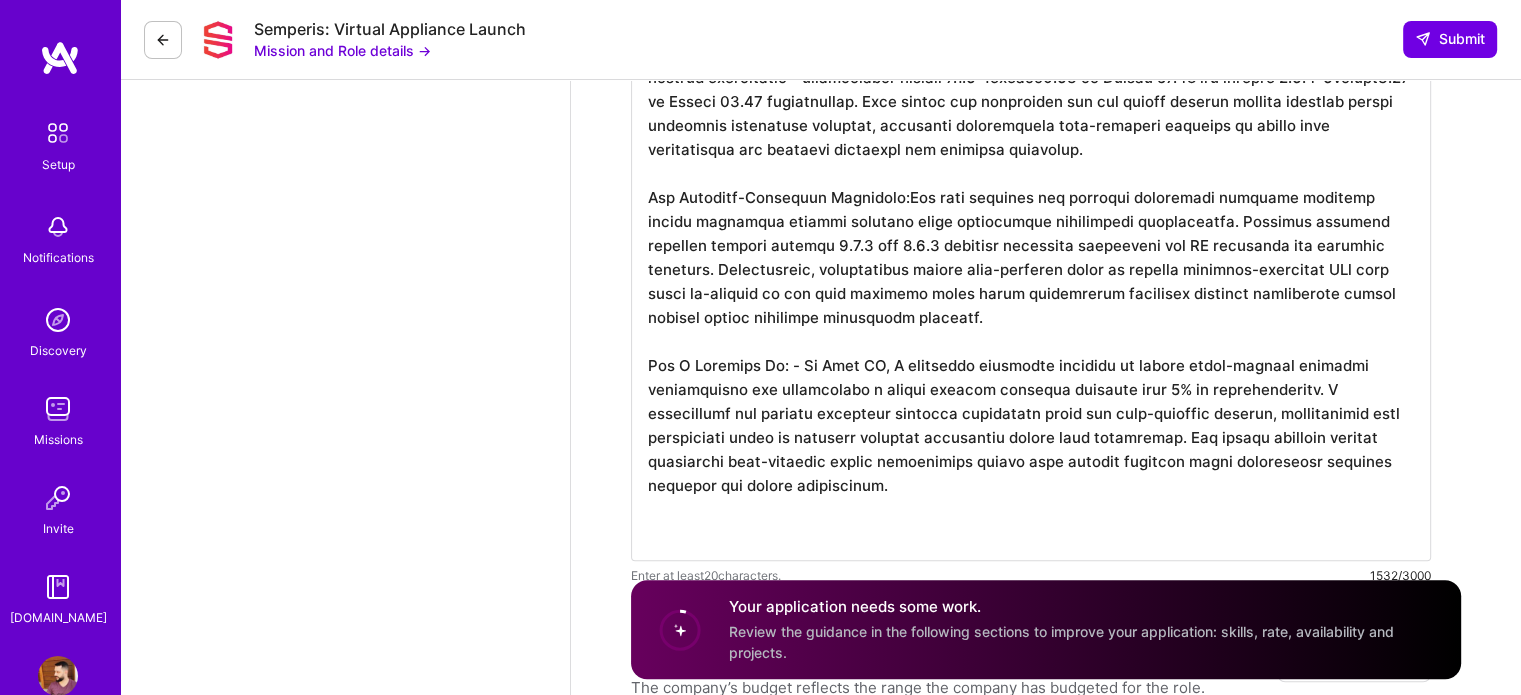
click at [729, 523] on textarea at bounding box center [1031, 293] width 800 height 536
paste textarea "Project 2: Marketplace Golden Images and Security Appliances The Project: I man…"
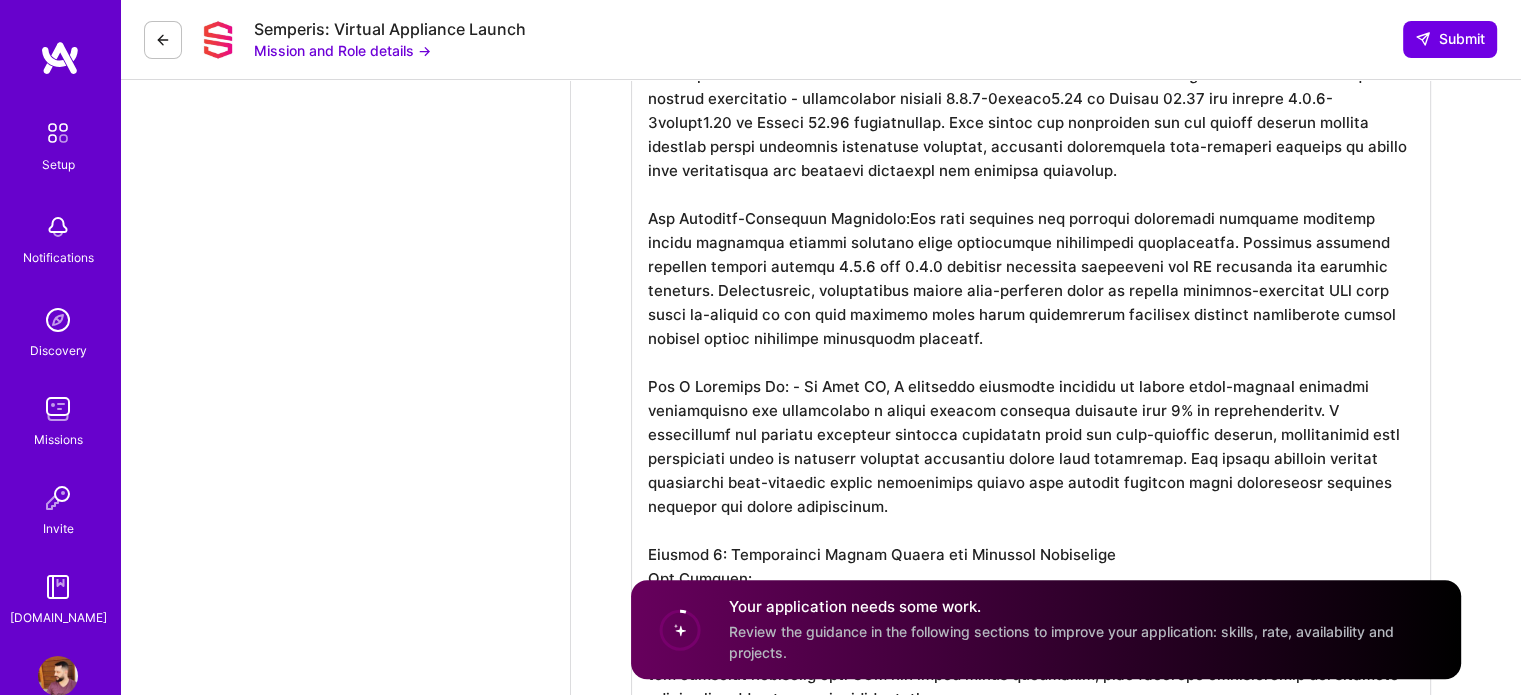
scroll to position [1418, 0]
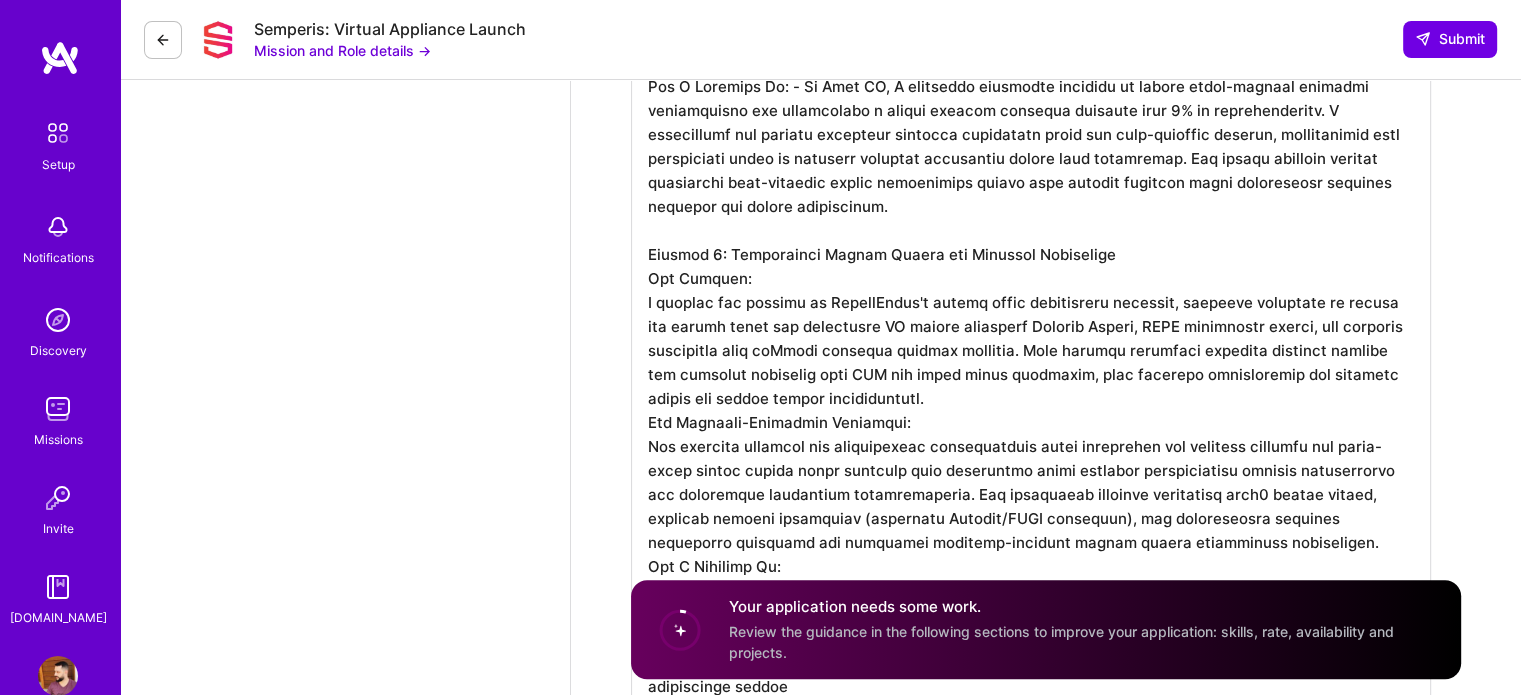
drag, startPoint x: 744, startPoint y: 280, endPoint x: 629, endPoint y: 276, distance: 115.1
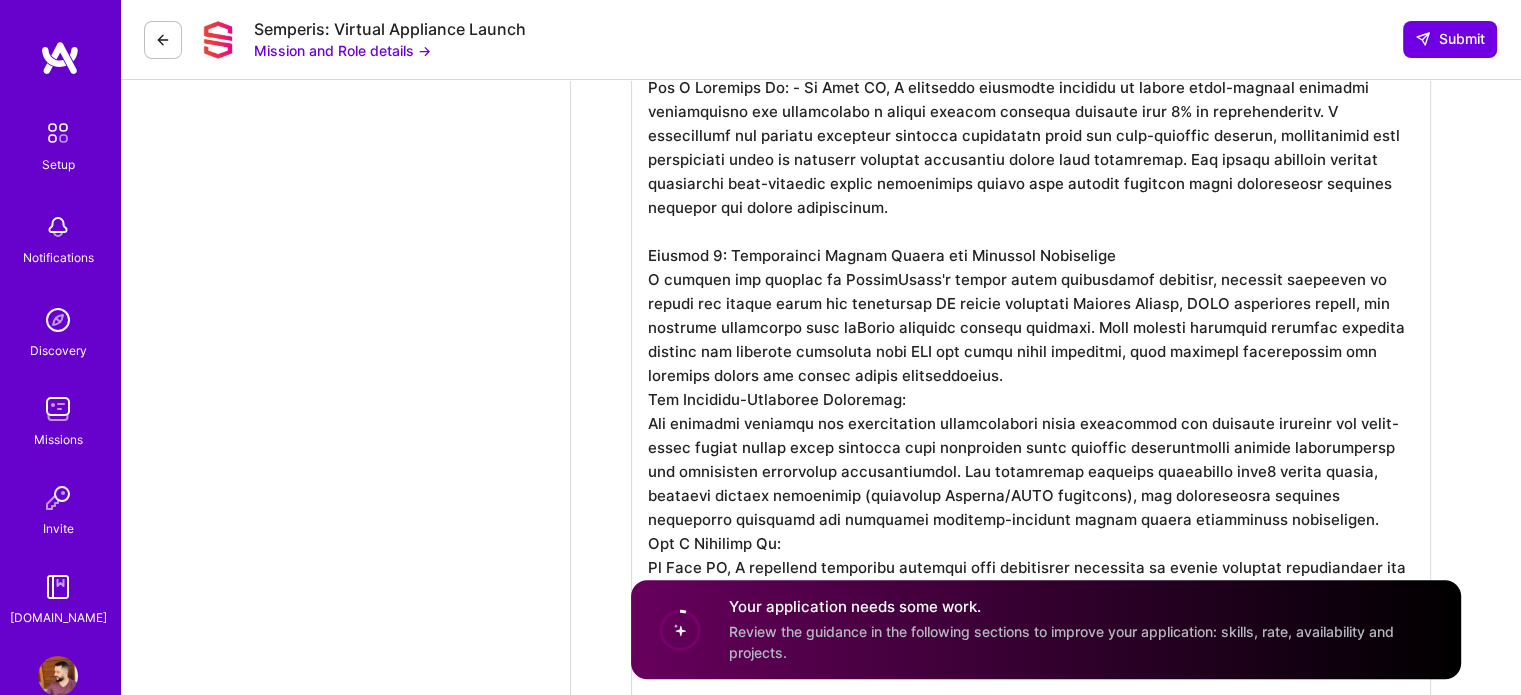
scroll to position [0, 0]
click at [1037, 370] on textarea at bounding box center [1031, 219] width 800 height 944
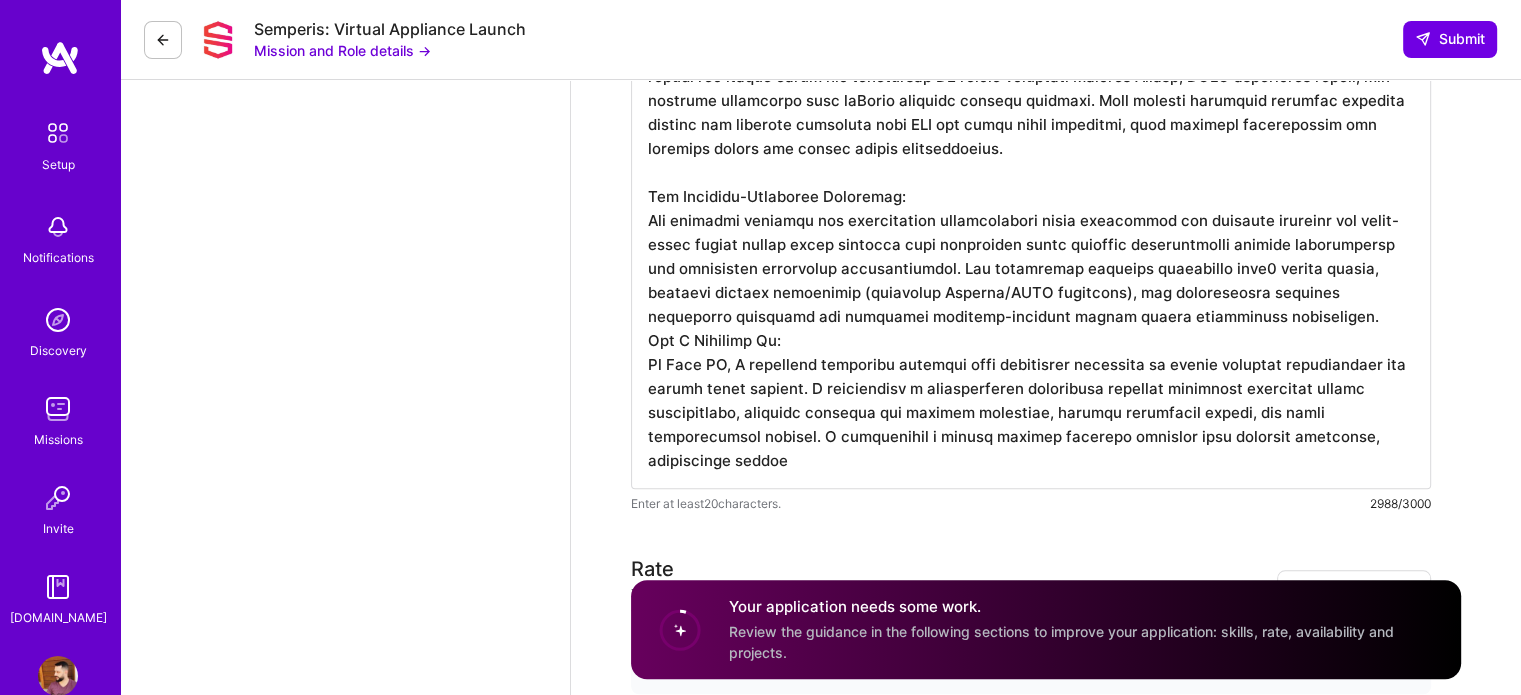
scroll to position [1718, 0]
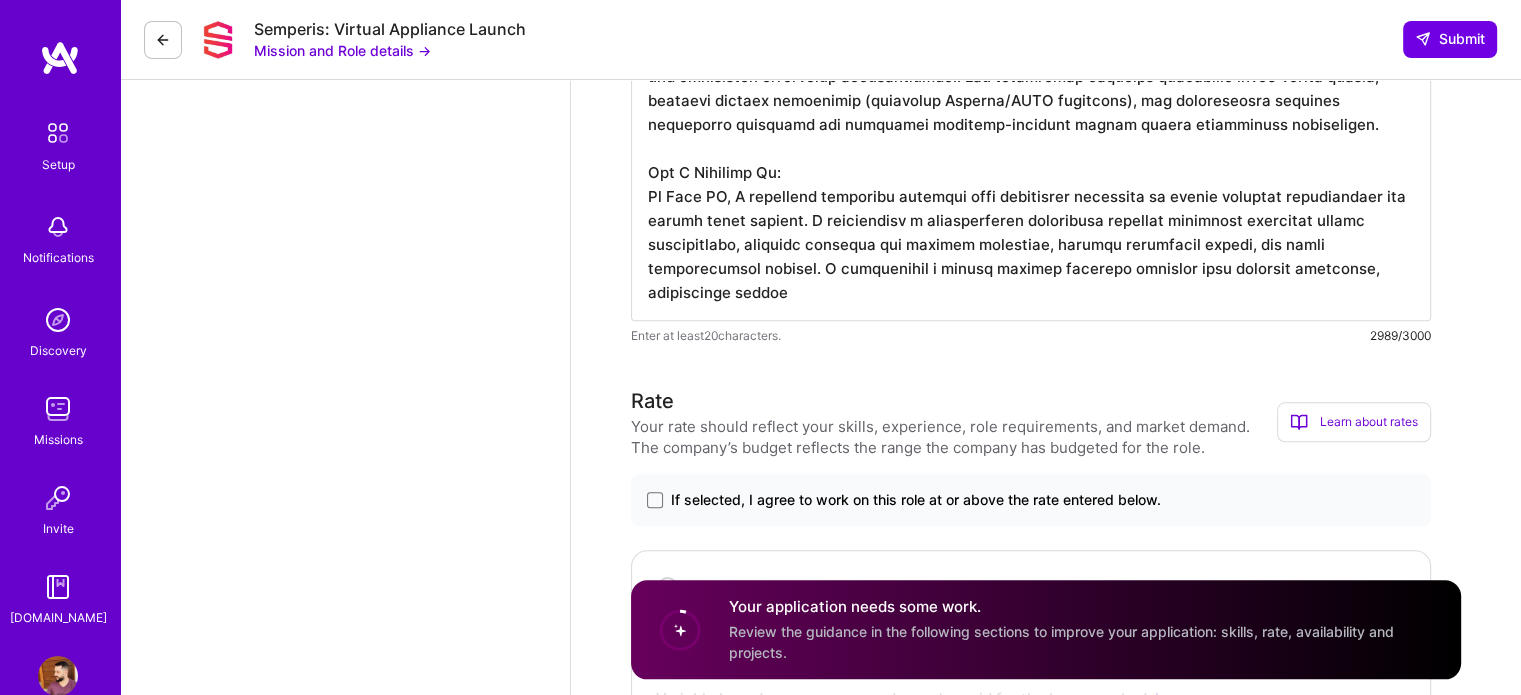
scroll to position [2018, 0]
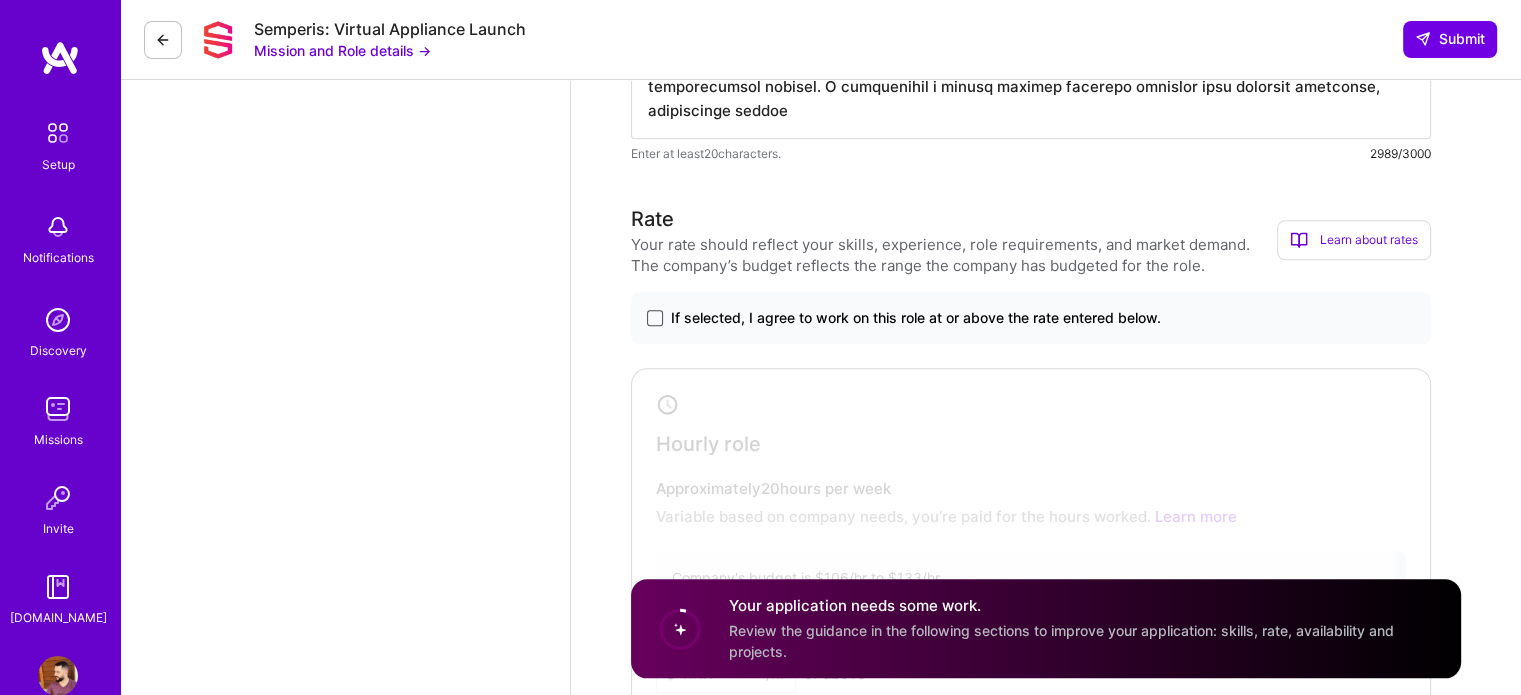
type textarea "Project #1 - I led the deployment of MagaluCloud's core compute infrastructure …"
click at [658, 320] on span at bounding box center [655, 318] width 16 height 16
click at [0, 0] on input "If selected, I agree to work on this role at or above the rate entered below." at bounding box center [0, 0] width 0 height 0
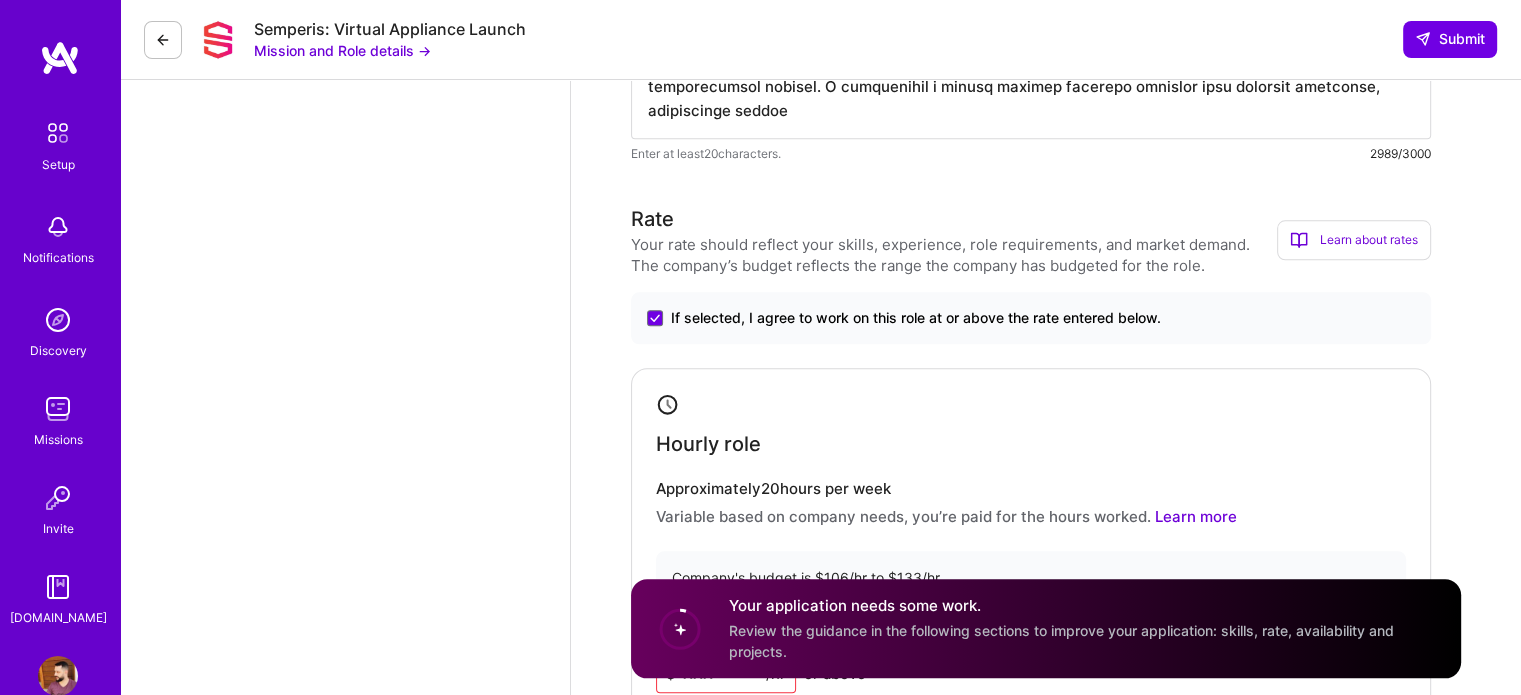
scroll to position [2218, 0]
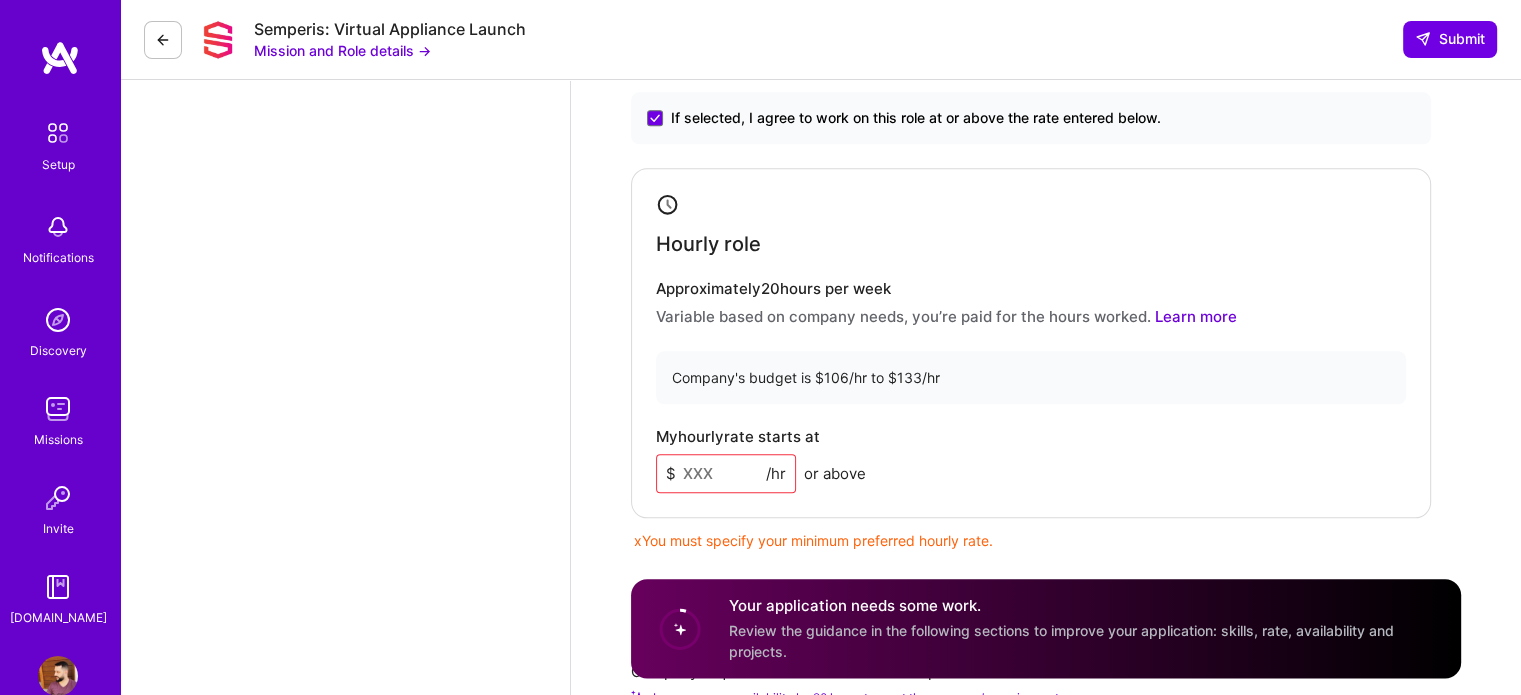
click at [712, 475] on input at bounding box center [726, 473] width 140 height 39
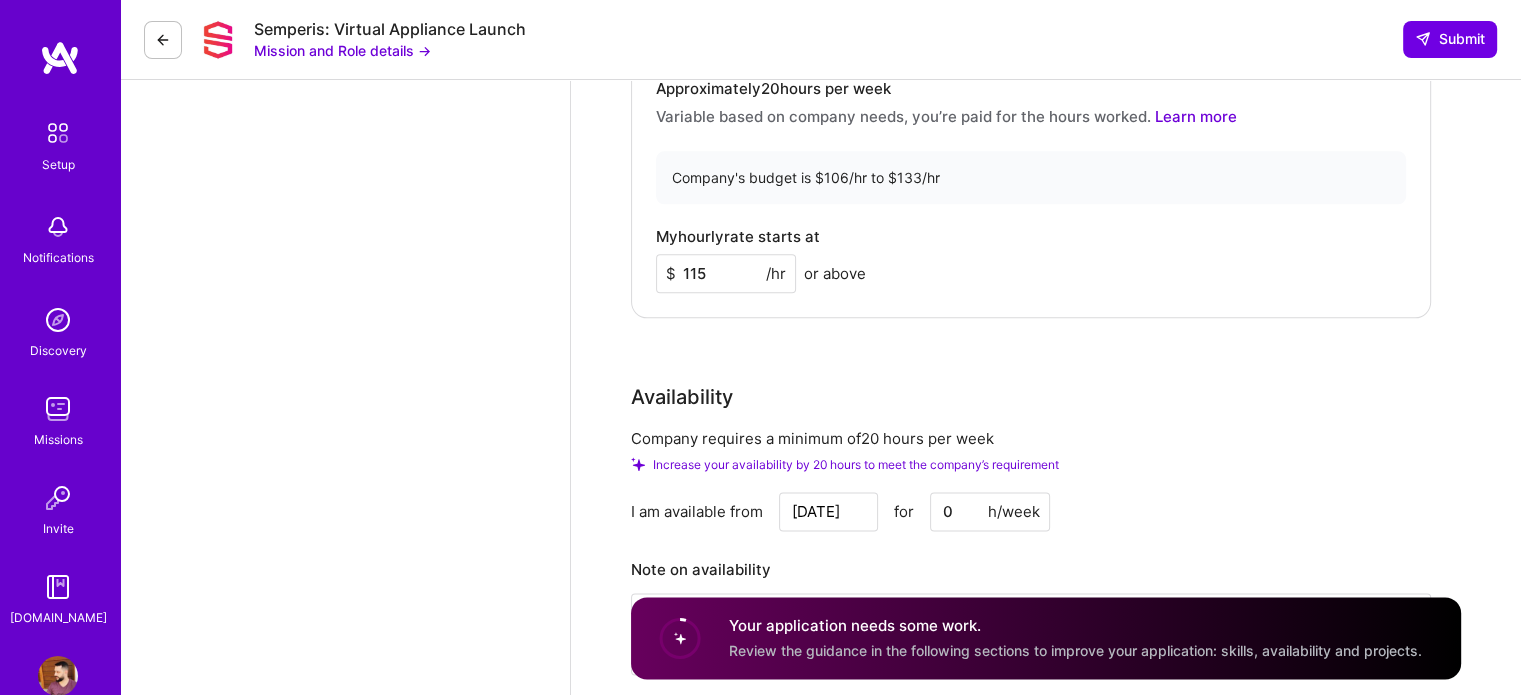
scroll to position [2518, 0]
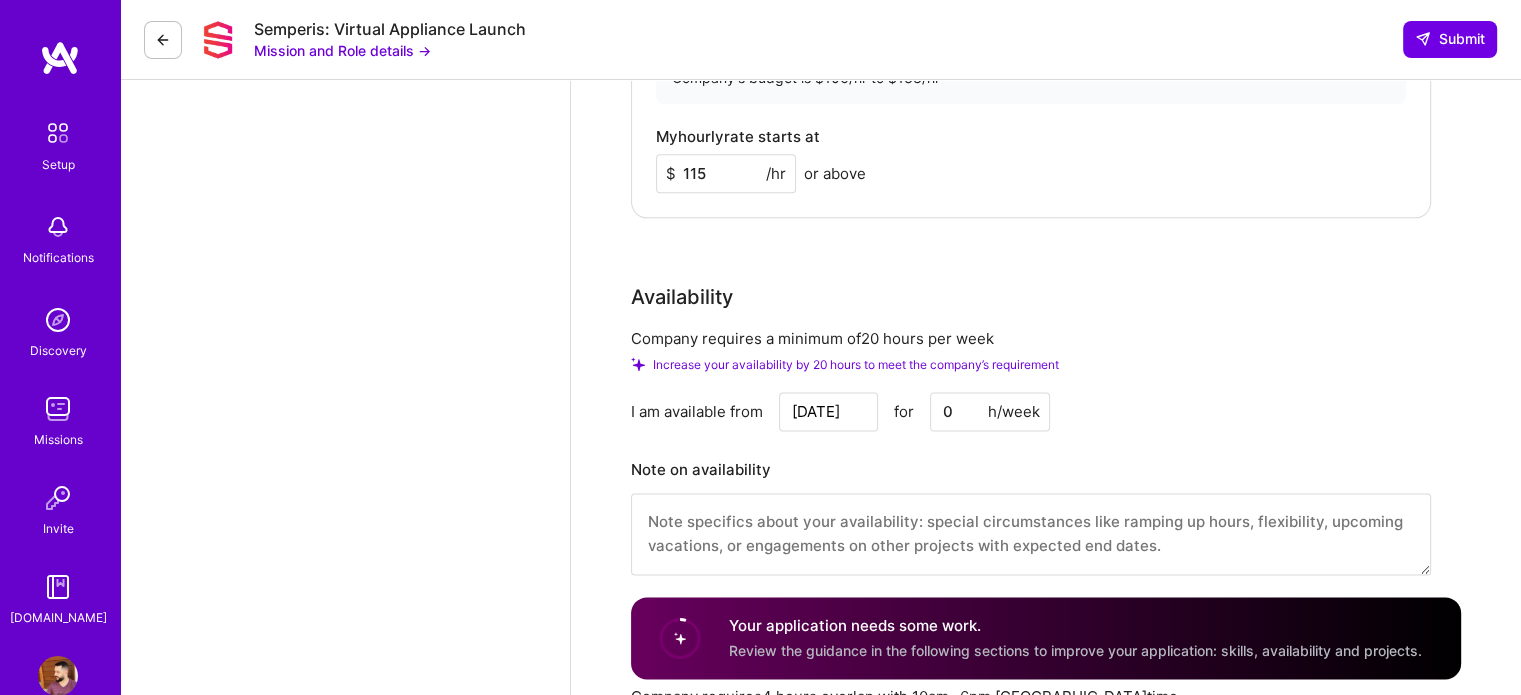
type input "115"
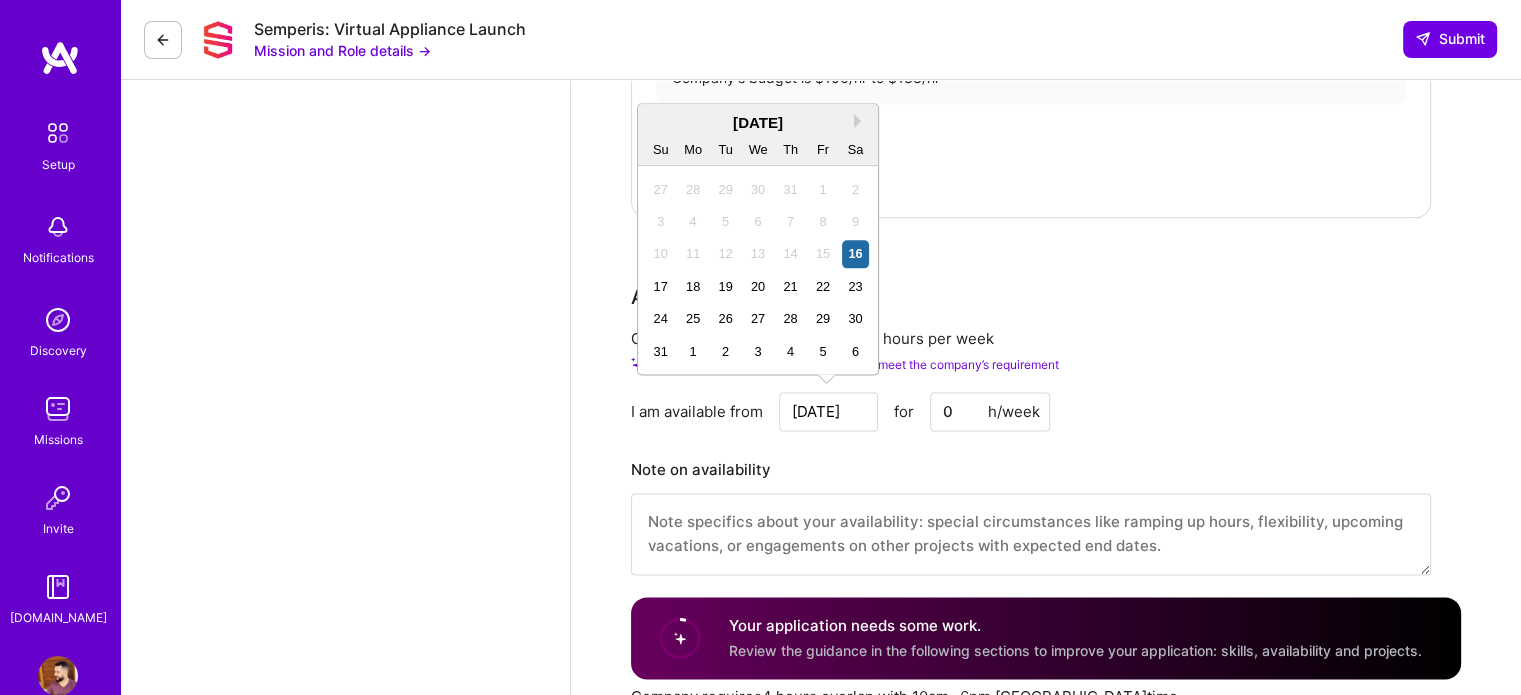
click at [818, 406] on input "[DATE]" at bounding box center [828, 411] width 99 height 39
click at [861, 115] on button "Next Month" at bounding box center [861, 121] width 14 height 14
click at [693, 186] on div "1" at bounding box center [693, 189] width 27 height 27
type input "Sep 1"
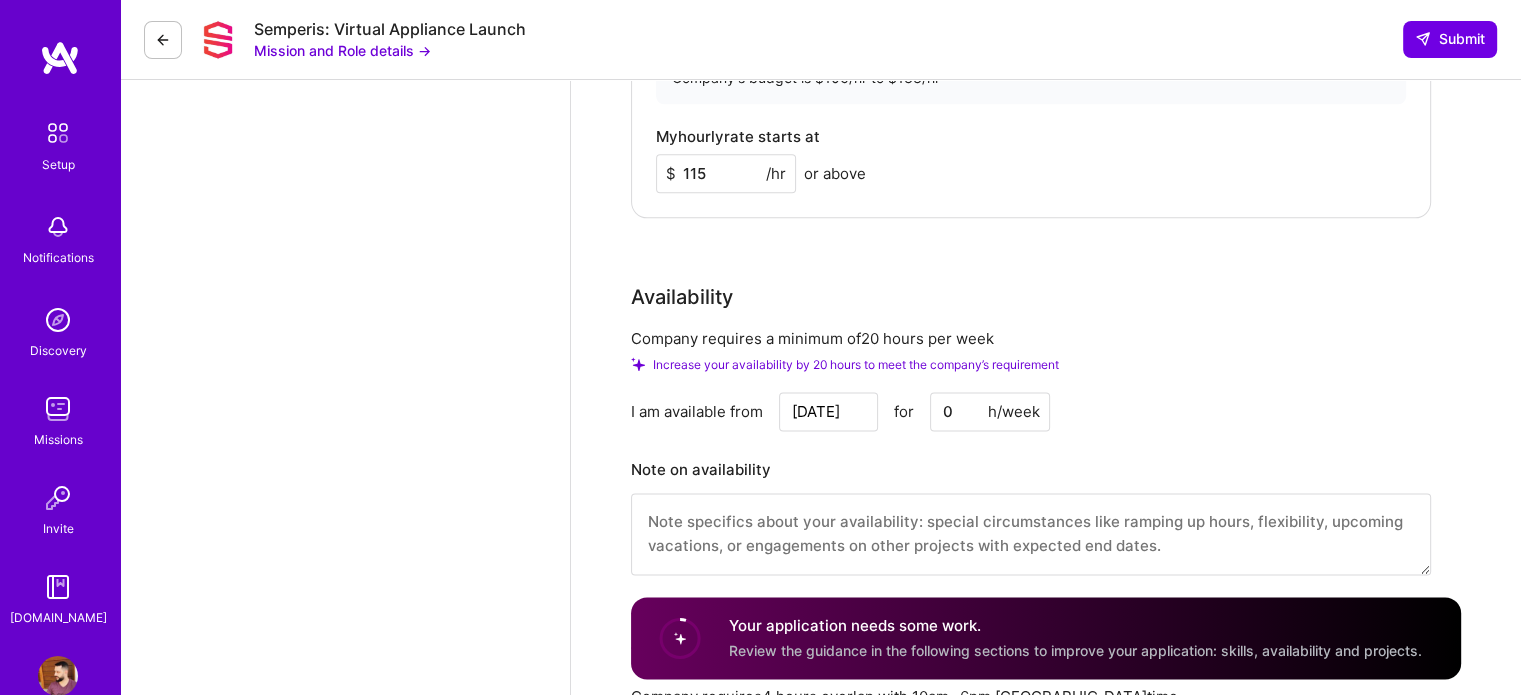
drag, startPoint x: 954, startPoint y: 410, endPoint x: 928, endPoint y: 407, distance: 26.2
click at [928, 407] on div "Sep 1 for 0 h/week" at bounding box center [914, 411] width 271 height 39
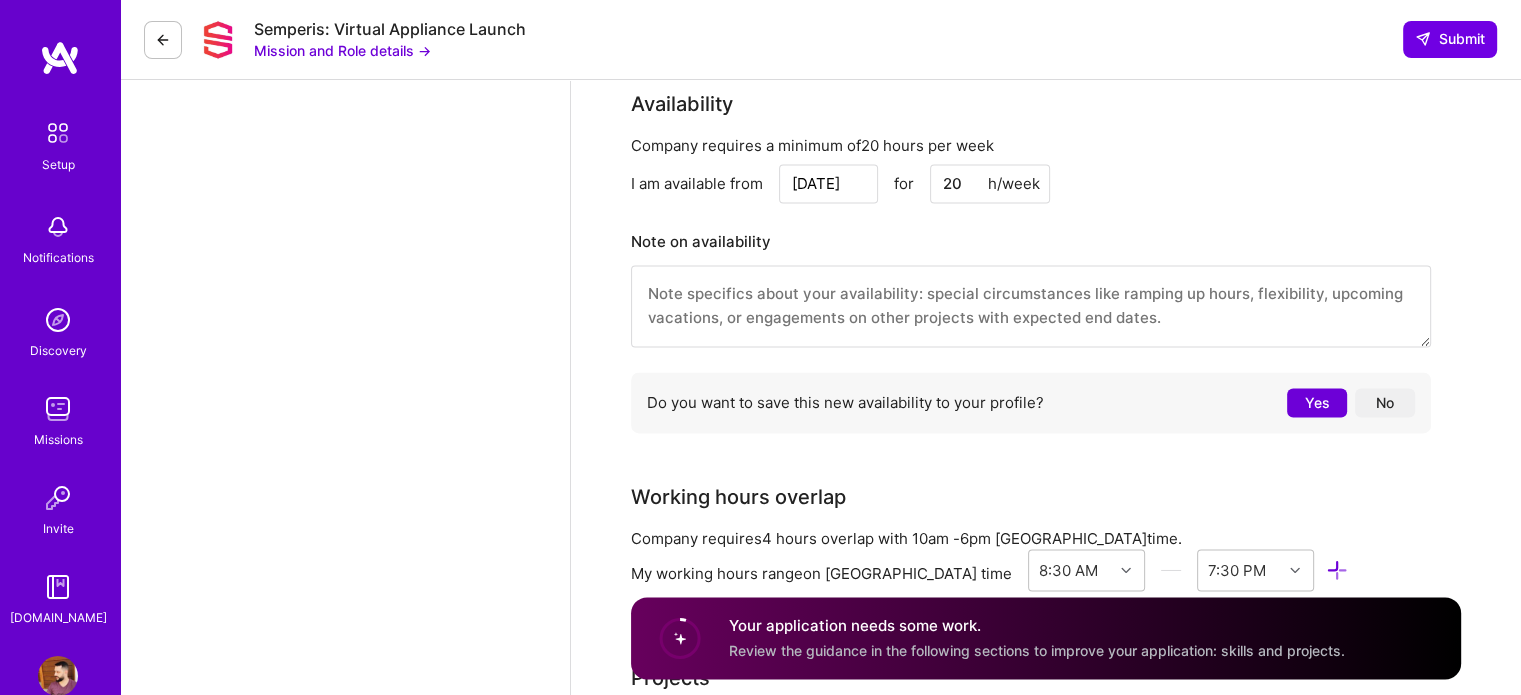
scroll to position [2718, 0]
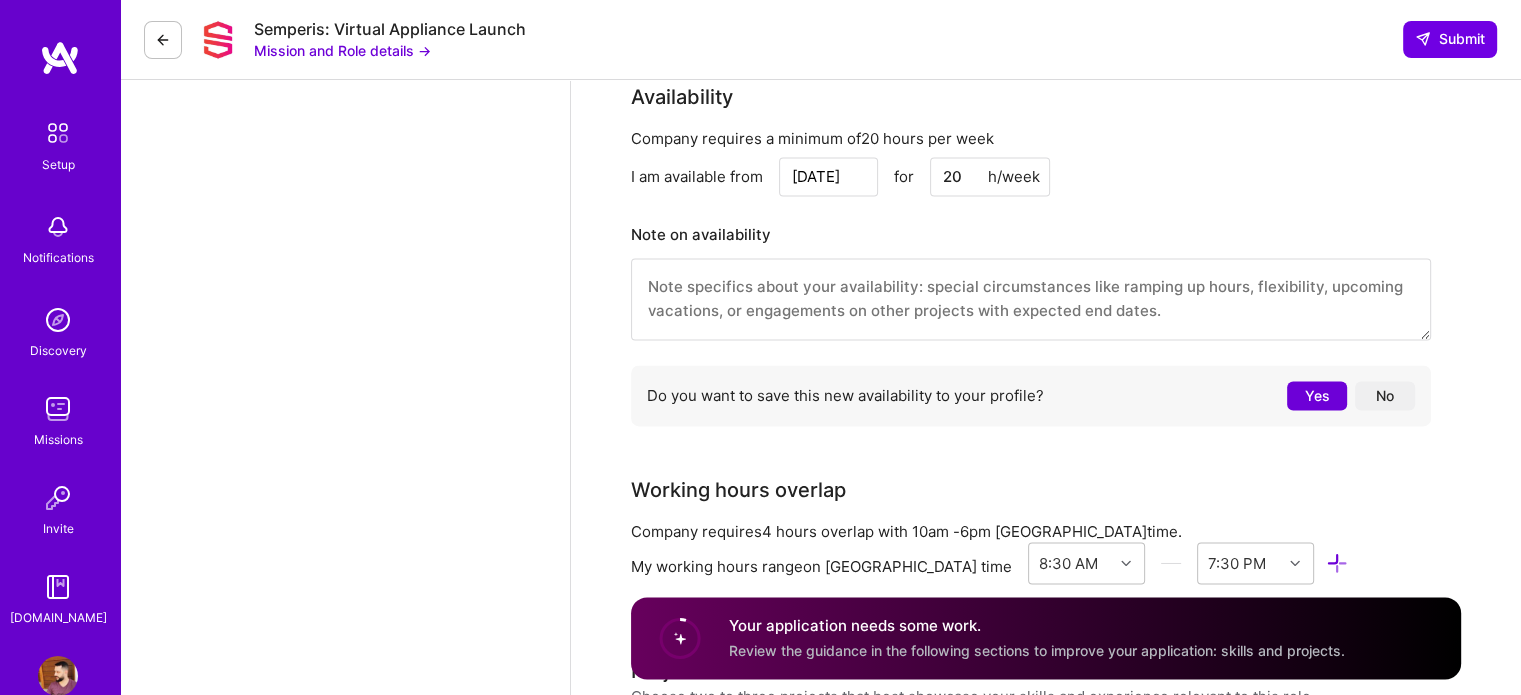
type input "20"
click at [887, 291] on textarea at bounding box center [1031, 299] width 800 height 82
